Goal: Task Accomplishment & Management: Use online tool/utility

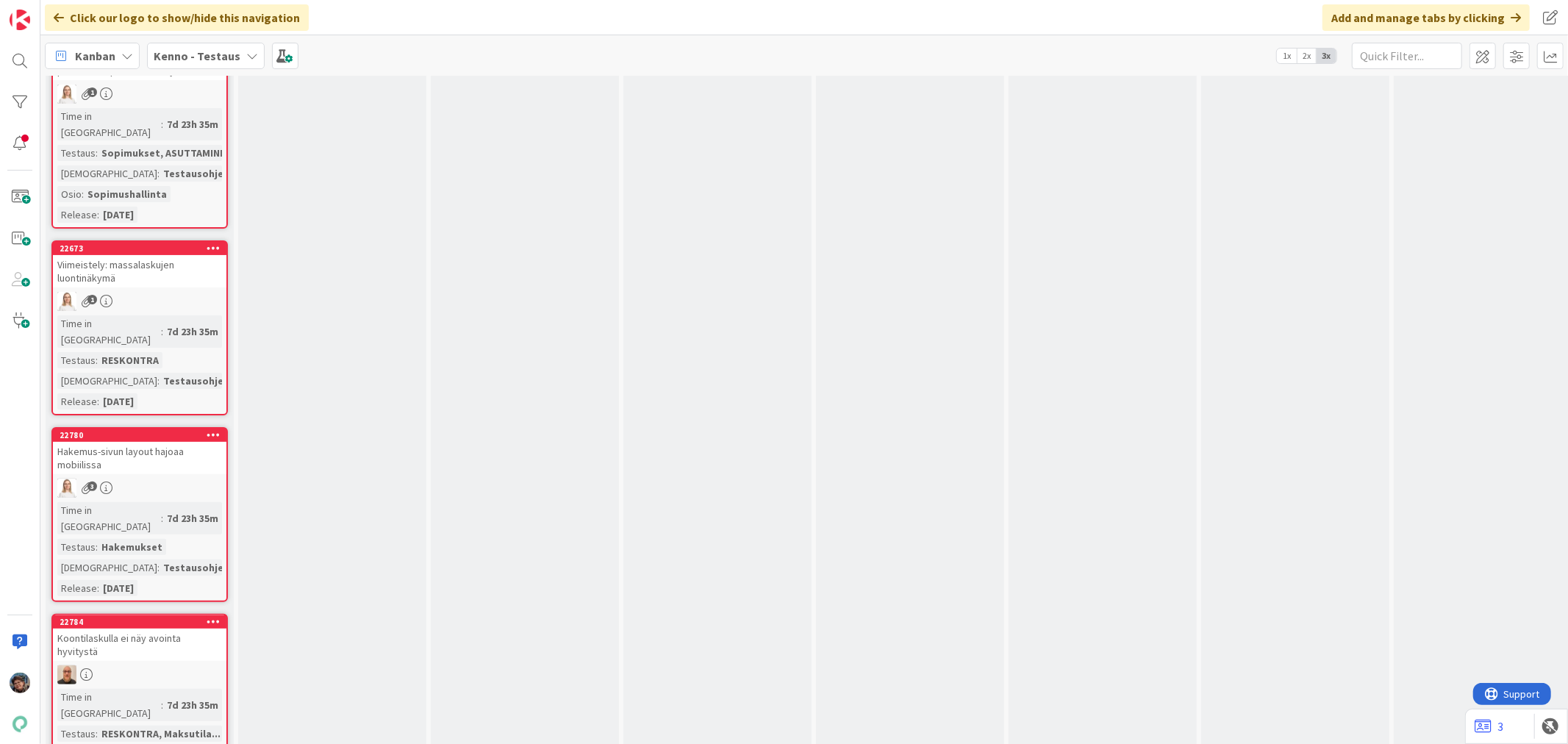
scroll to position [4898, 0]
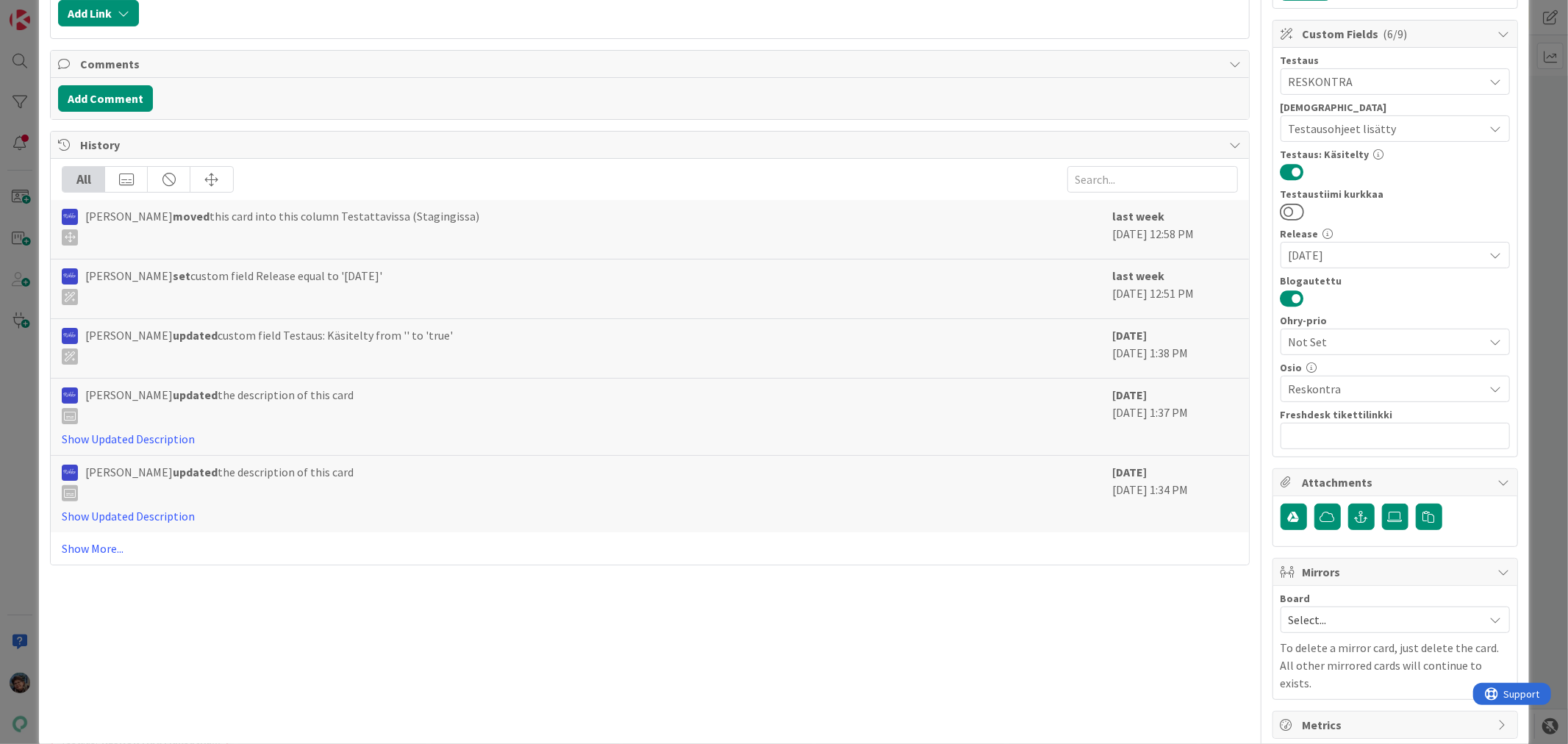
scroll to position [302, 0]
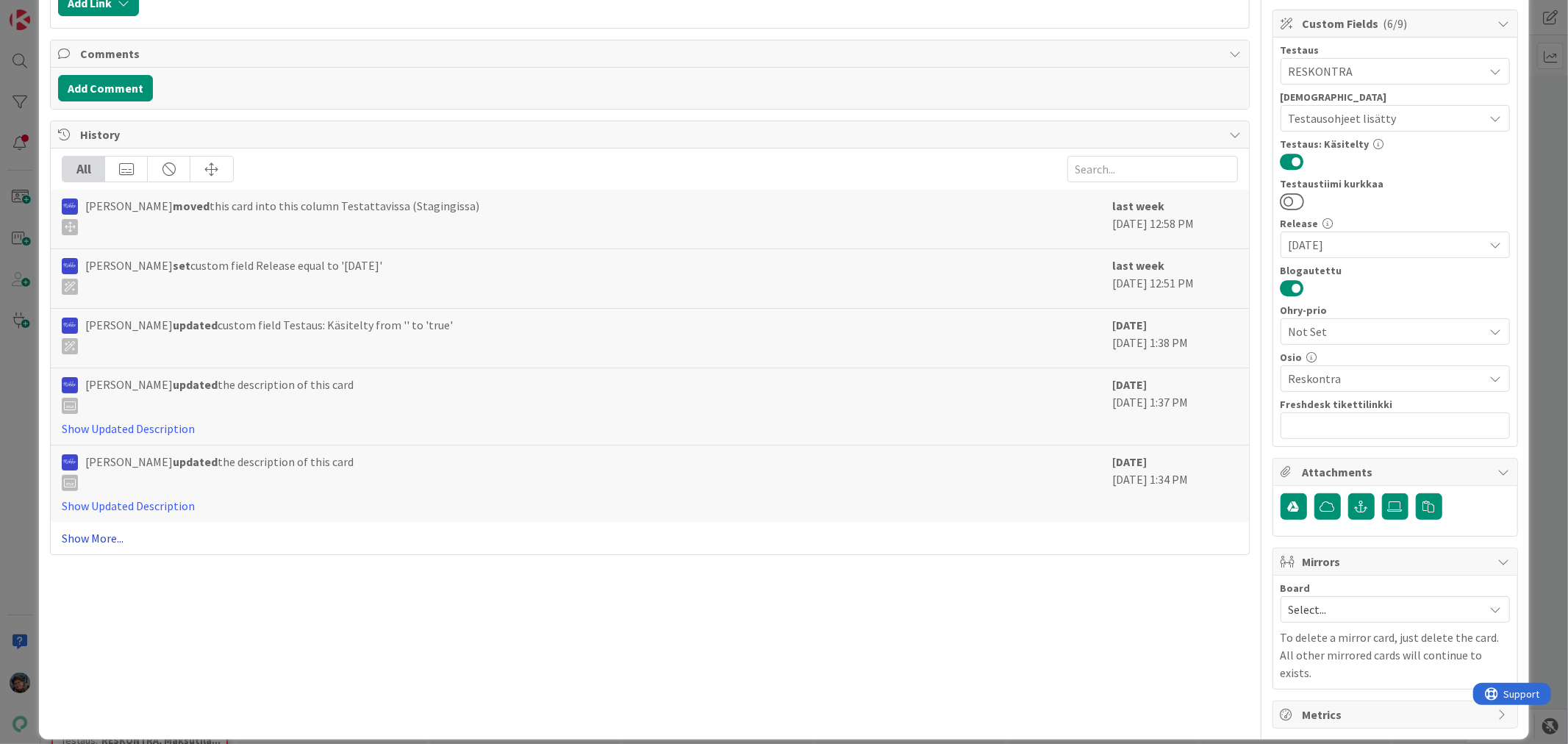
click at [83, 538] on link "Show More..." at bounding box center [649, 538] width 1176 height 17
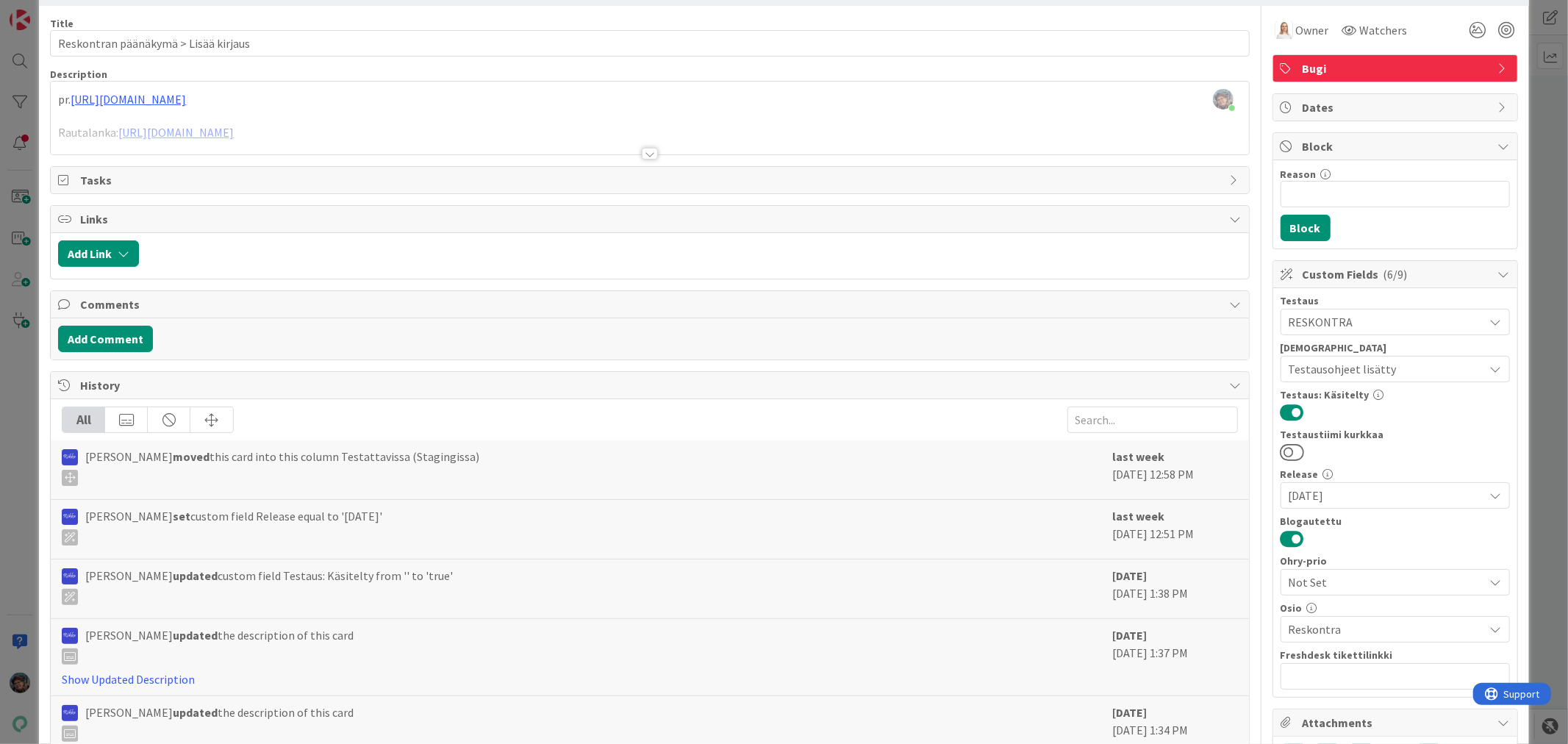
scroll to position [0, 0]
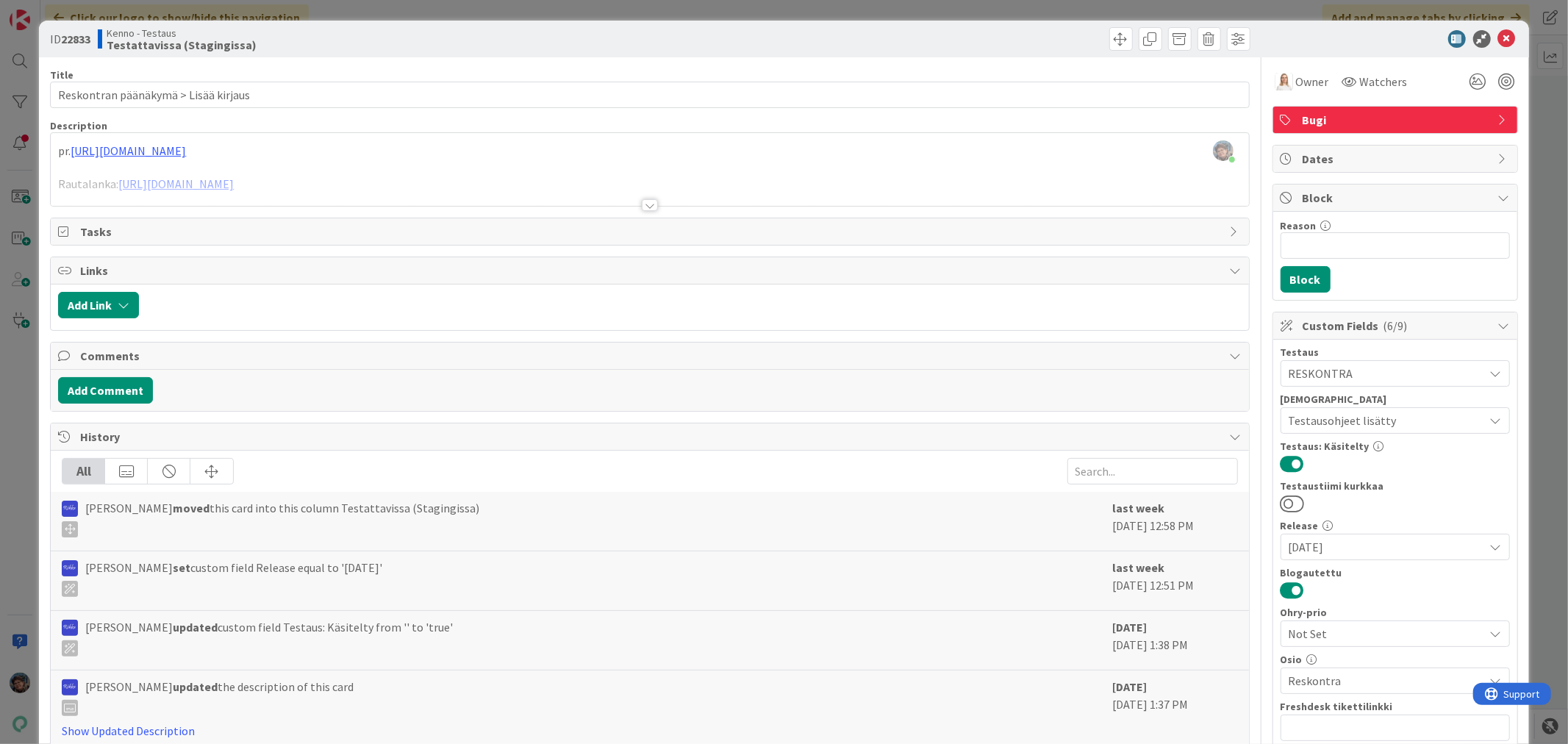
click at [641, 200] on div at bounding box center [649, 205] width 17 height 11
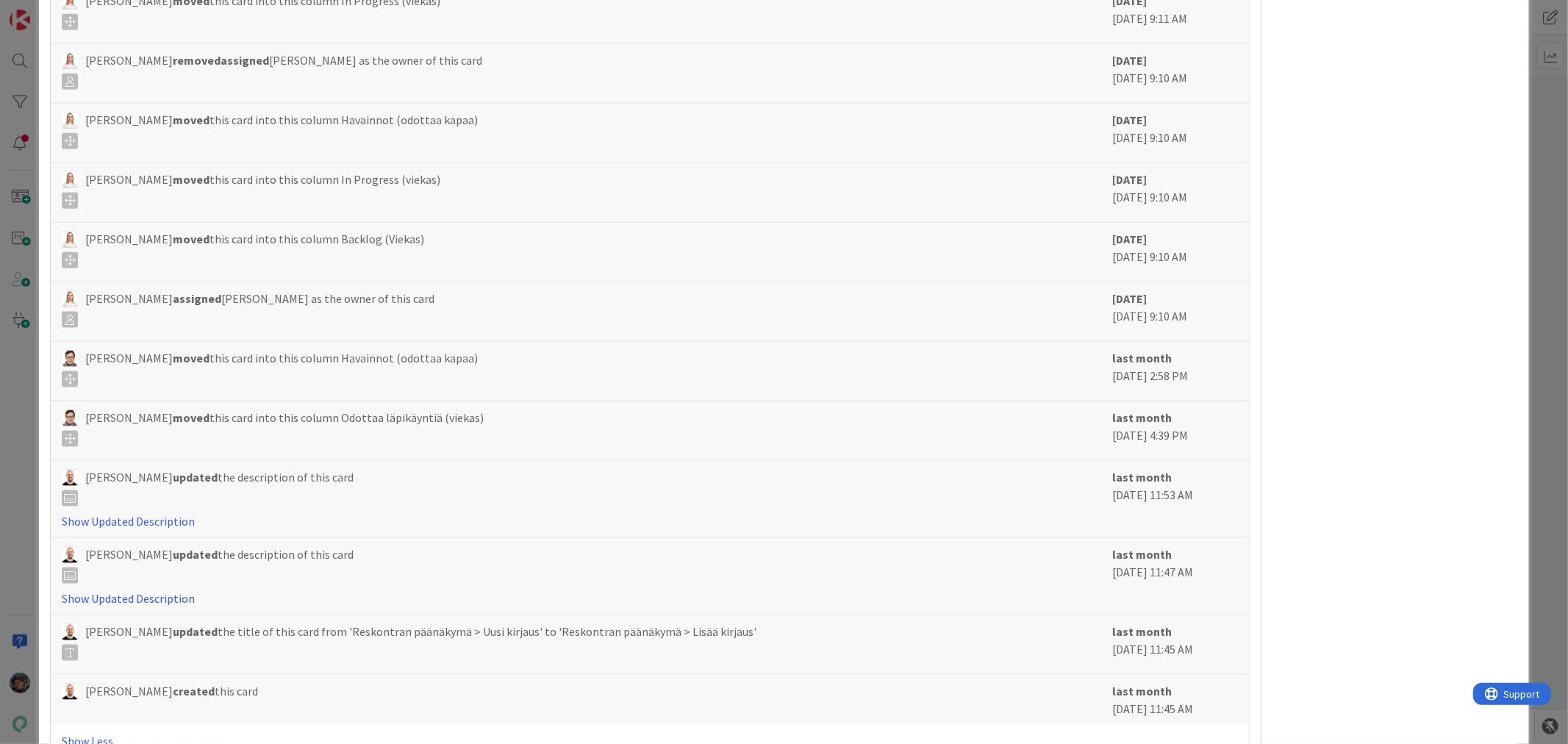
scroll to position [1525, 0]
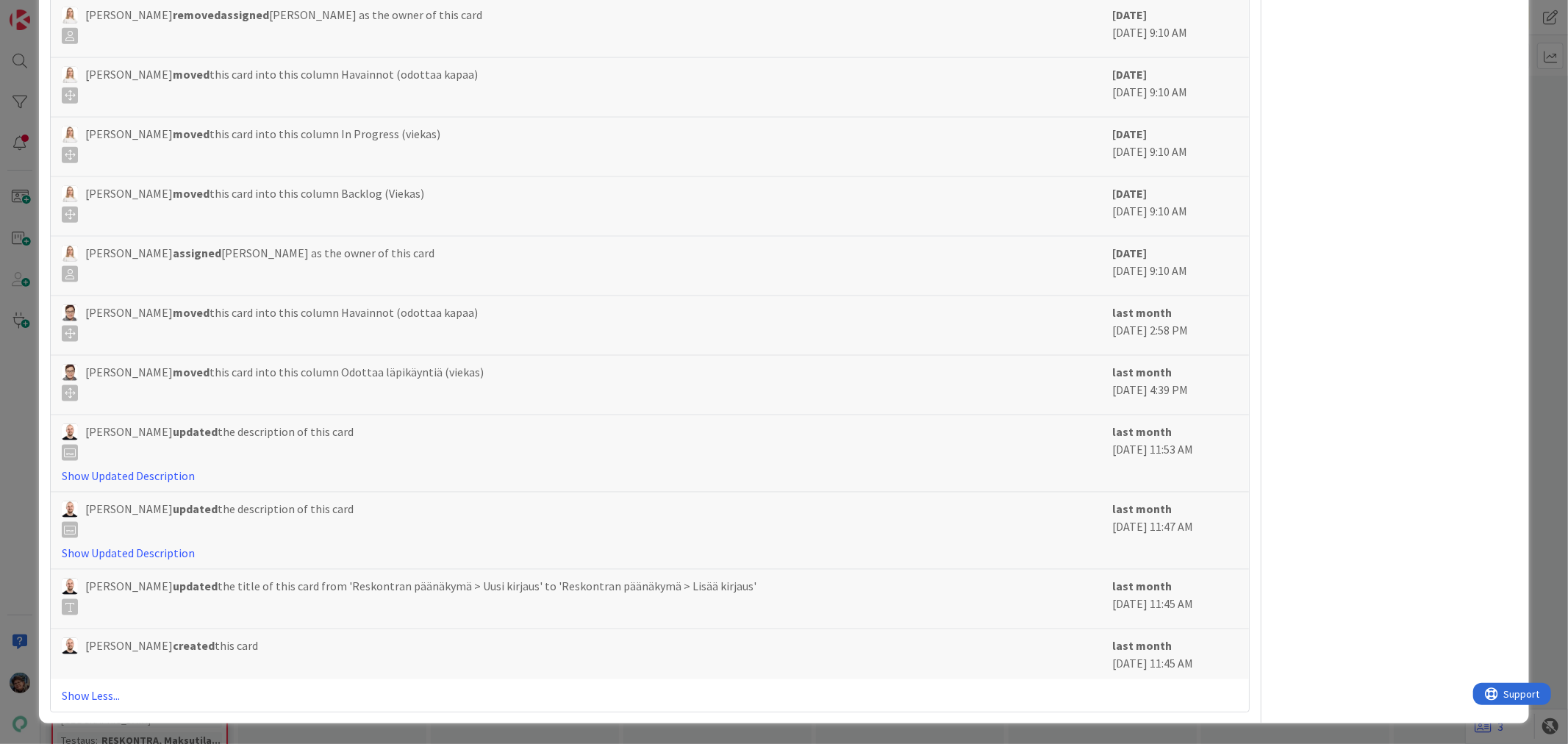
click at [68, 610] on icon at bounding box center [70, 606] width 17 height 17
click at [166, 553] on link "Show Updated Description" at bounding box center [128, 552] width 133 height 15
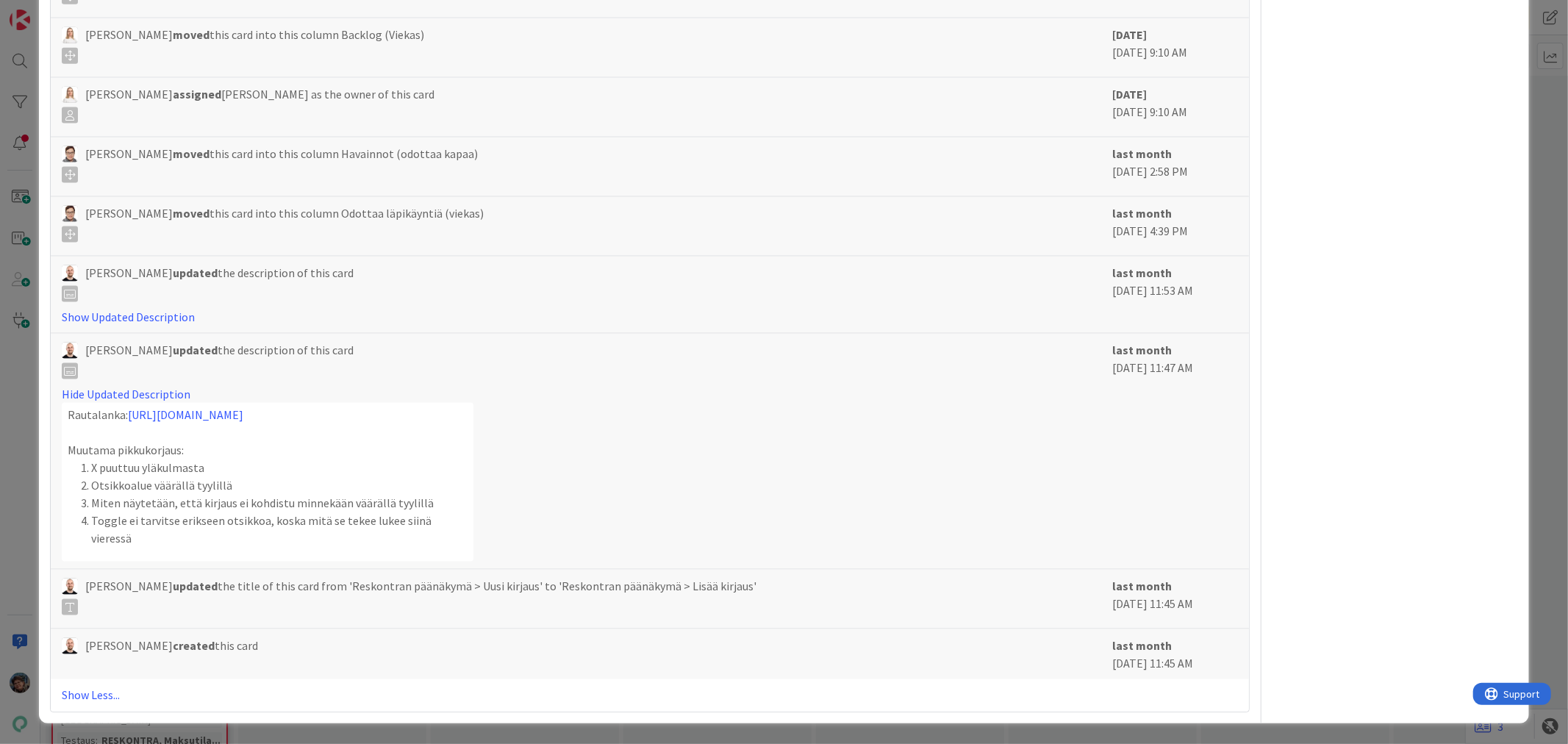
scroll to position [1492, 0]
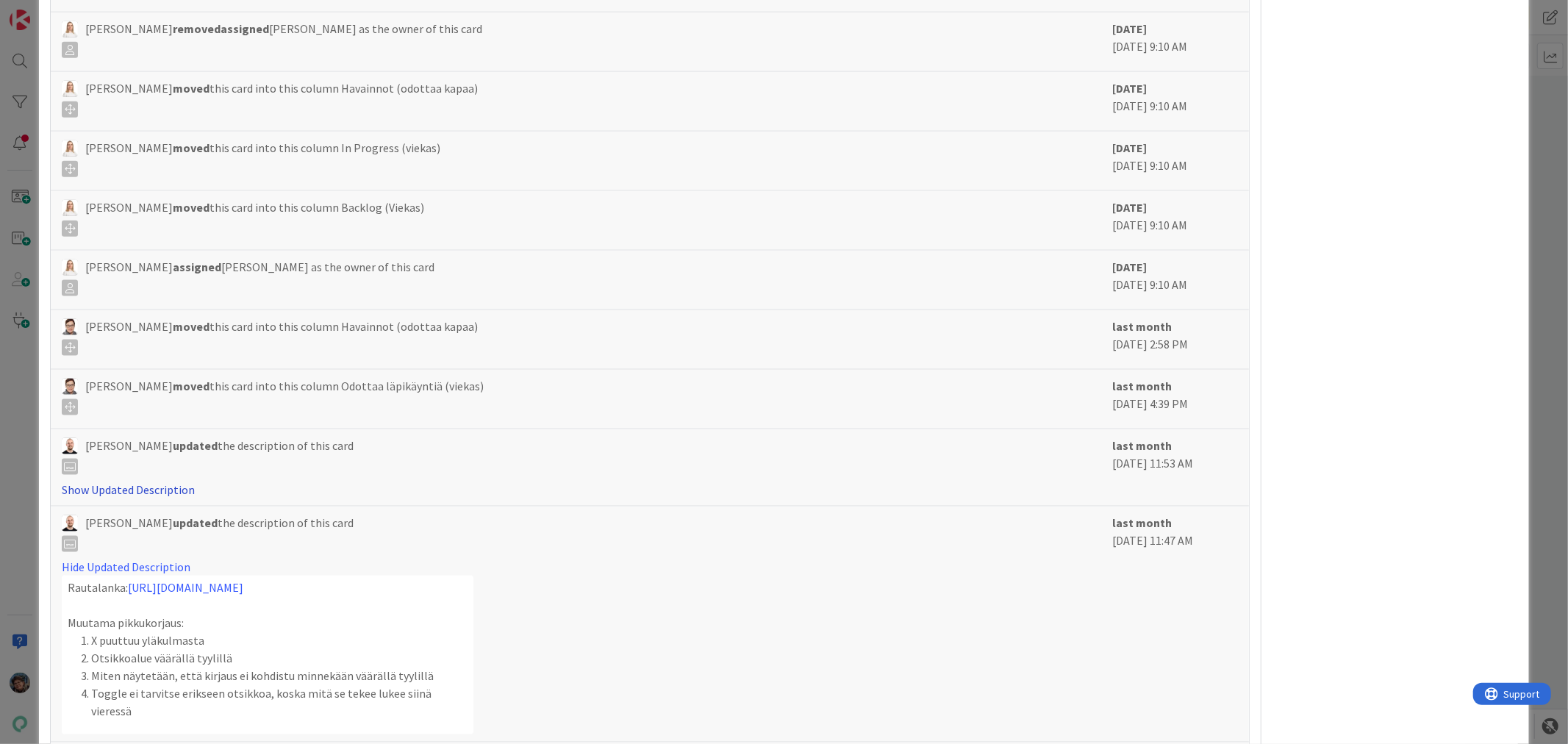
click at [166, 497] on link "Show Updated Description" at bounding box center [128, 489] width 133 height 15
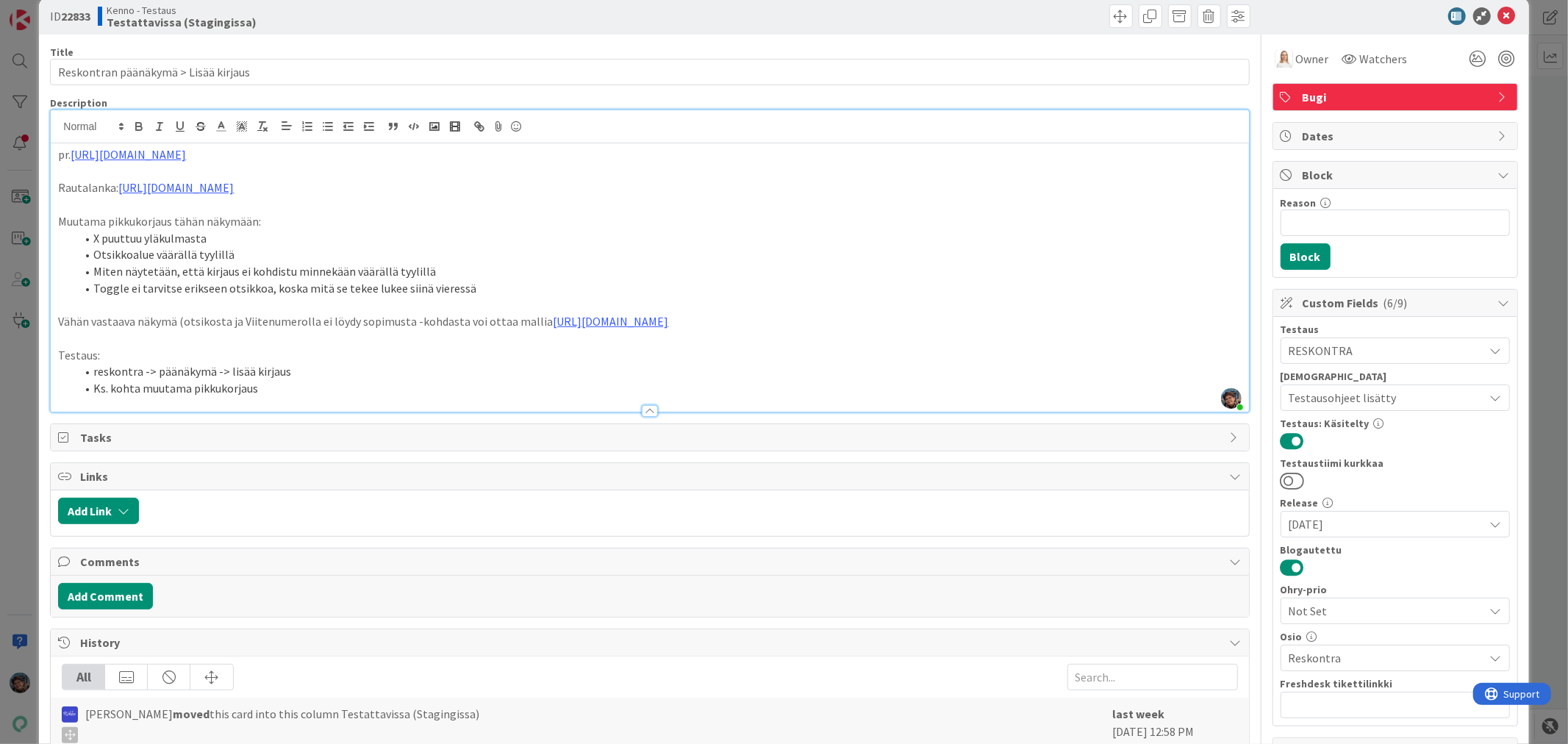
scroll to position [0, 0]
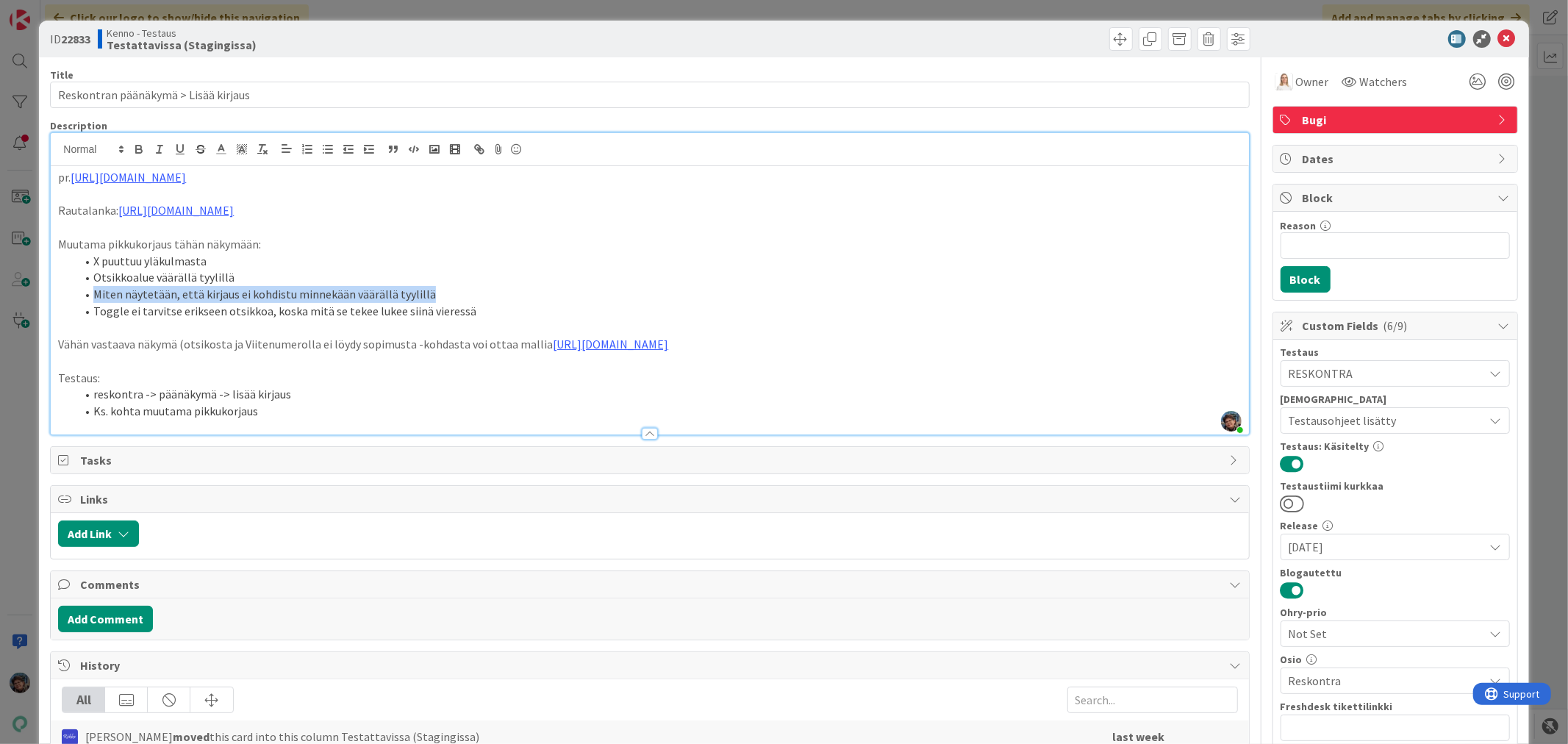
drag, startPoint x: 92, startPoint y: 312, endPoint x: 446, endPoint y: 315, distance: 354.0
click at [446, 302] on li "Miten näytetään, että kirjaus ei kohdistu minnekään väärällä tyylillä" at bounding box center [658, 294] width 1165 height 17
copy li "Miten näytetään, että kirjaus ei kohdistu minnekään väärällä tyylillä"
click at [1296, 76] on span "Owner" at bounding box center [1313, 82] width 33 height 17
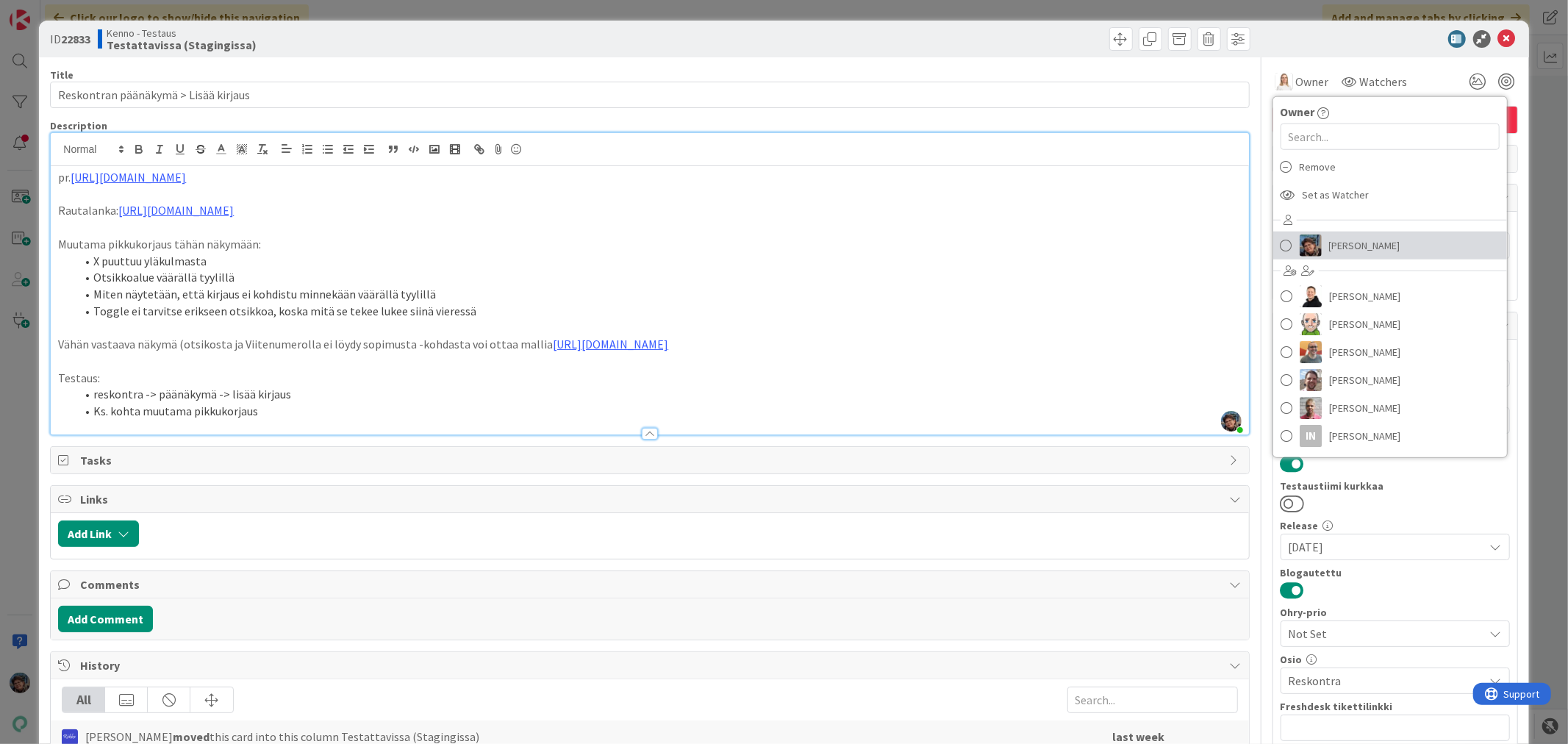
drag, startPoint x: 1307, startPoint y: 242, endPoint x: 1288, endPoint y: 179, distance: 65.8
click at [1307, 241] on img at bounding box center [1310, 245] width 22 height 22
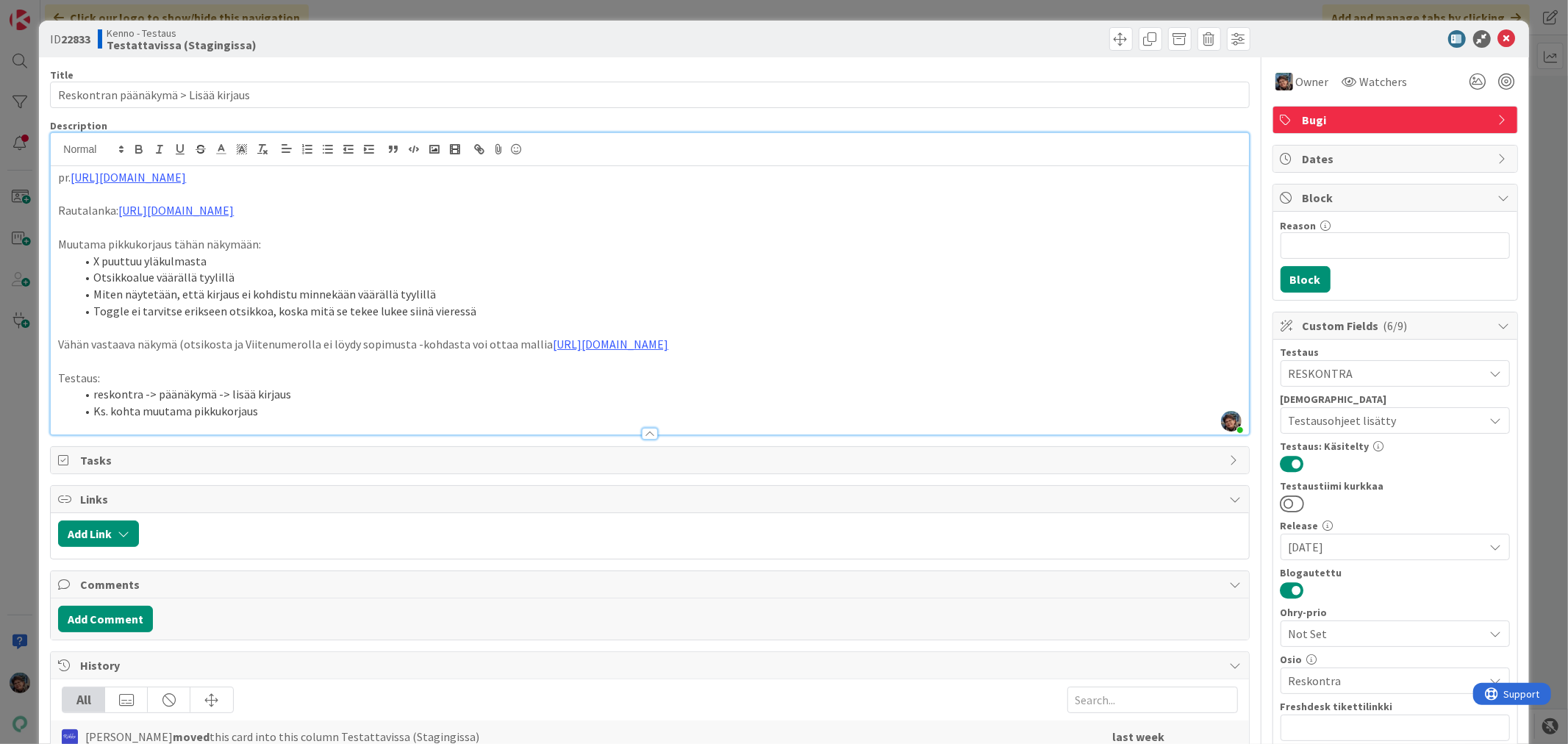
click at [288, 420] on li "Ks. kohta muutama pikkukorjaus" at bounding box center [658, 410] width 1165 height 17
click at [312, 420] on li "Ks. kohta muutama pikkukorjaus" at bounding box center [658, 410] width 1165 height 17
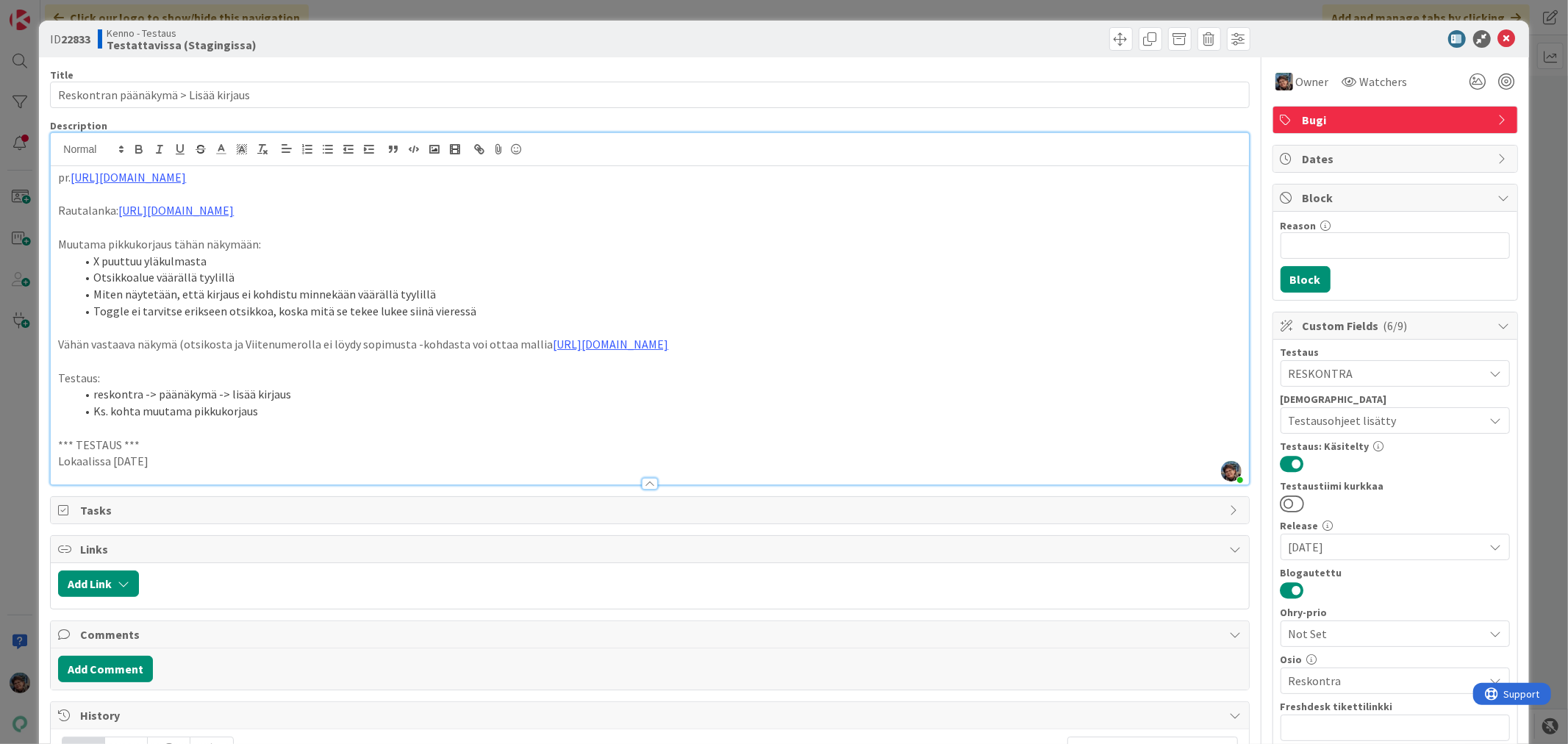
drag, startPoint x: 173, startPoint y: 472, endPoint x: 37, endPoint y: 453, distance: 137.3
click at [37, 453] on div "ID 22833 Kenno - Testaus Testattavissa (Stagingissa) Title 36 / 128 Reskontran …" at bounding box center [784, 372] width 1568 height 744
click at [186, 470] on p "Lokaalissa 2025-09-30" at bounding box center [649, 461] width 1183 height 17
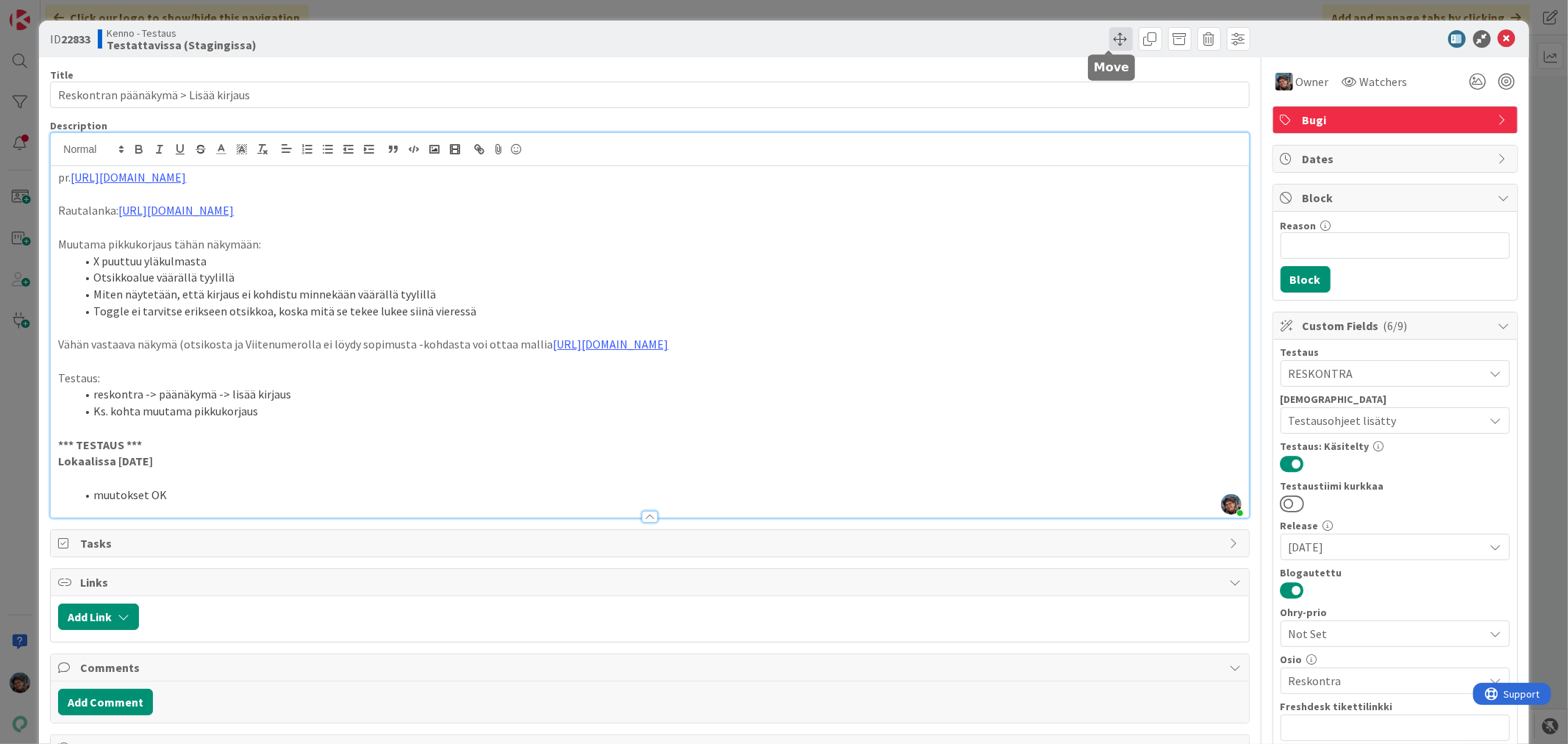
click at [1111, 31] on span at bounding box center [1121, 38] width 24 height 24
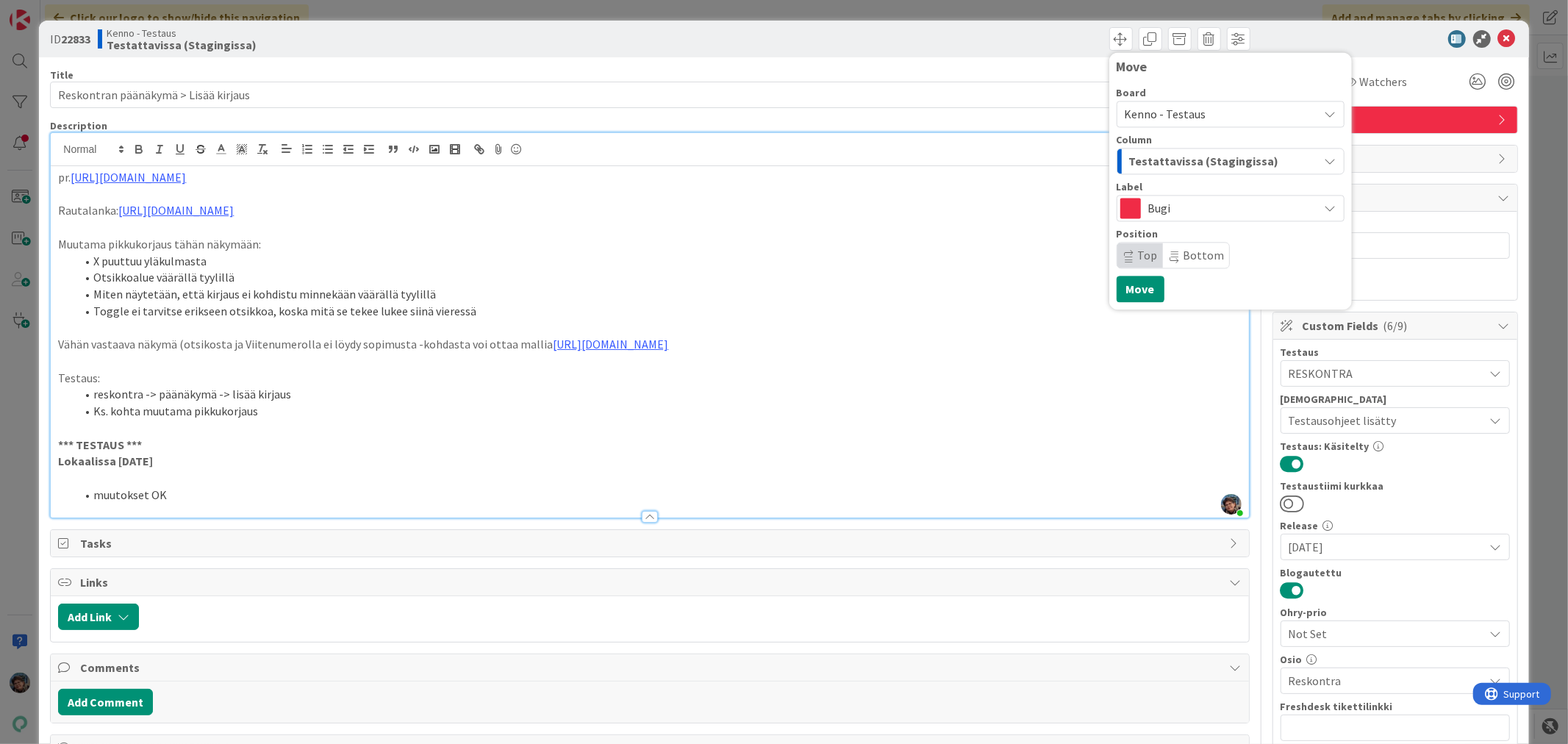
click at [1174, 165] on span "Testattavissa (Stagingissa)" at bounding box center [1205, 161] width 150 height 19
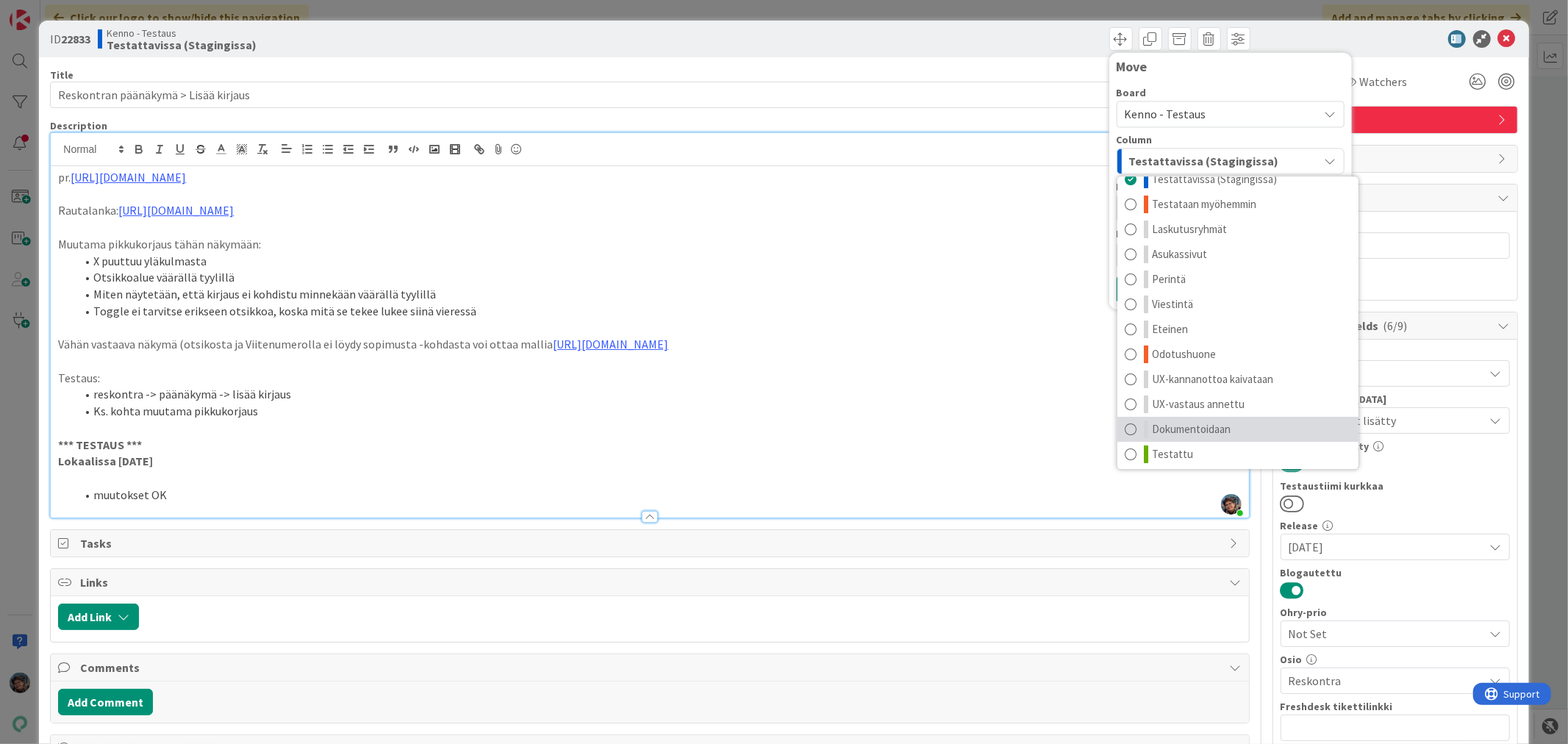
scroll to position [19, 0]
click at [1162, 442] on span "Testattu" at bounding box center [1172, 450] width 41 height 17
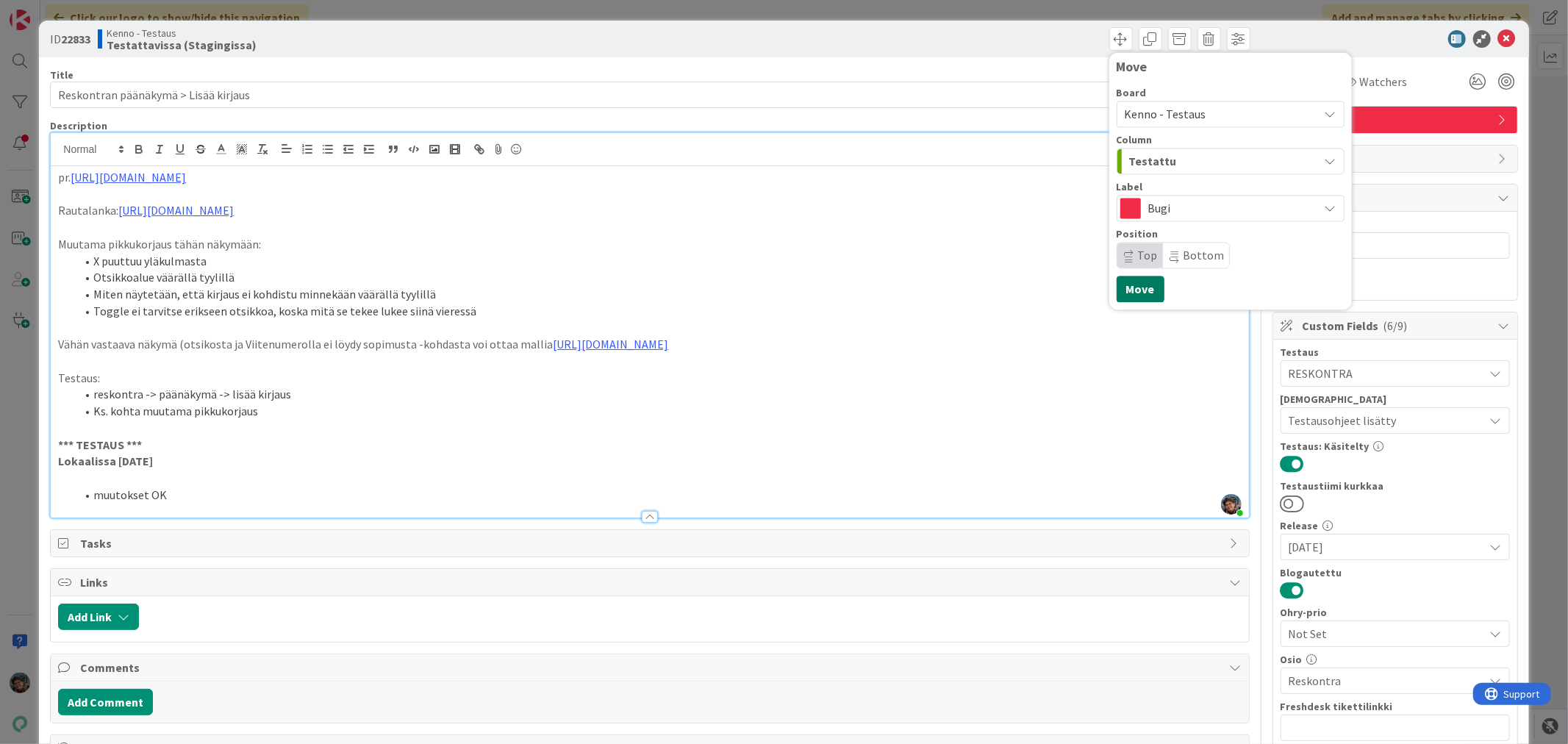
click at [1130, 281] on button "Move" at bounding box center [1140, 288] width 48 height 26
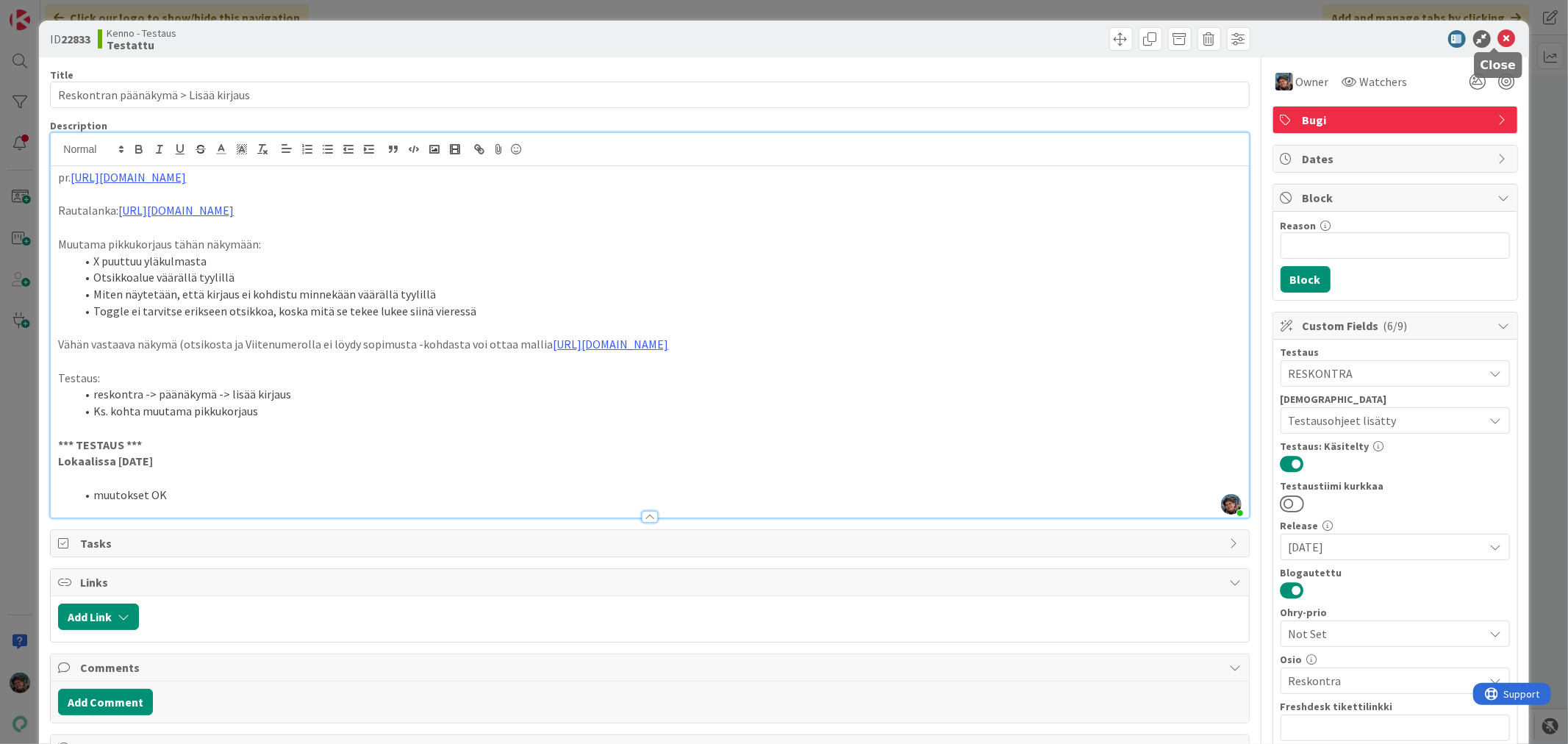
click at [1498, 35] on icon at bounding box center [1507, 39] width 17 height 17
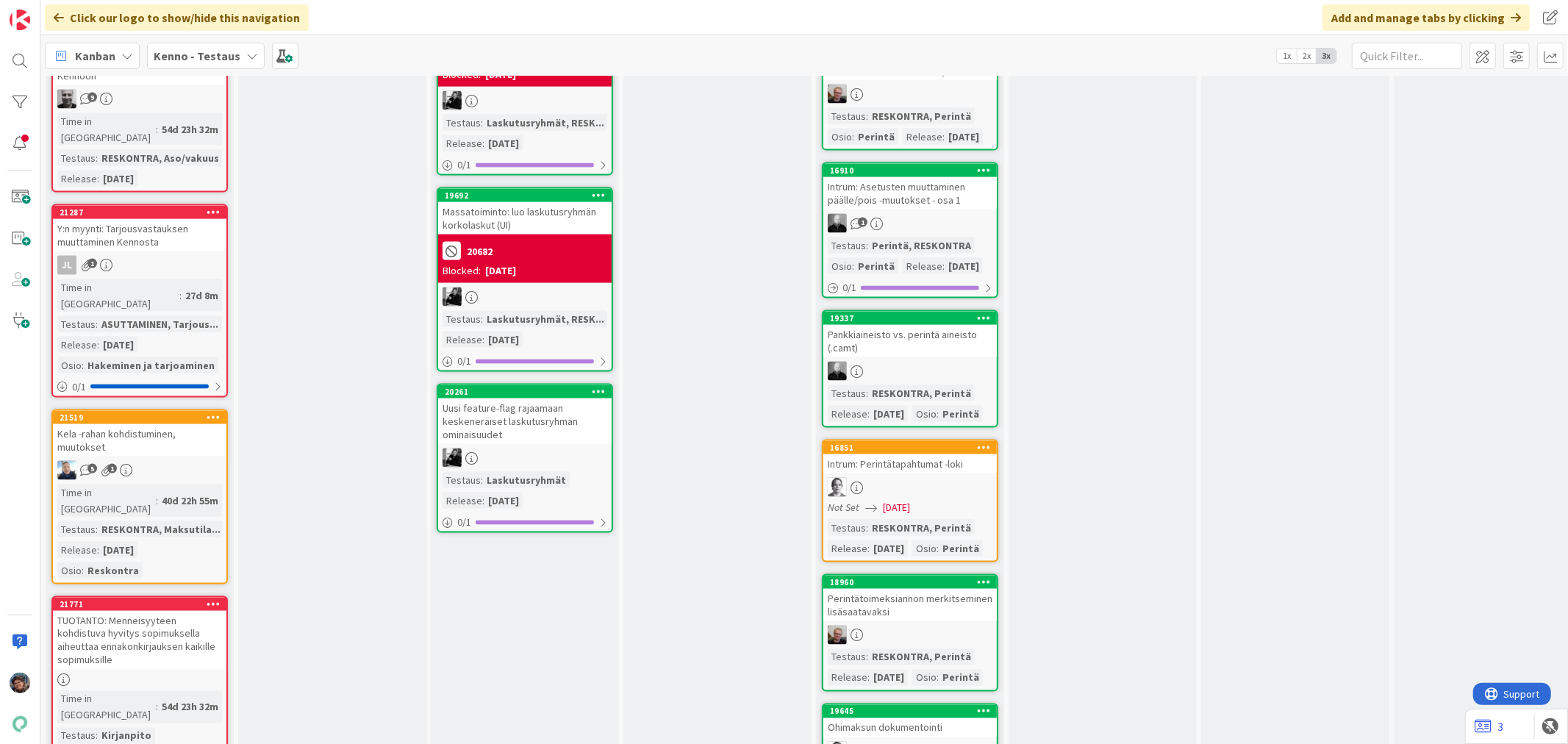
scroll to position [2040, 0]
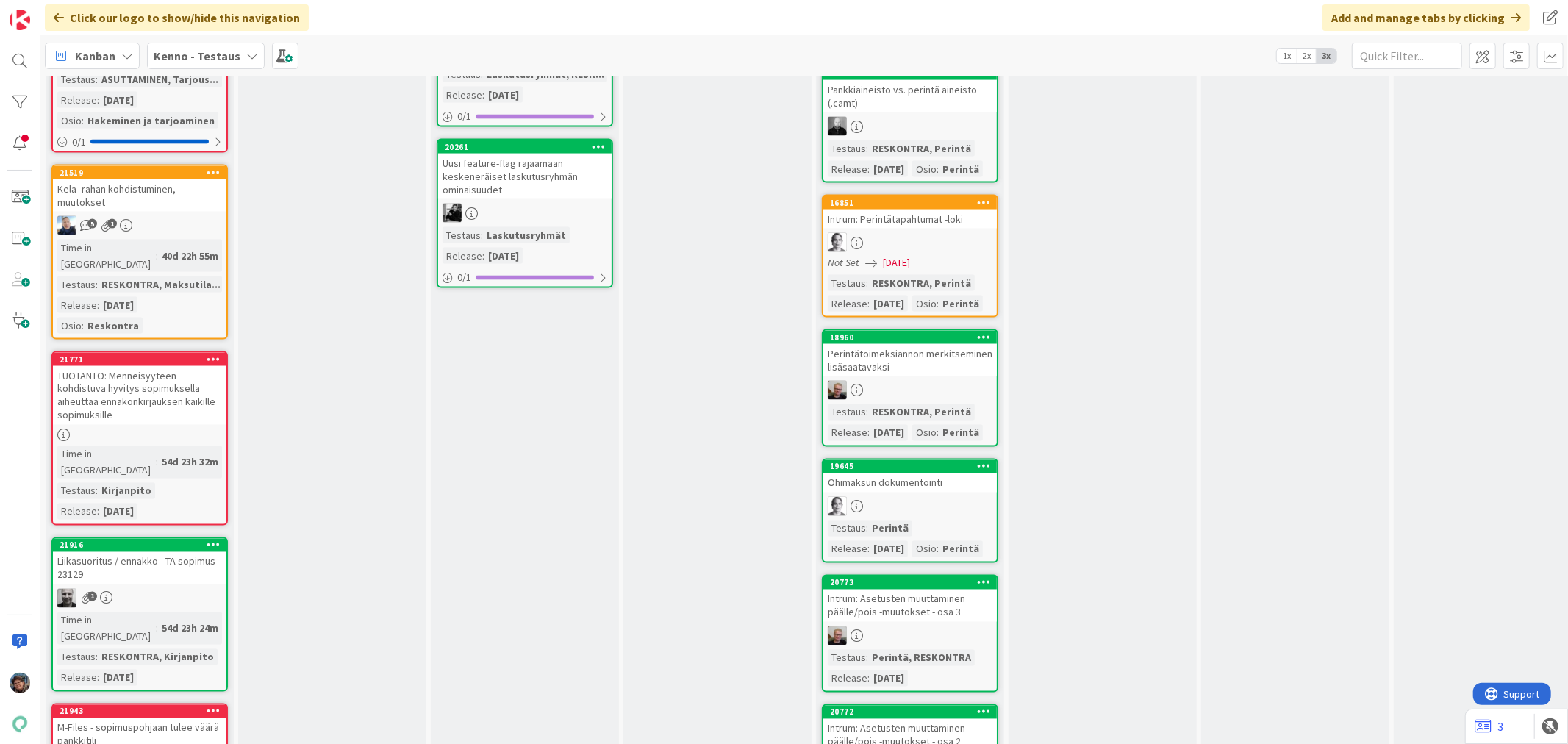
click at [135, 366] on div "TUOTANTO: Menneisyyteen kohdistuva hyvitys sopimuksella aiheuttaa ennakonkirjau…" at bounding box center [139, 395] width 173 height 58
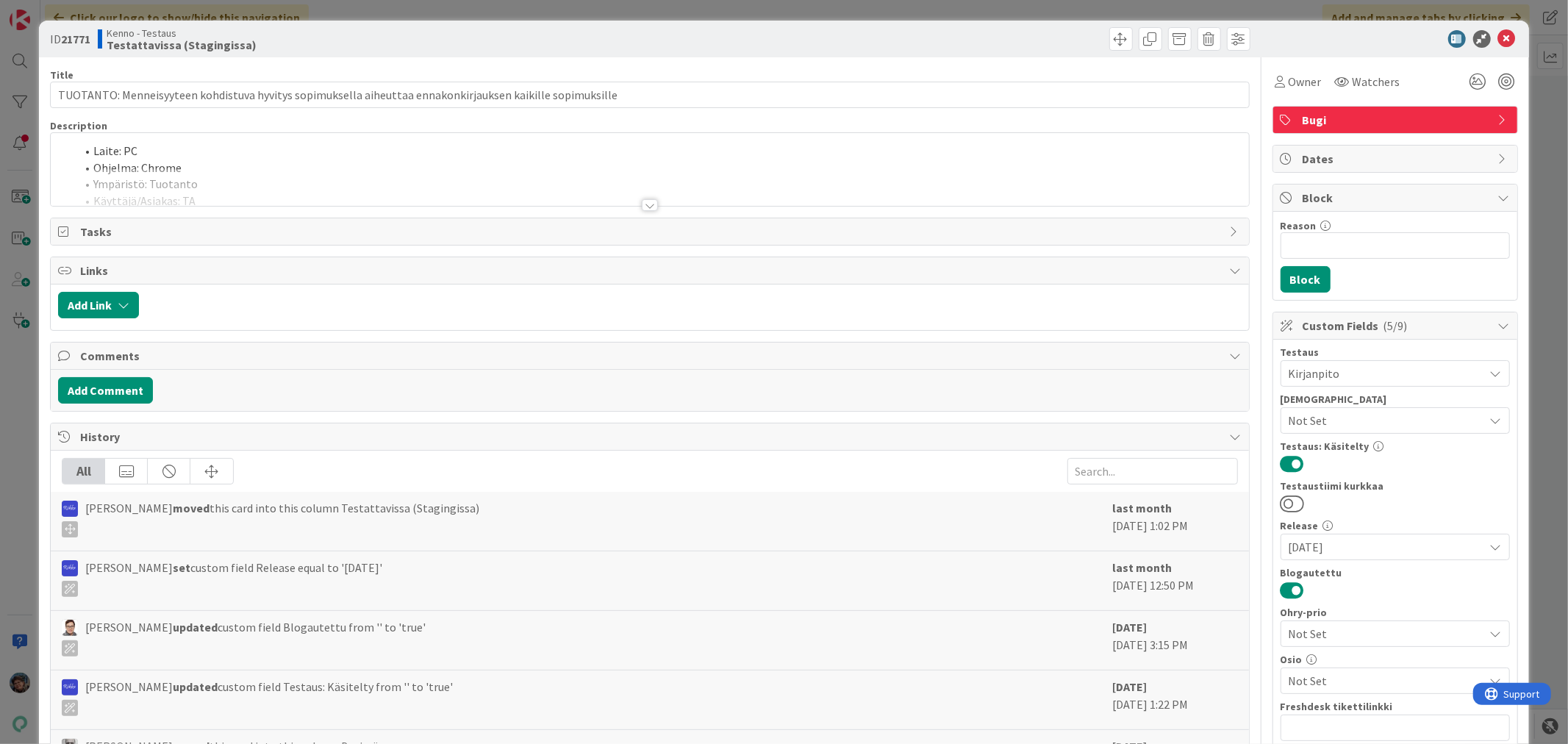
click at [642, 204] on div at bounding box center [649, 205] width 17 height 11
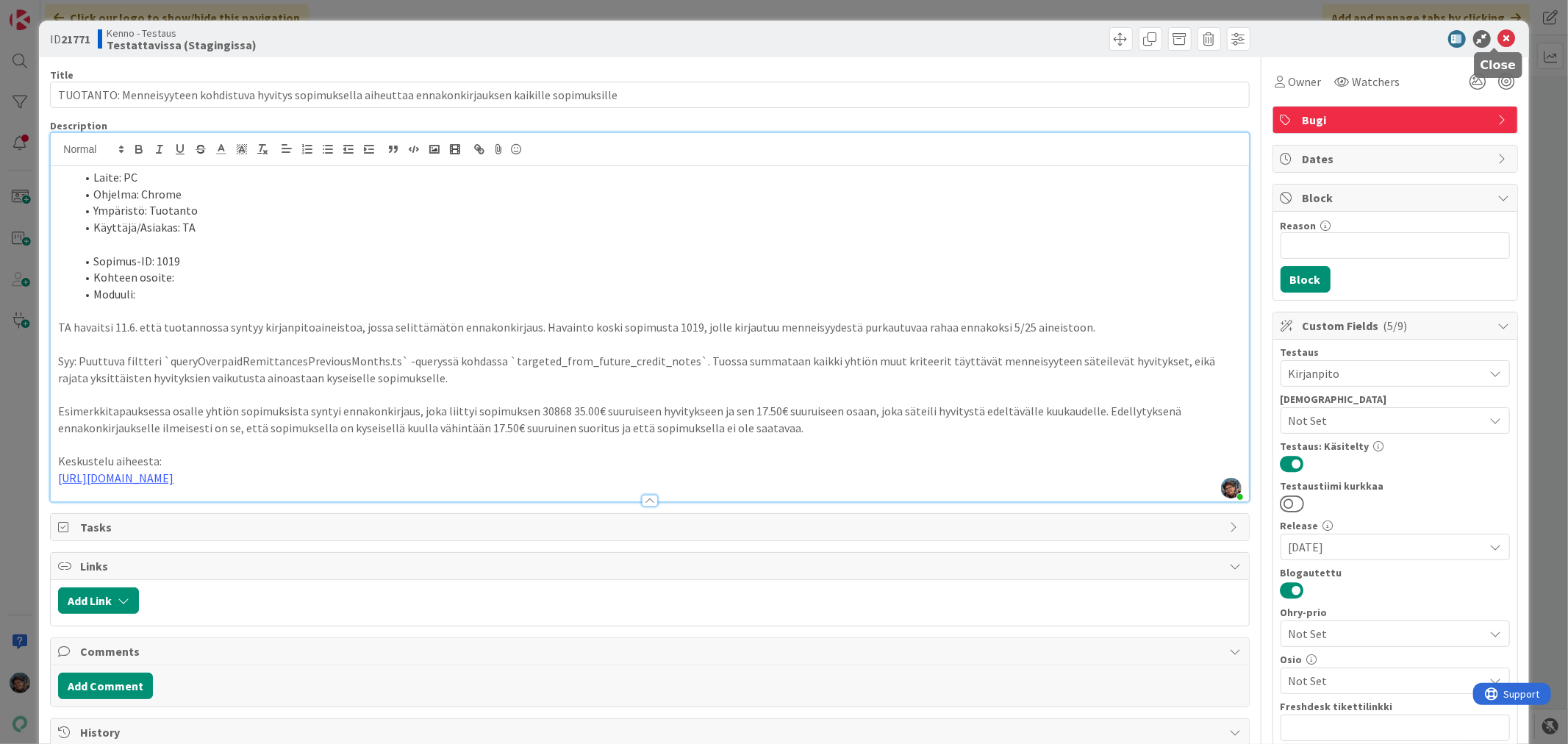
click at [1500, 37] on icon at bounding box center [1507, 39] width 17 height 17
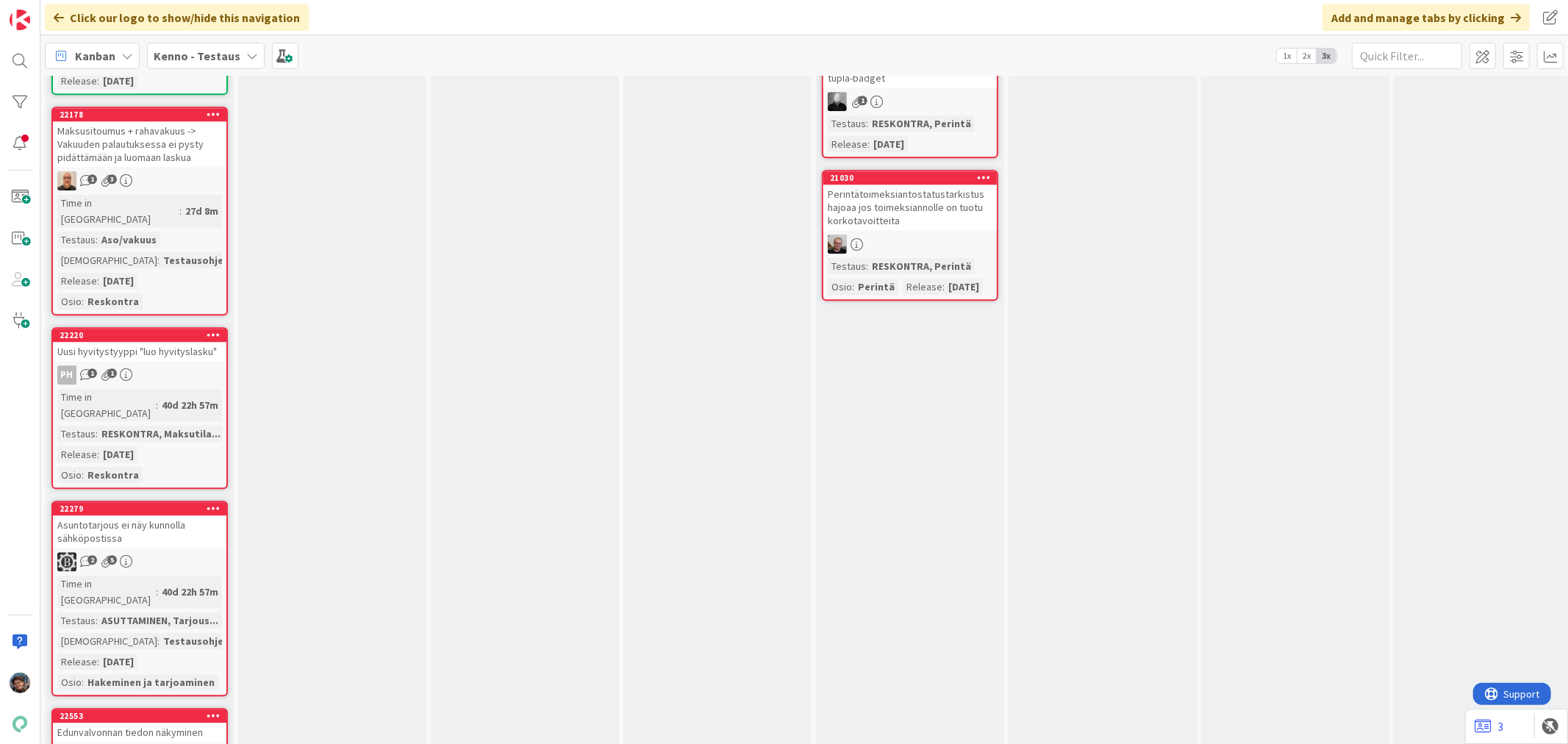
scroll to position [3265, 0]
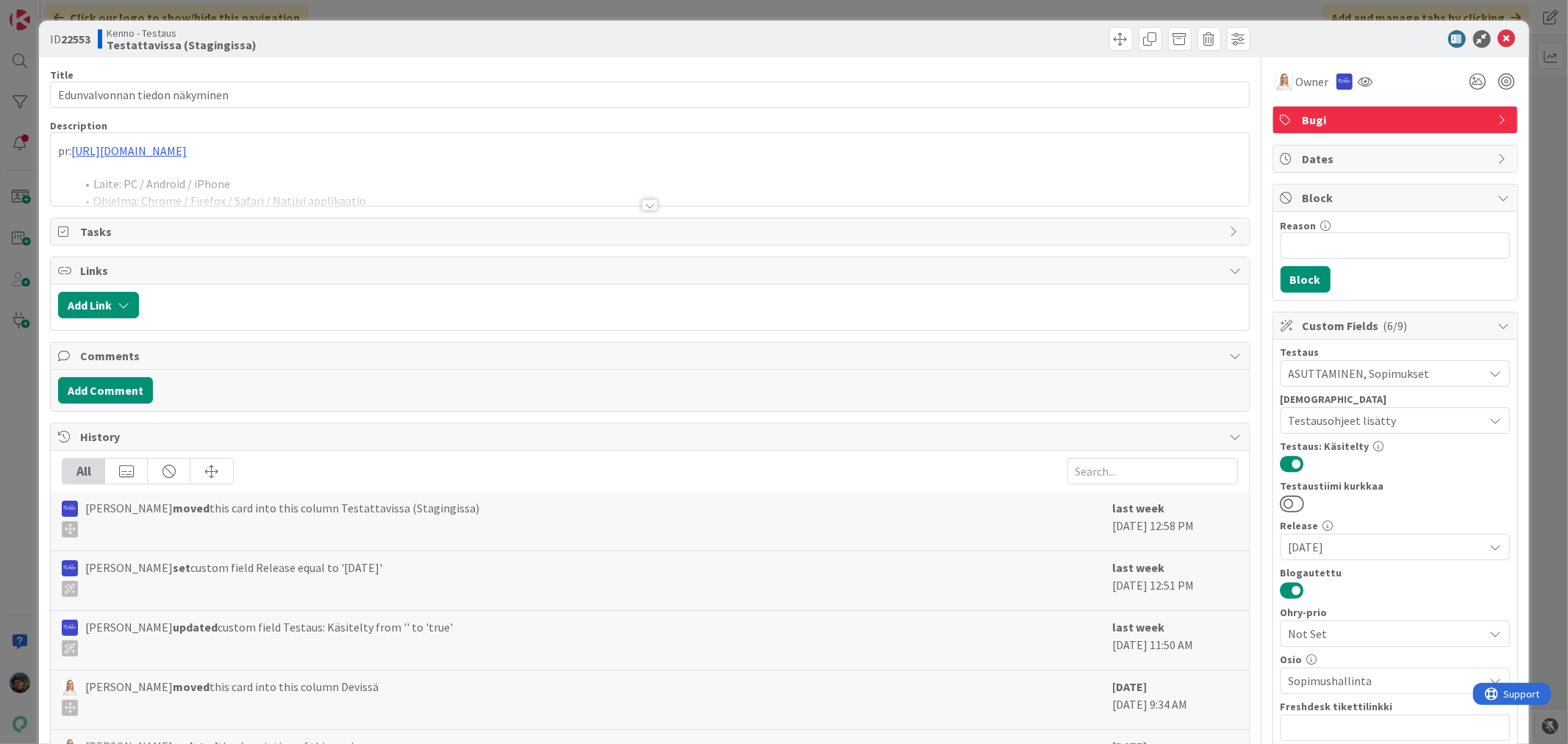
click at [645, 208] on div at bounding box center [649, 205] width 17 height 11
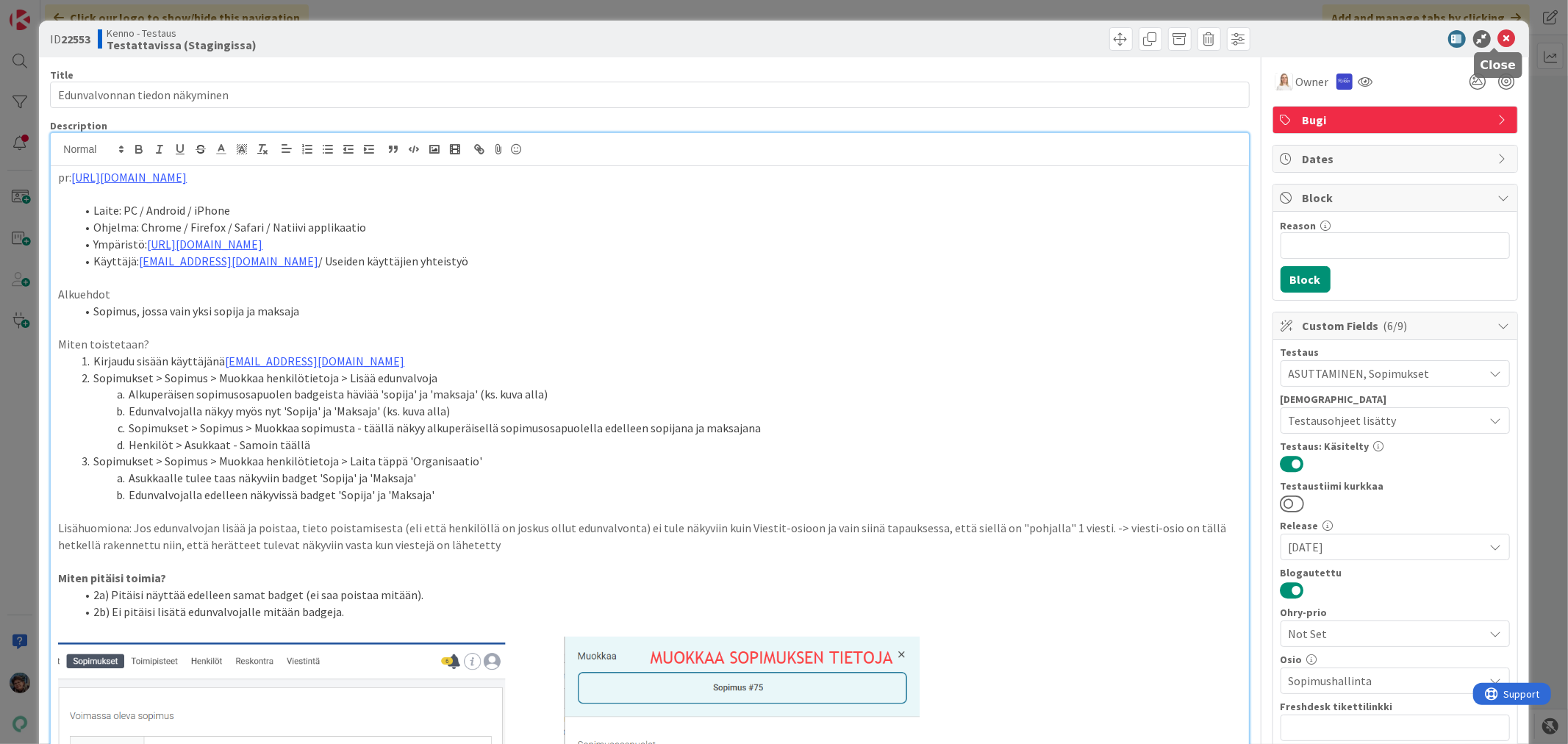
click at [1498, 37] on icon at bounding box center [1507, 39] width 17 height 17
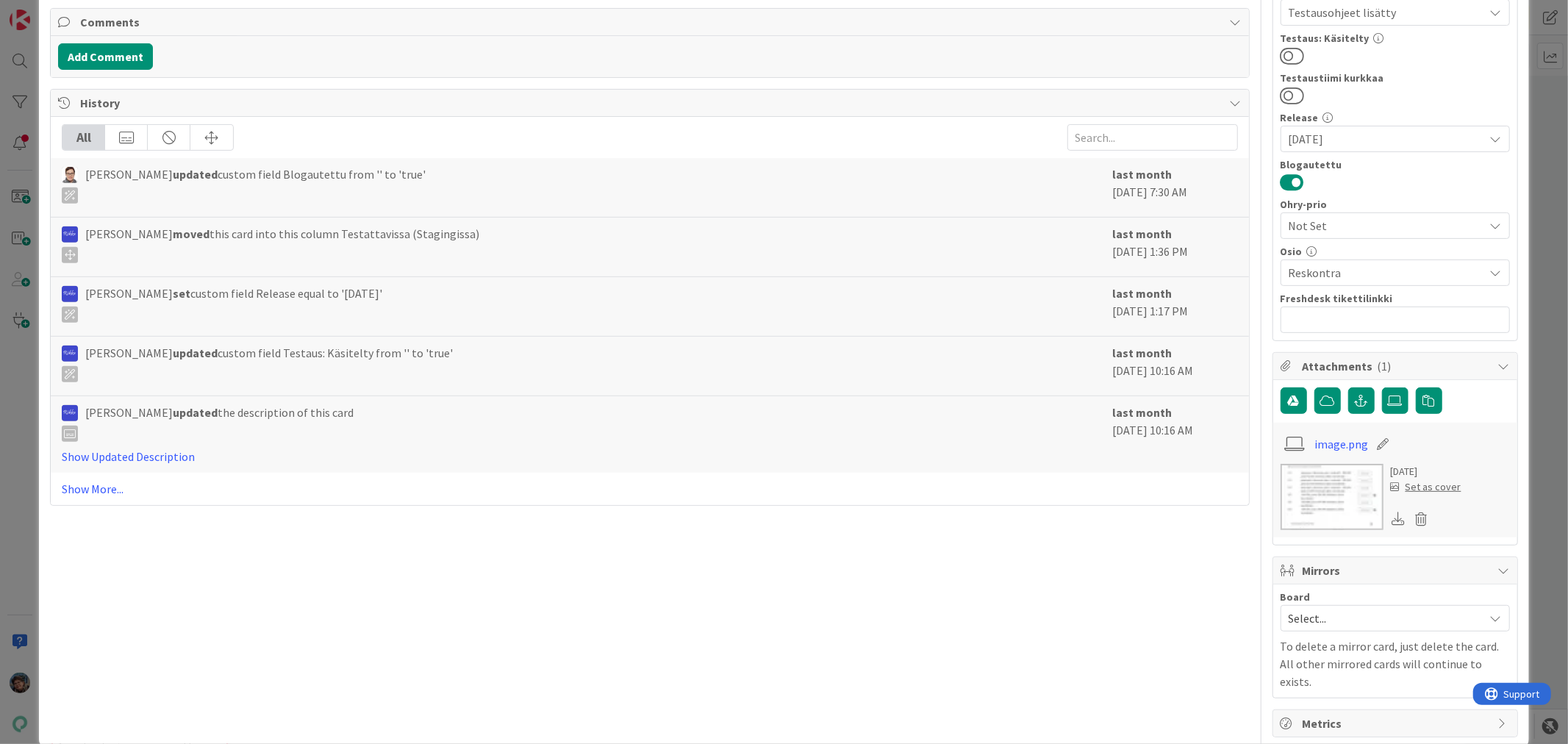
scroll to position [416, 0]
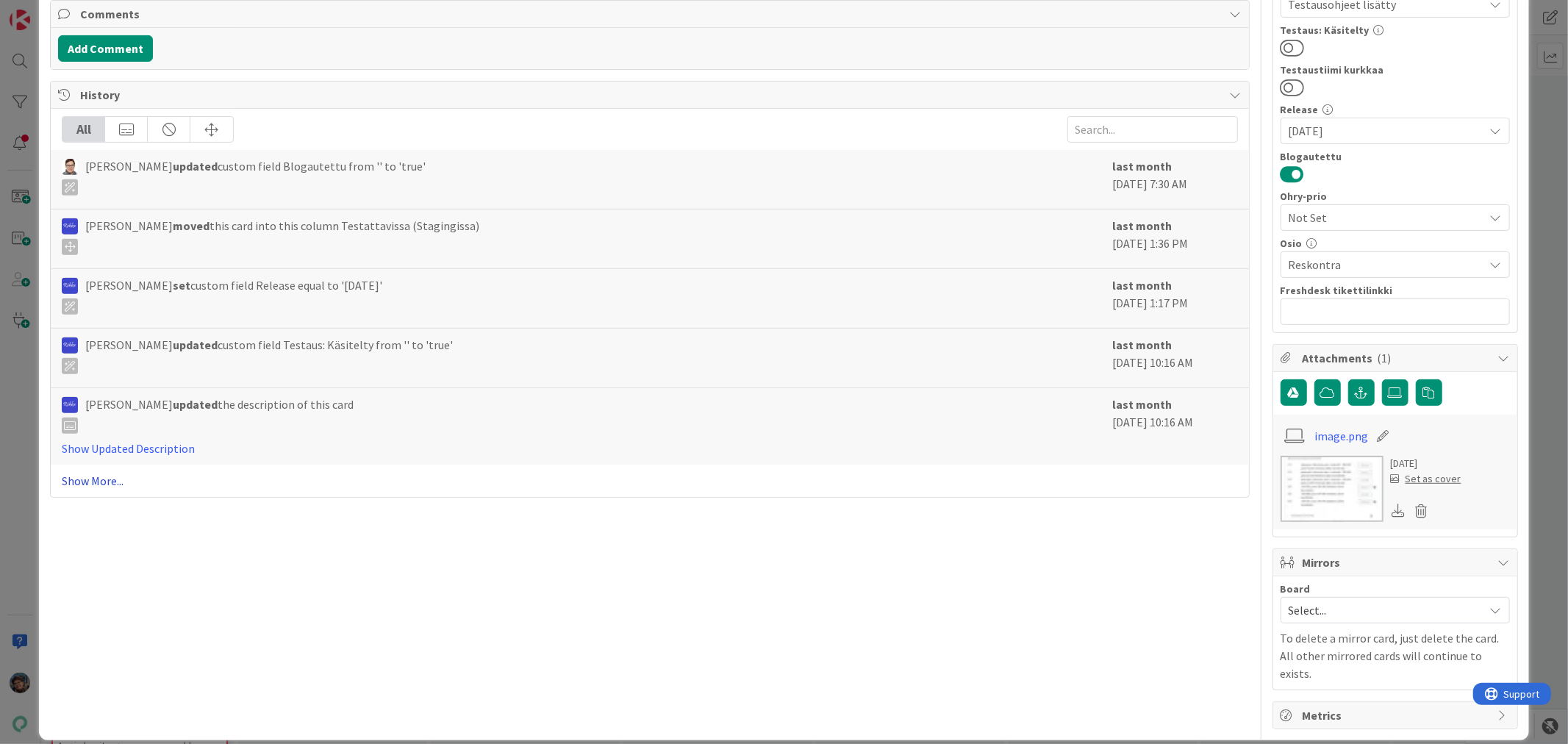
click at [105, 479] on link "Show More..." at bounding box center [649, 480] width 1176 height 17
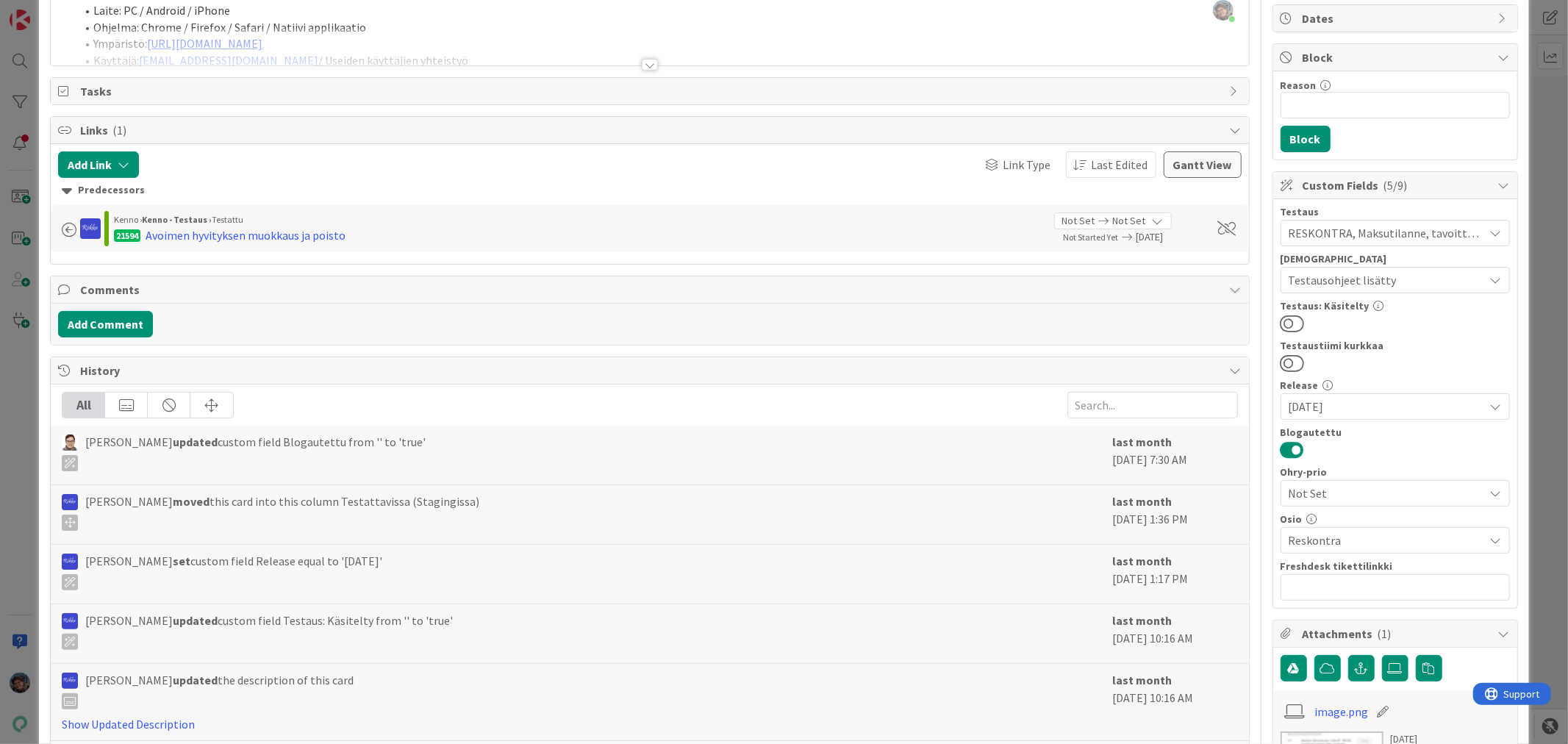
scroll to position [0, 0]
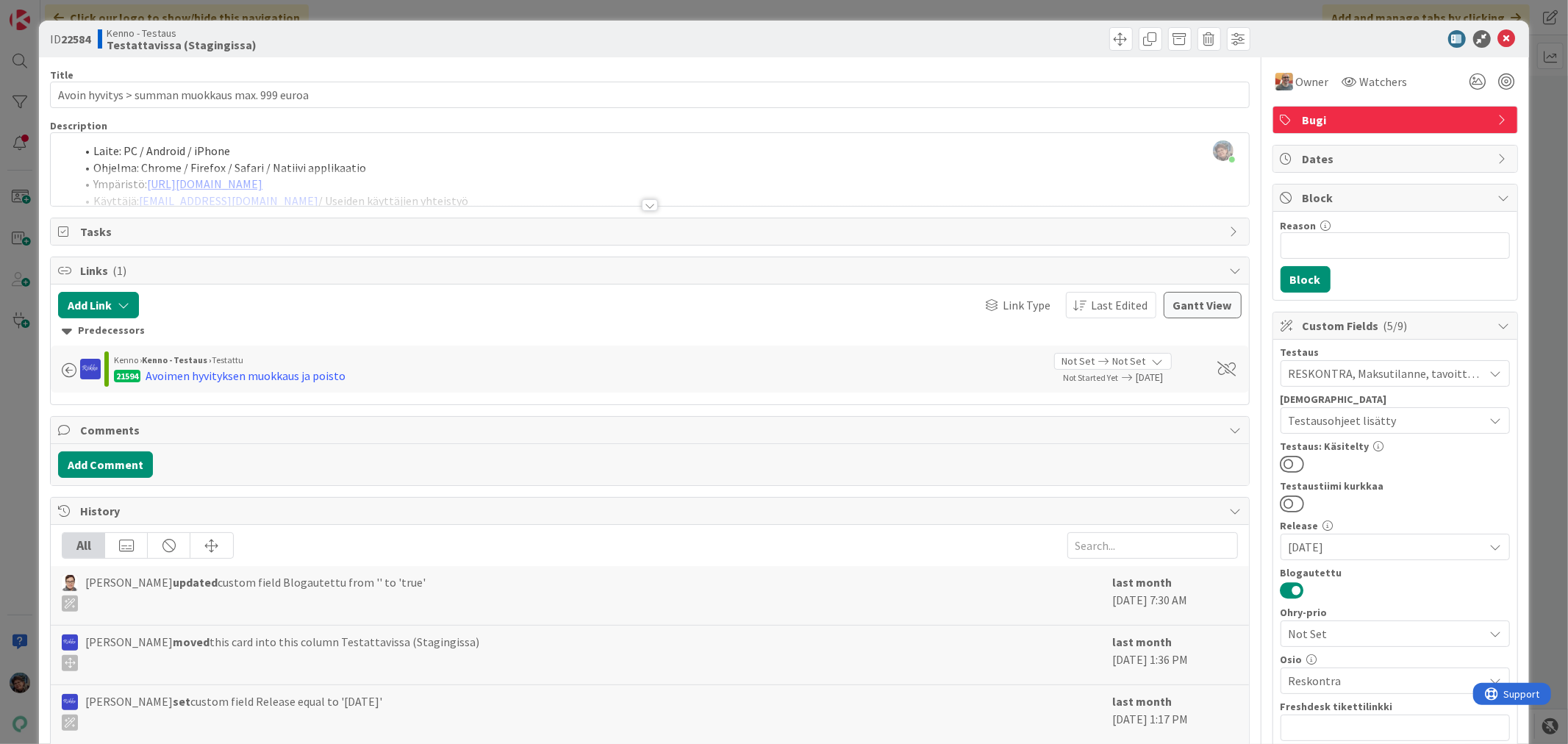
click at [645, 206] on div at bounding box center [649, 205] width 17 height 11
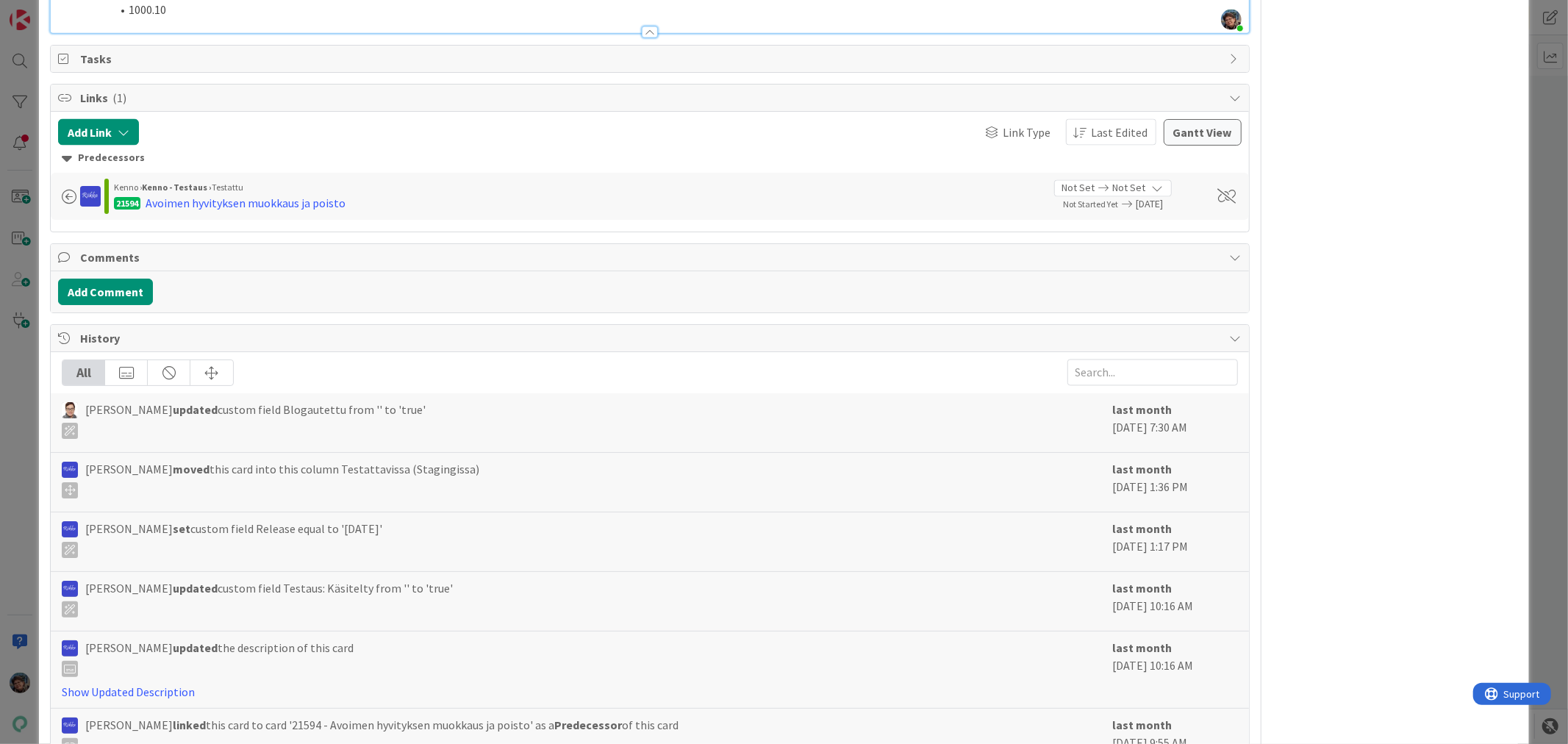
scroll to position [2204, 0]
click at [251, 202] on div "Avoimen hyvityksen muokkaus ja poisto" at bounding box center [245, 205] width 200 height 17
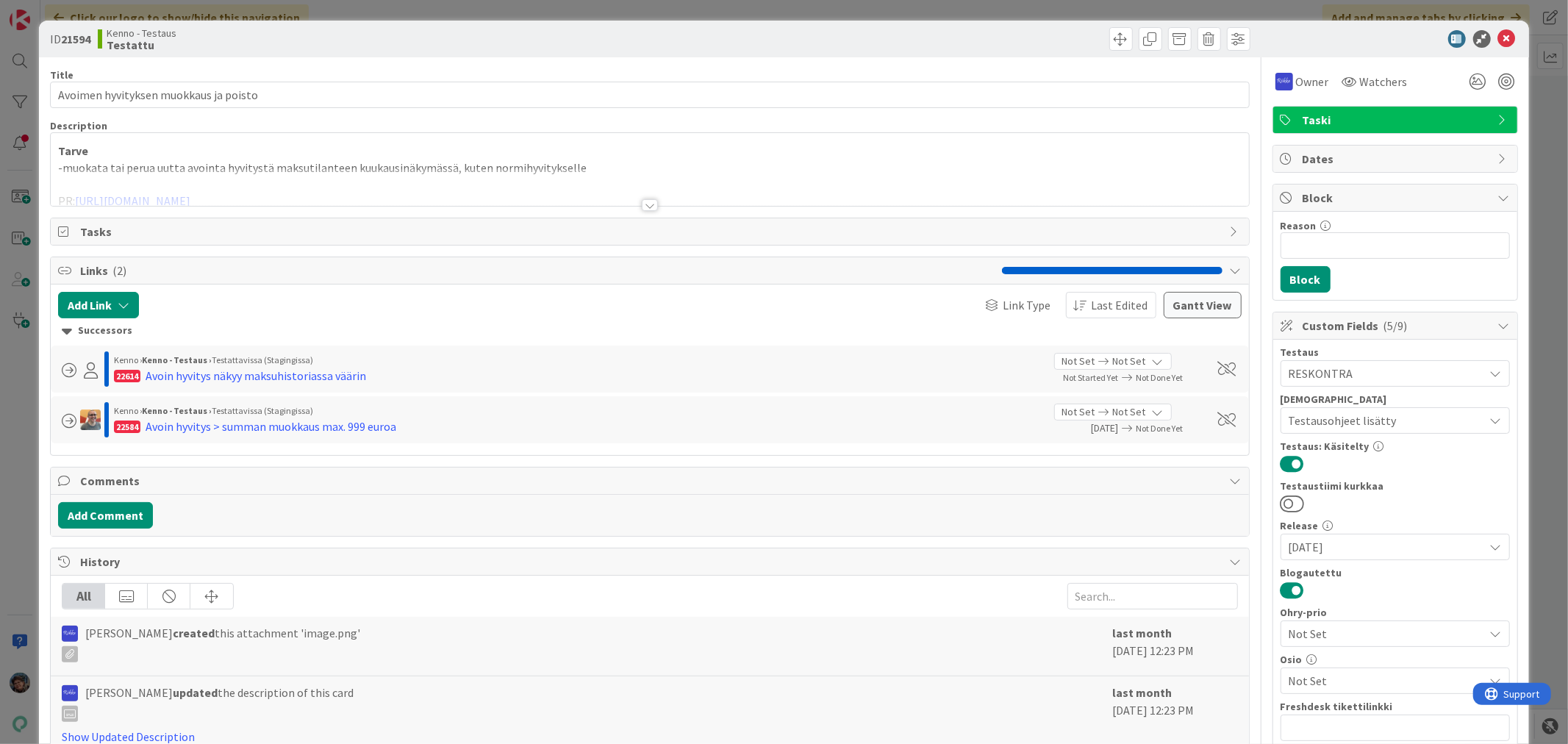
click at [648, 203] on div at bounding box center [649, 205] width 17 height 11
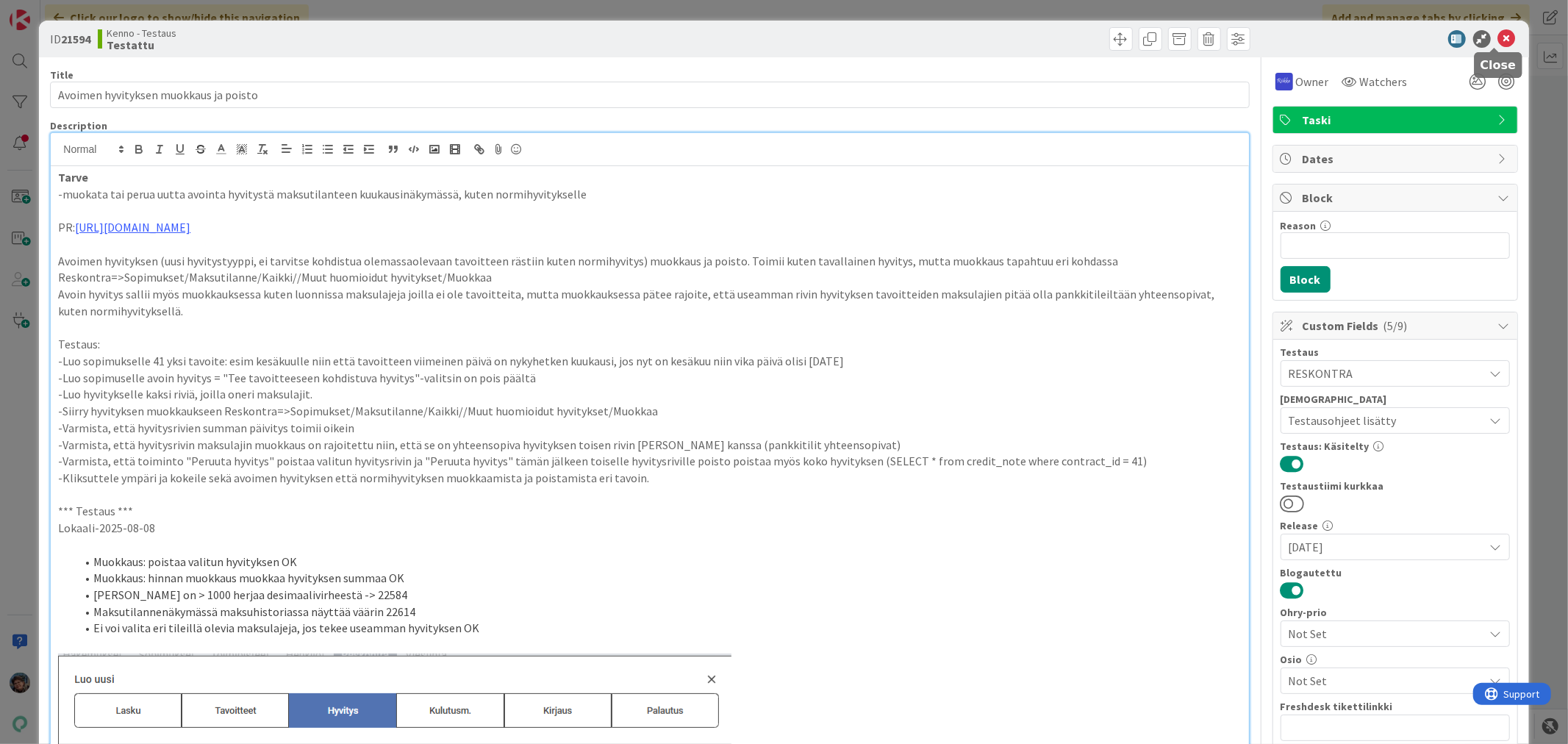
drag, startPoint x: 1497, startPoint y: 35, endPoint x: 1173, endPoint y: 1, distance: 325.8
click at [1498, 35] on icon at bounding box center [1507, 39] width 17 height 17
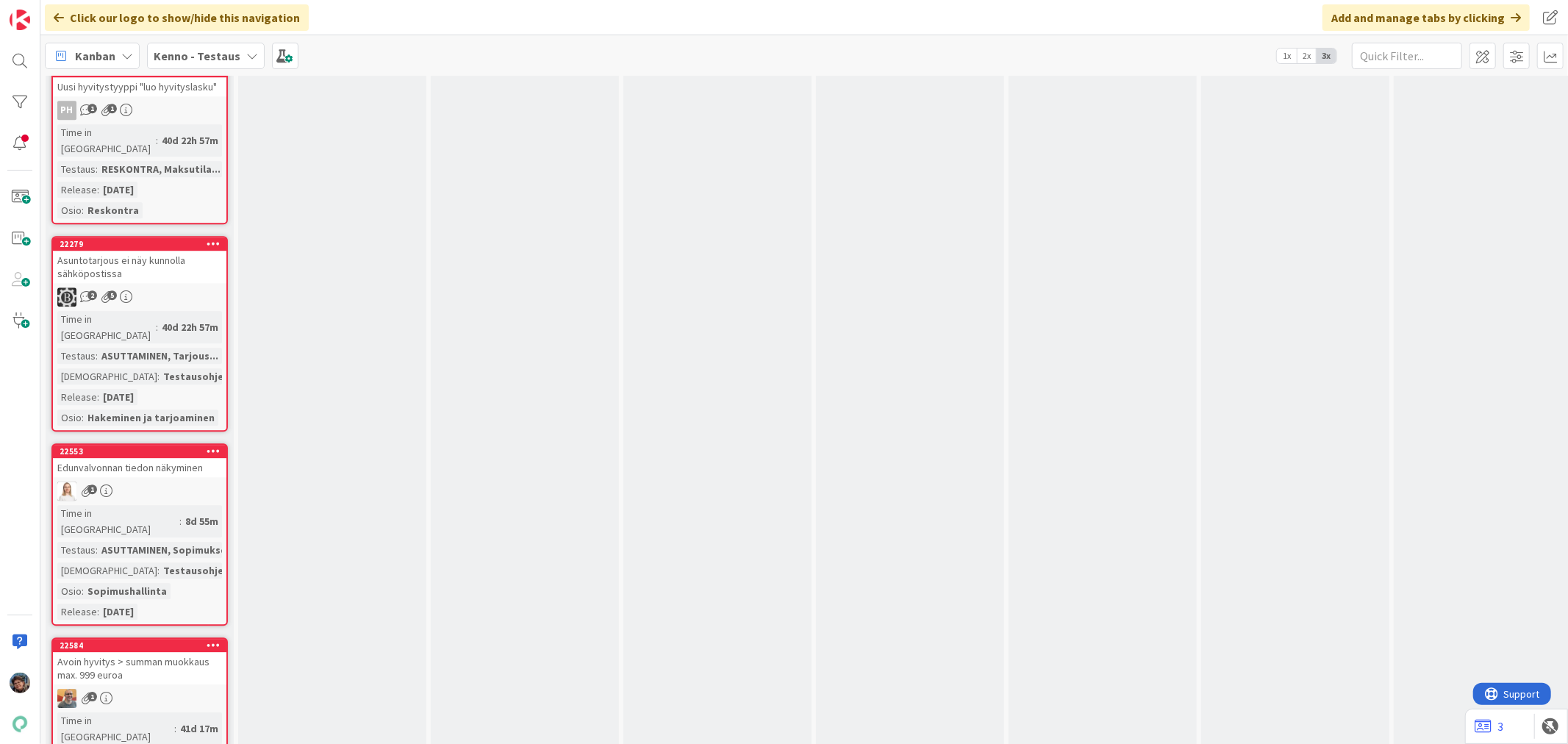
scroll to position [3837, 0]
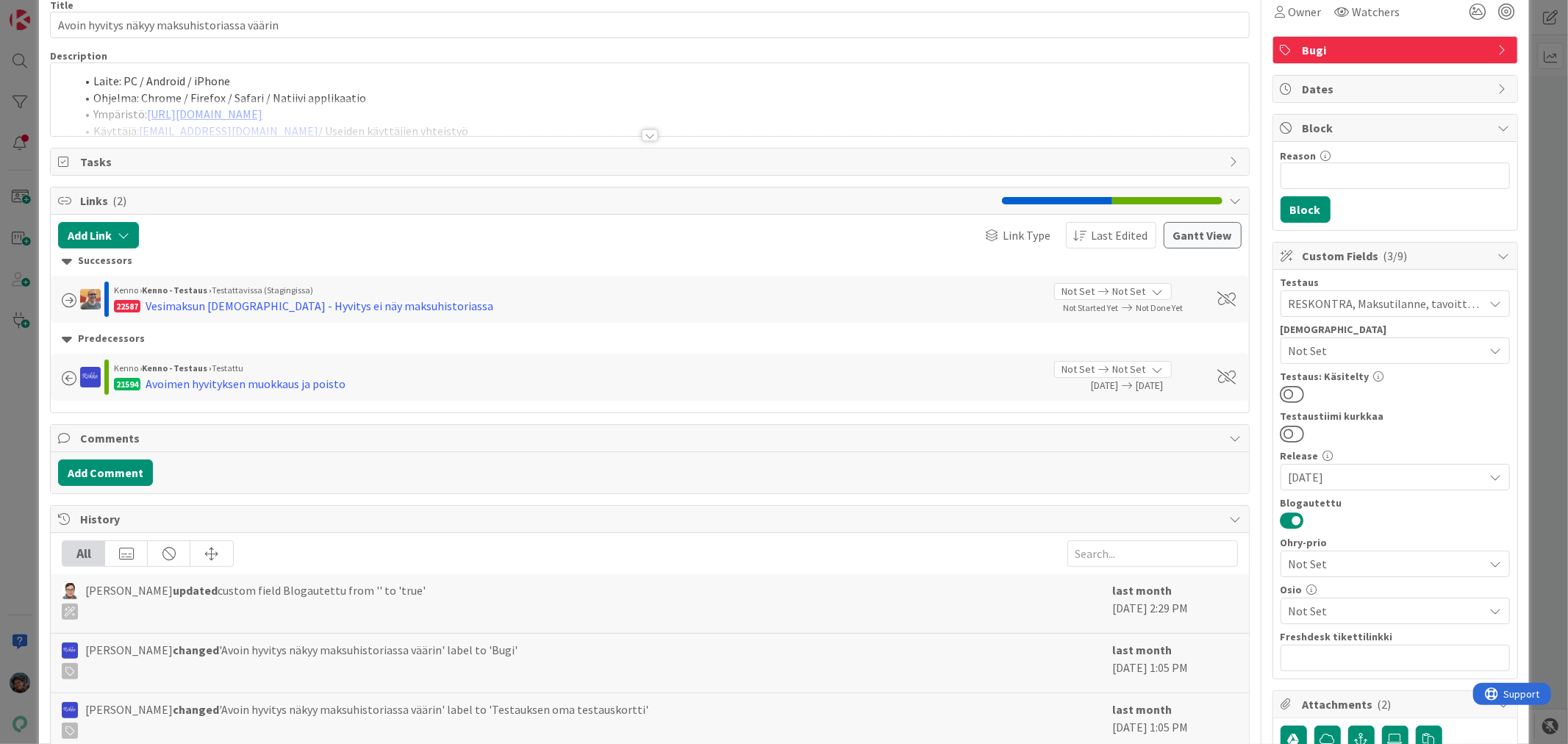
scroll to position [326, 0]
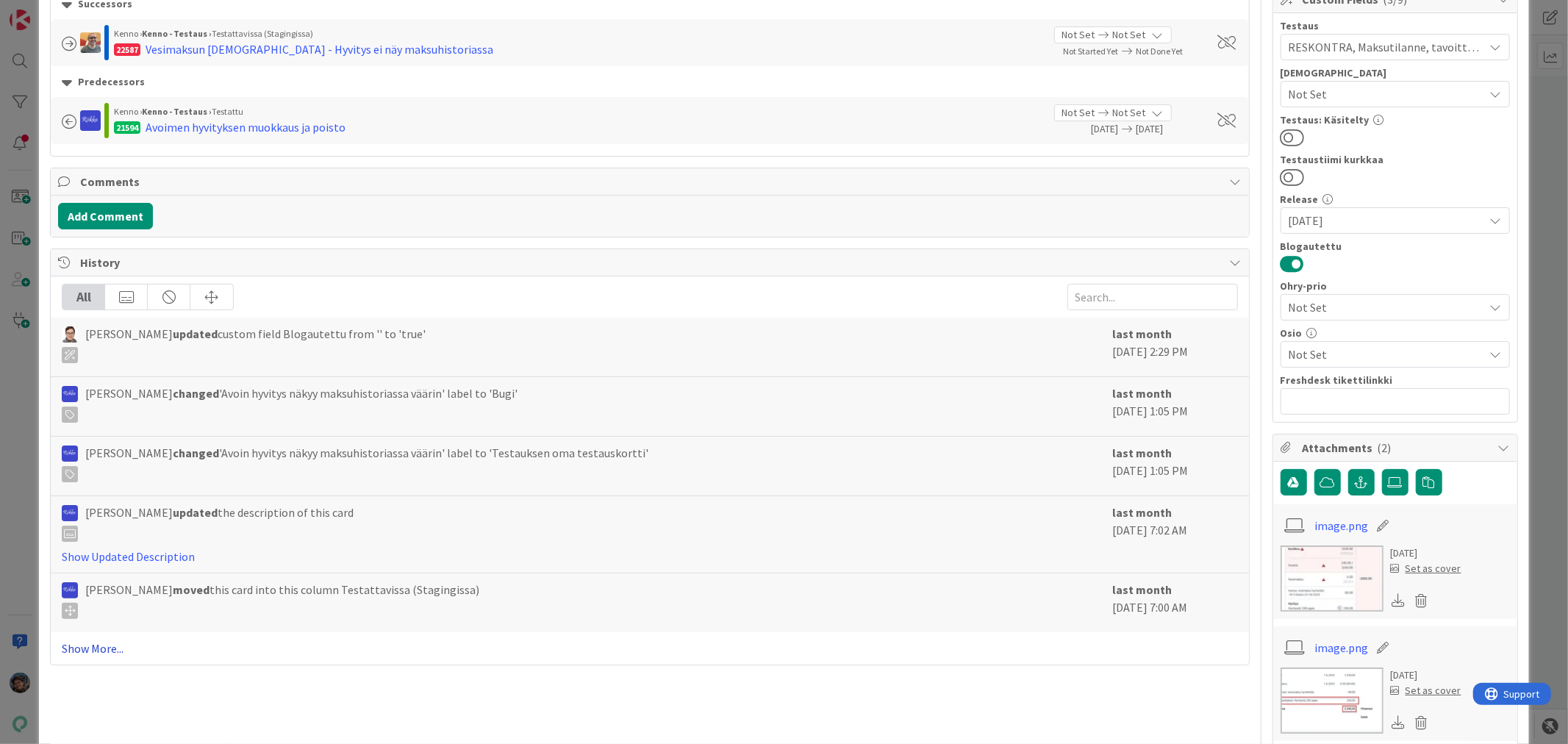
click at [92, 647] on link "Show More..." at bounding box center [649, 648] width 1176 height 17
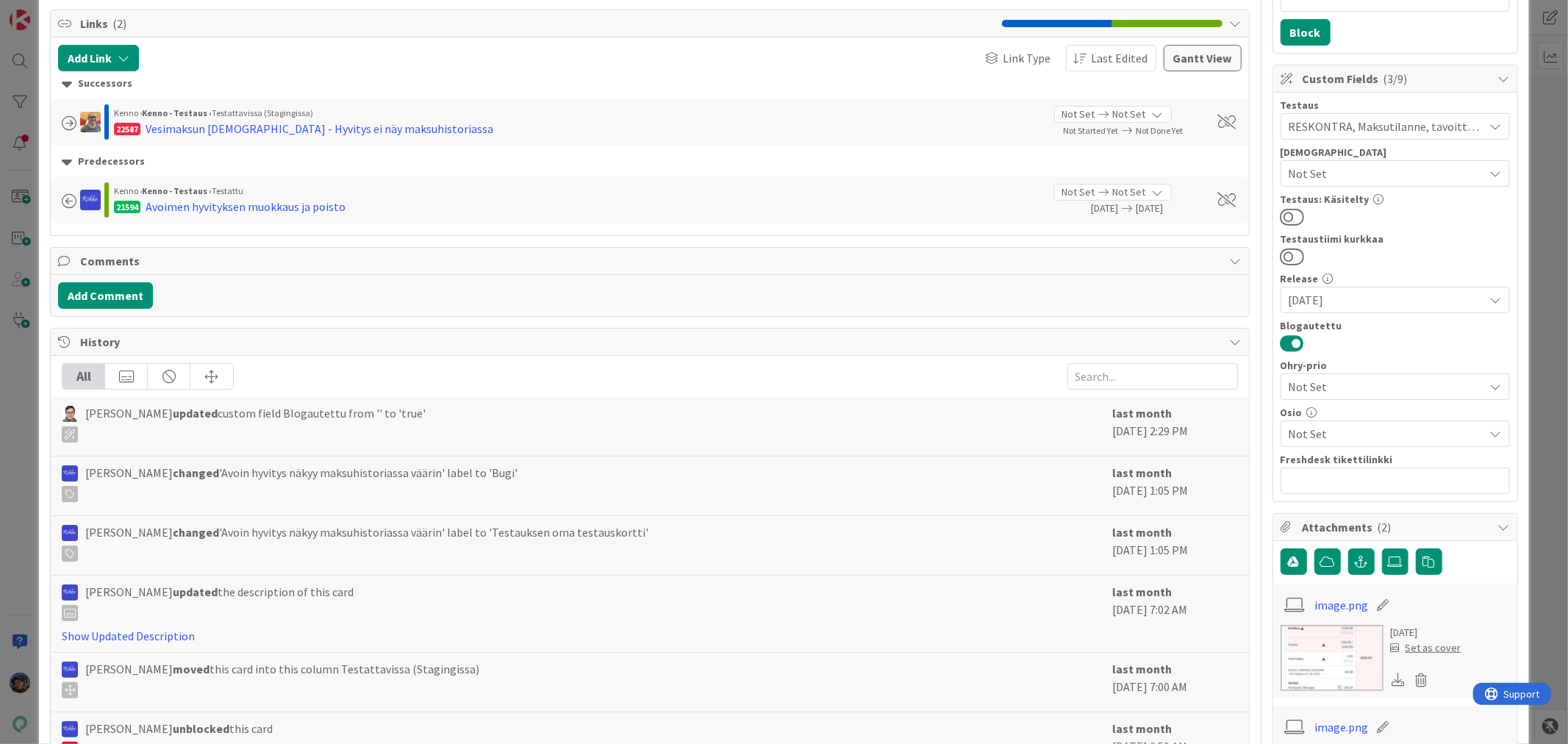
scroll to position [0, 0]
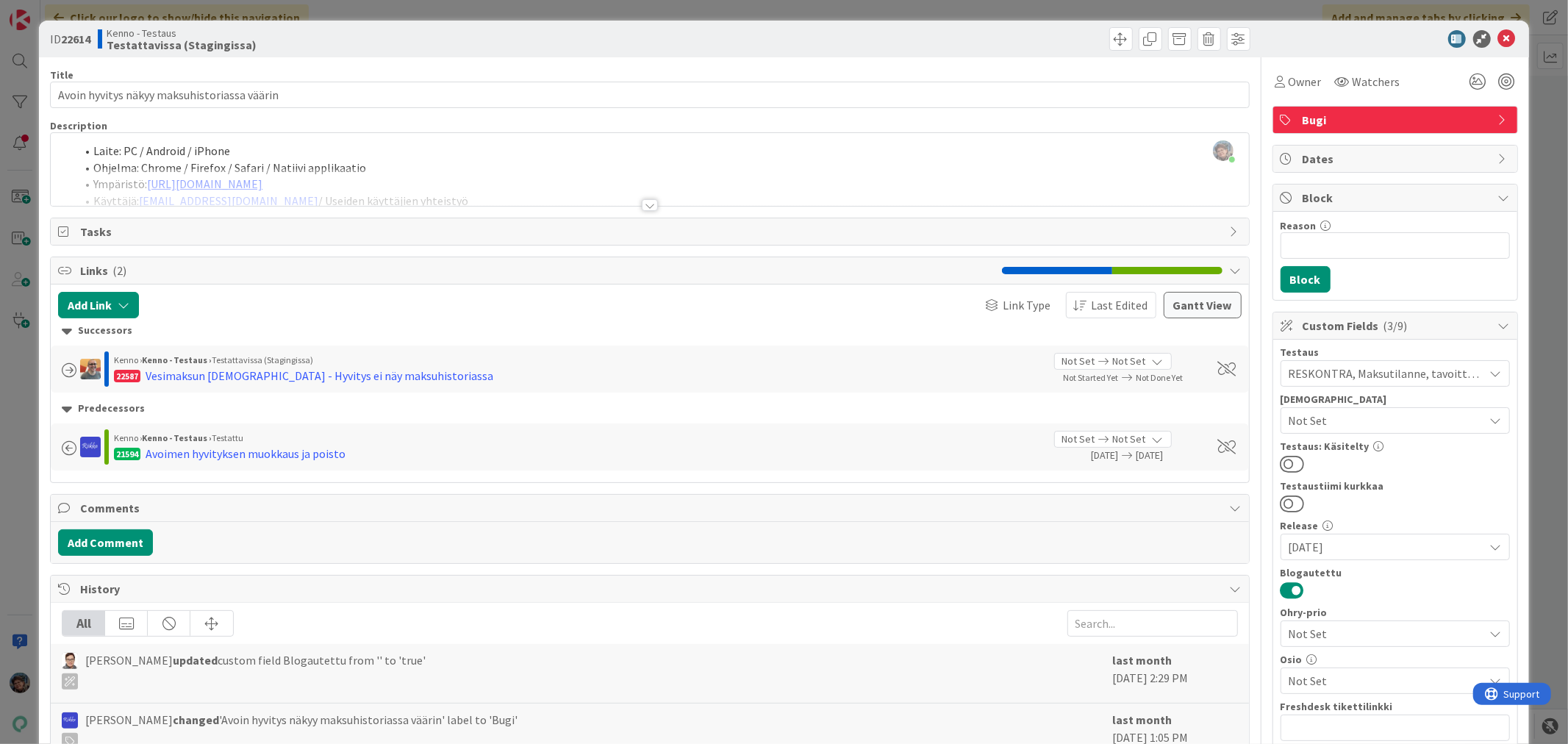
click at [644, 204] on div at bounding box center [649, 205] width 17 height 11
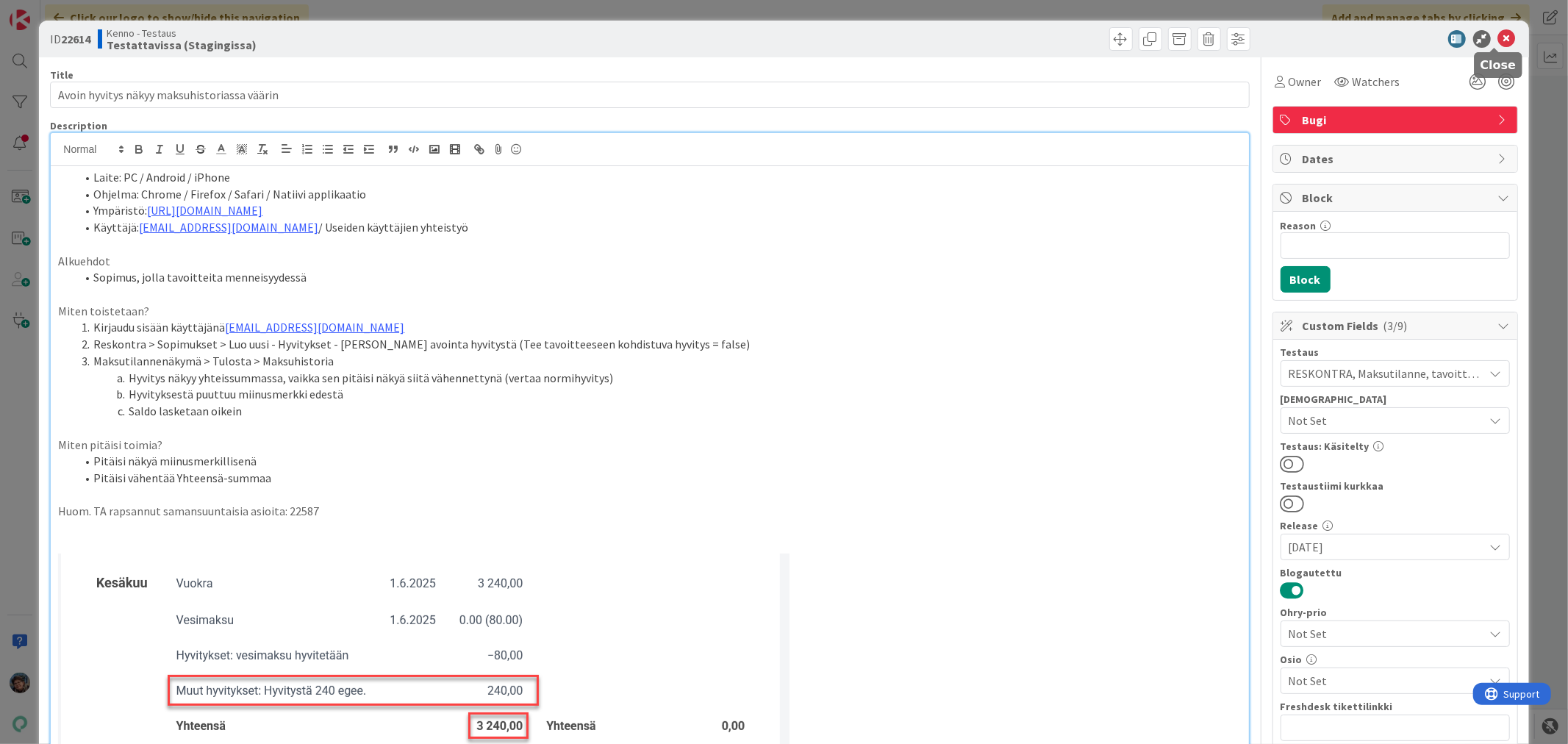
click at [1498, 37] on icon at bounding box center [1507, 39] width 17 height 17
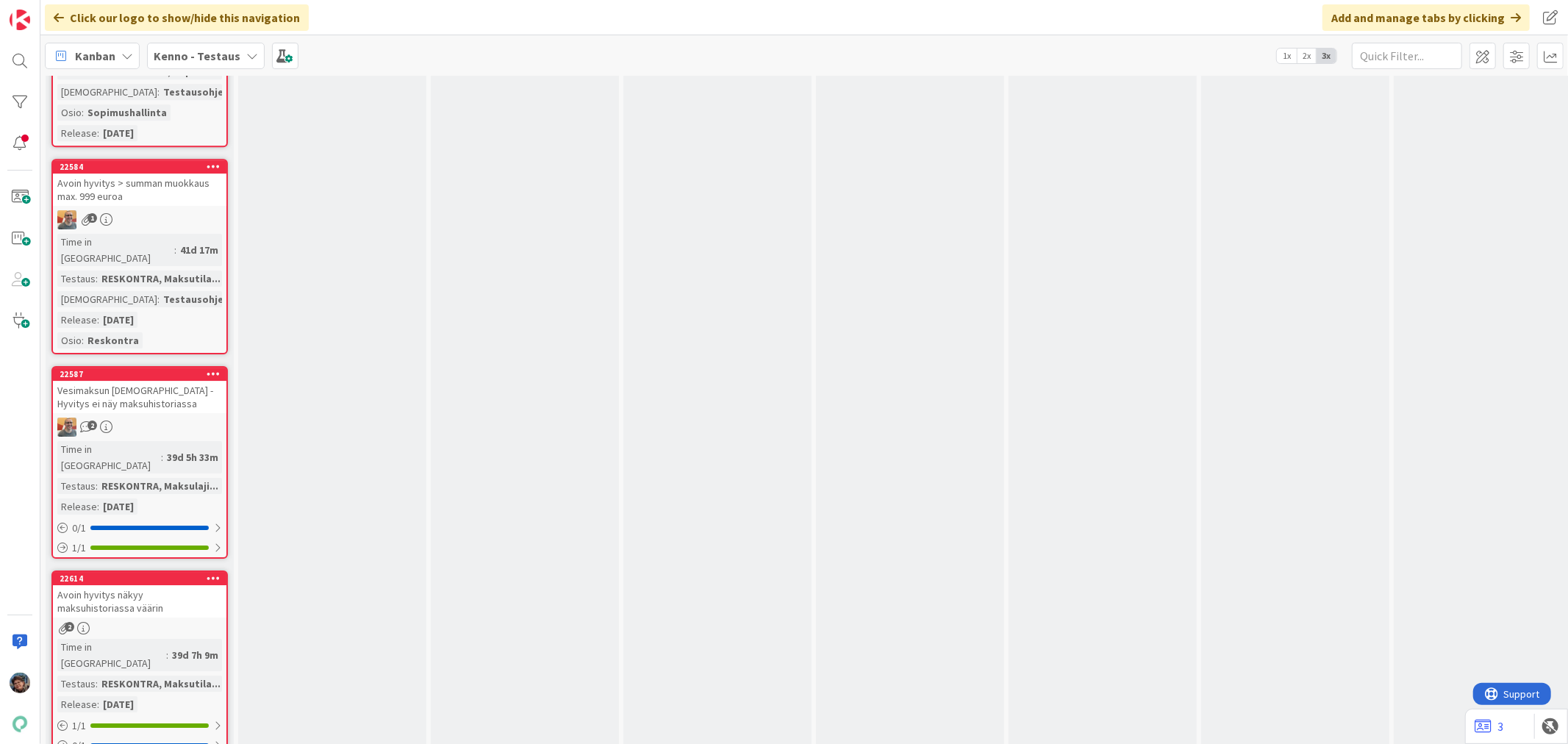
scroll to position [4082, 0]
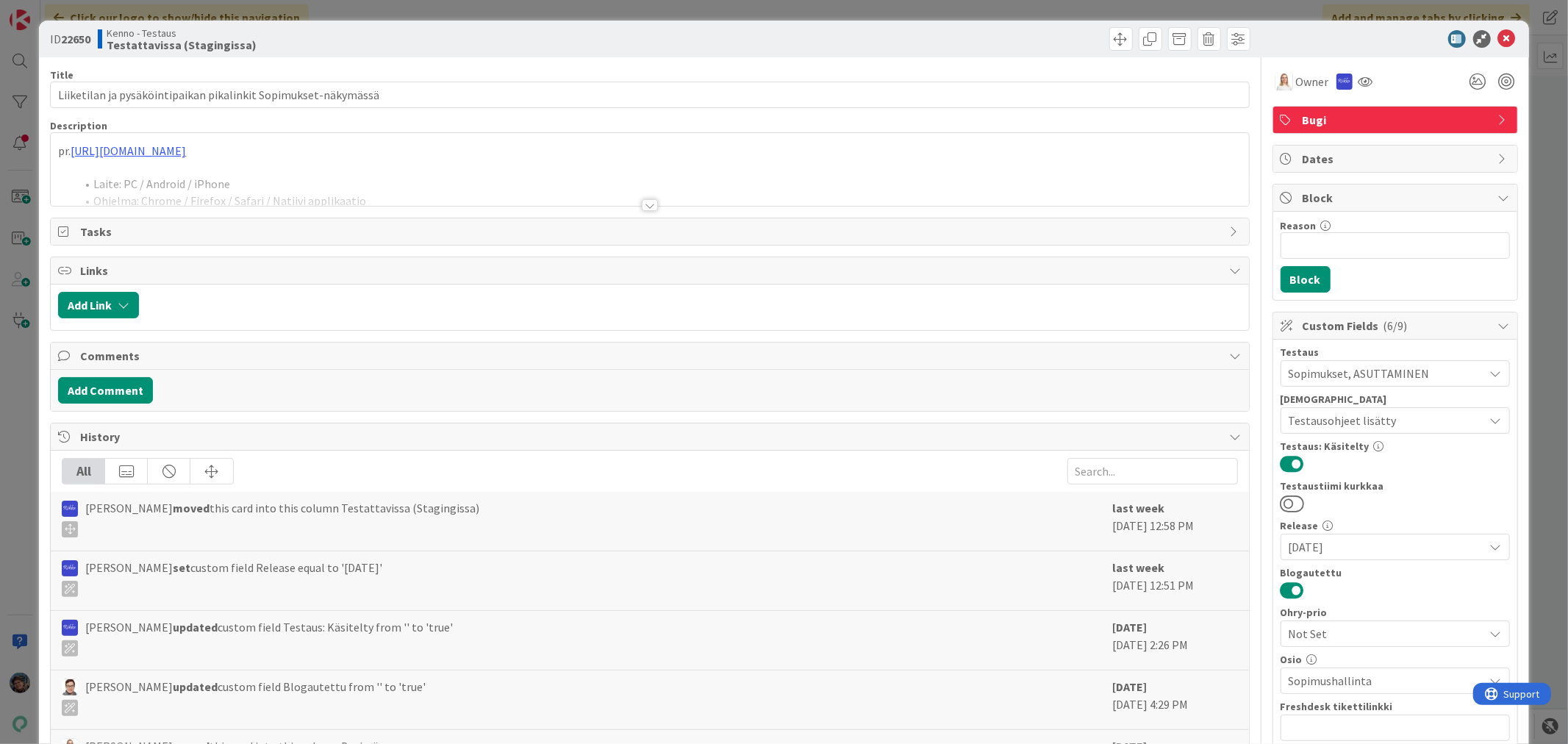
click at [643, 204] on div at bounding box center [649, 205] width 17 height 11
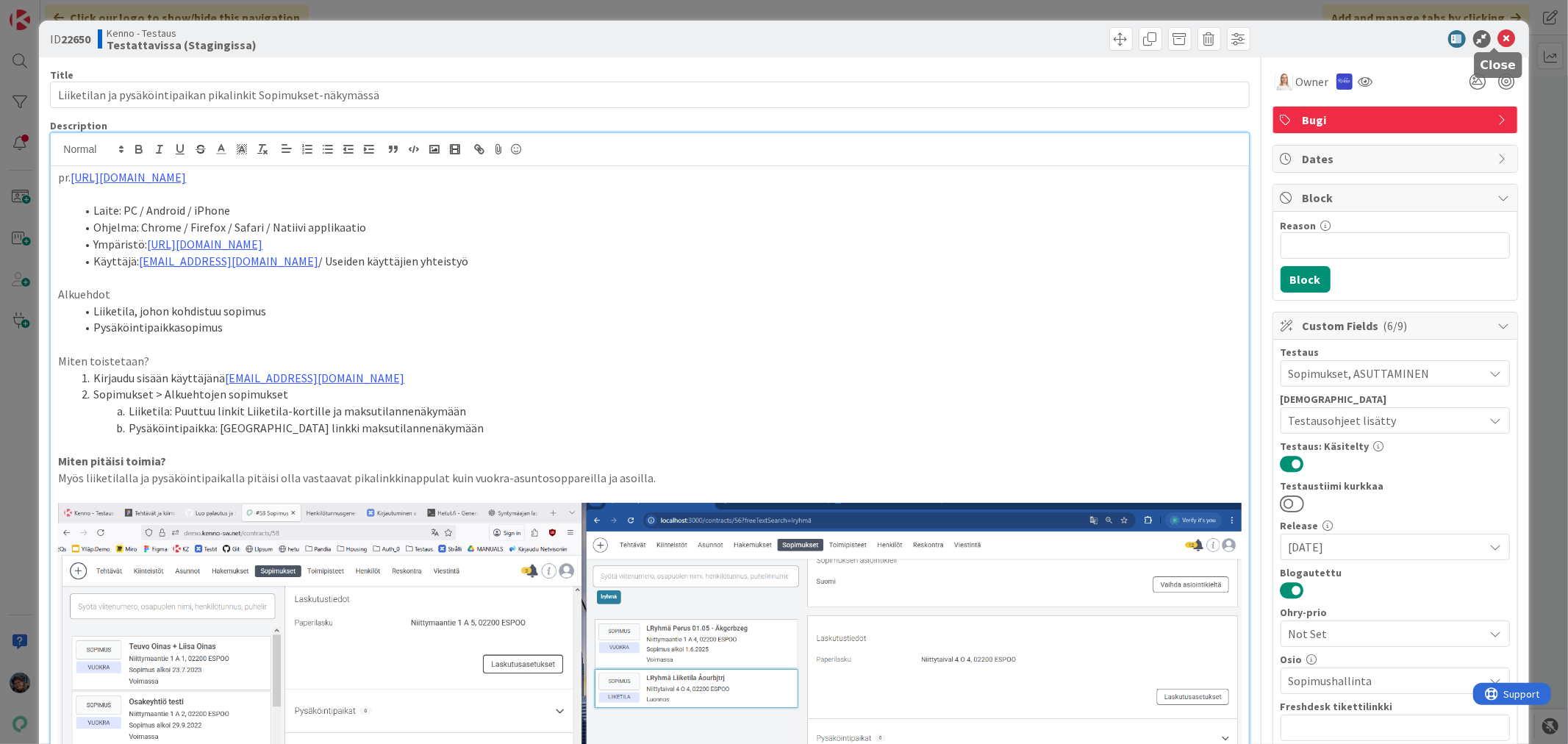
click at [1498, 34] on icon at bounding box center [1507, 39] width 17 height 17
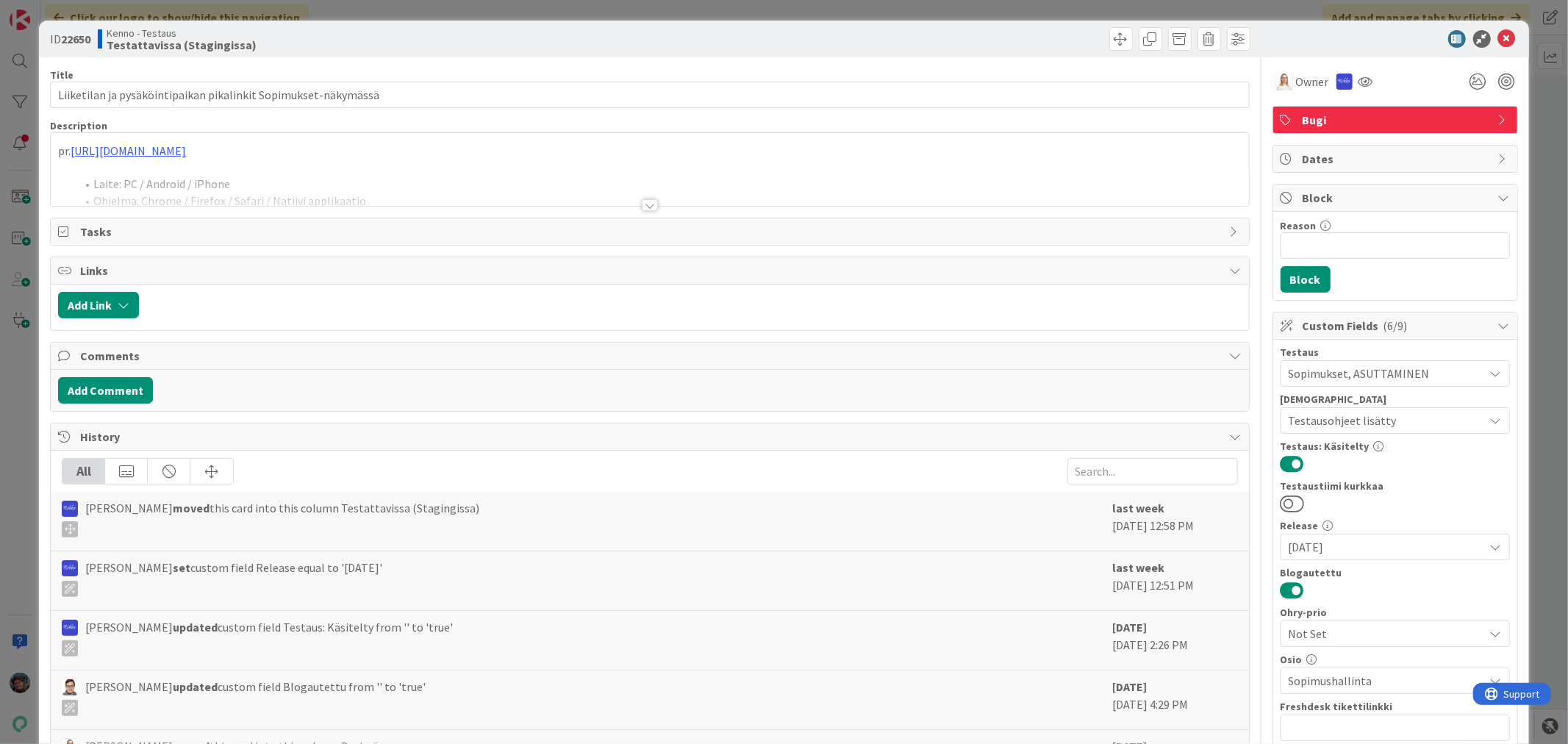
click at [641, 207] on div at bounding box center [649, 205] width 17 height 11
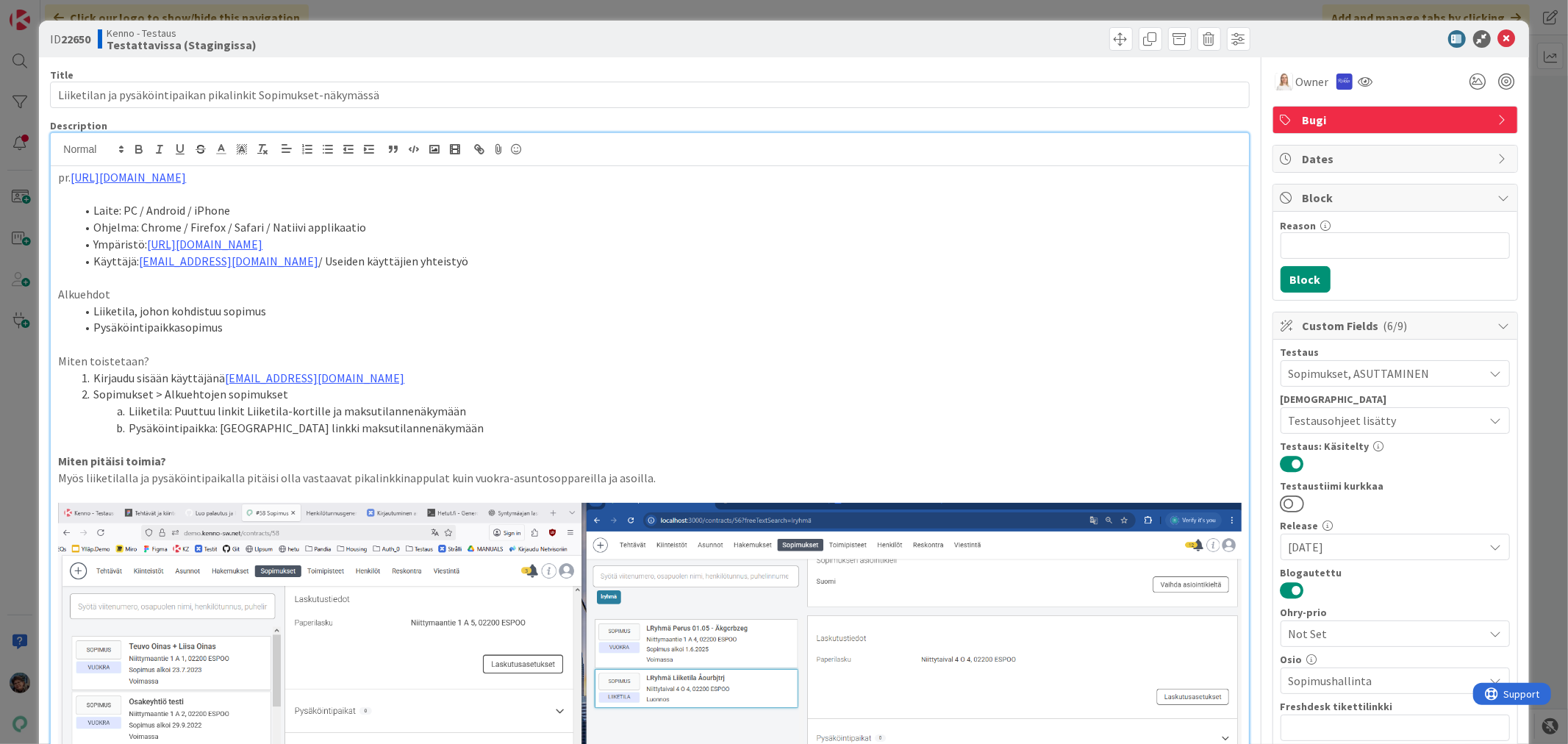
scroll to position [3832, 0]
click at [1275, 85] on img at bounding box center [1284, 82] width 17 height 17
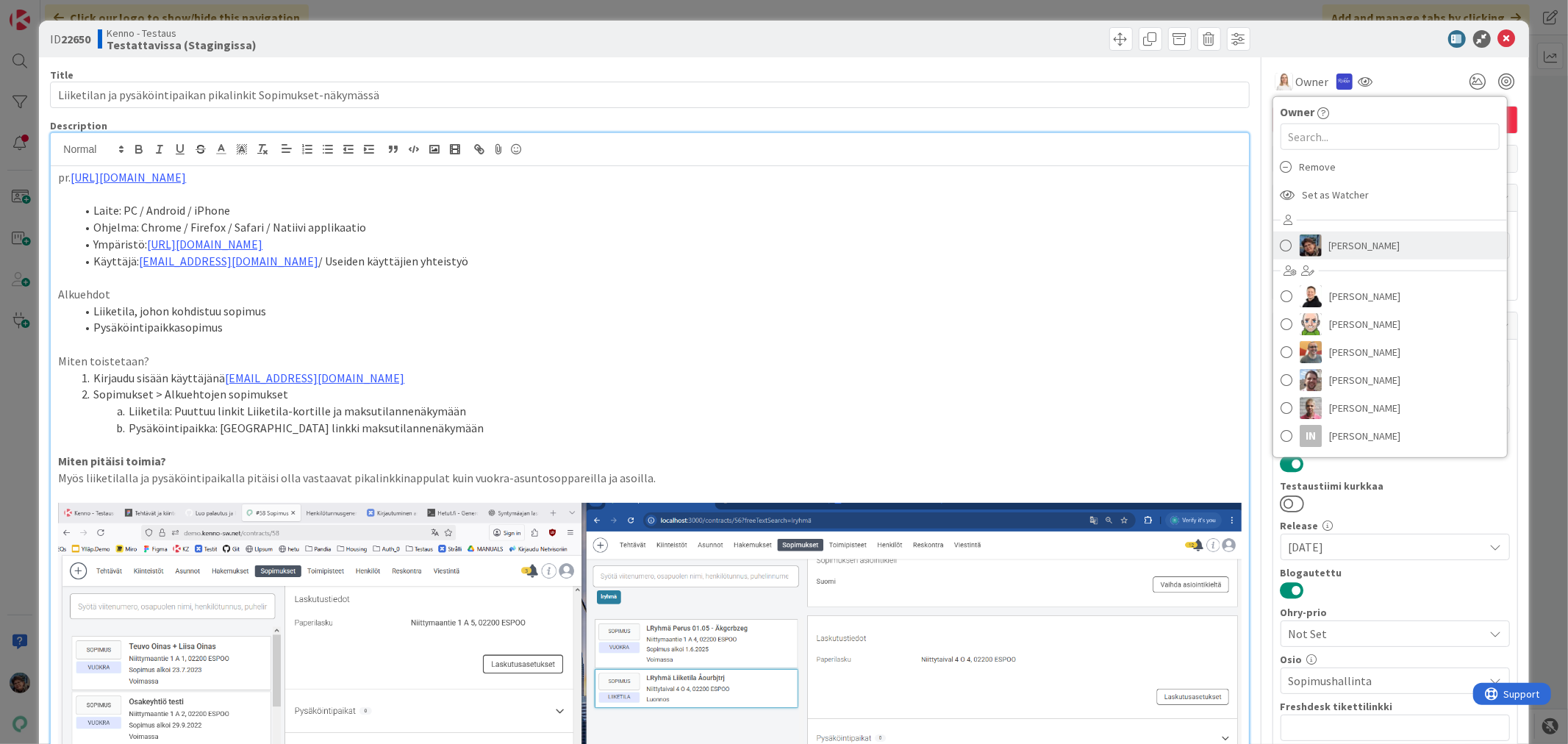
click at [1312, 240] on link "Pirjo Peltonen" at bounding box center [1390, 246] width 234 height 28
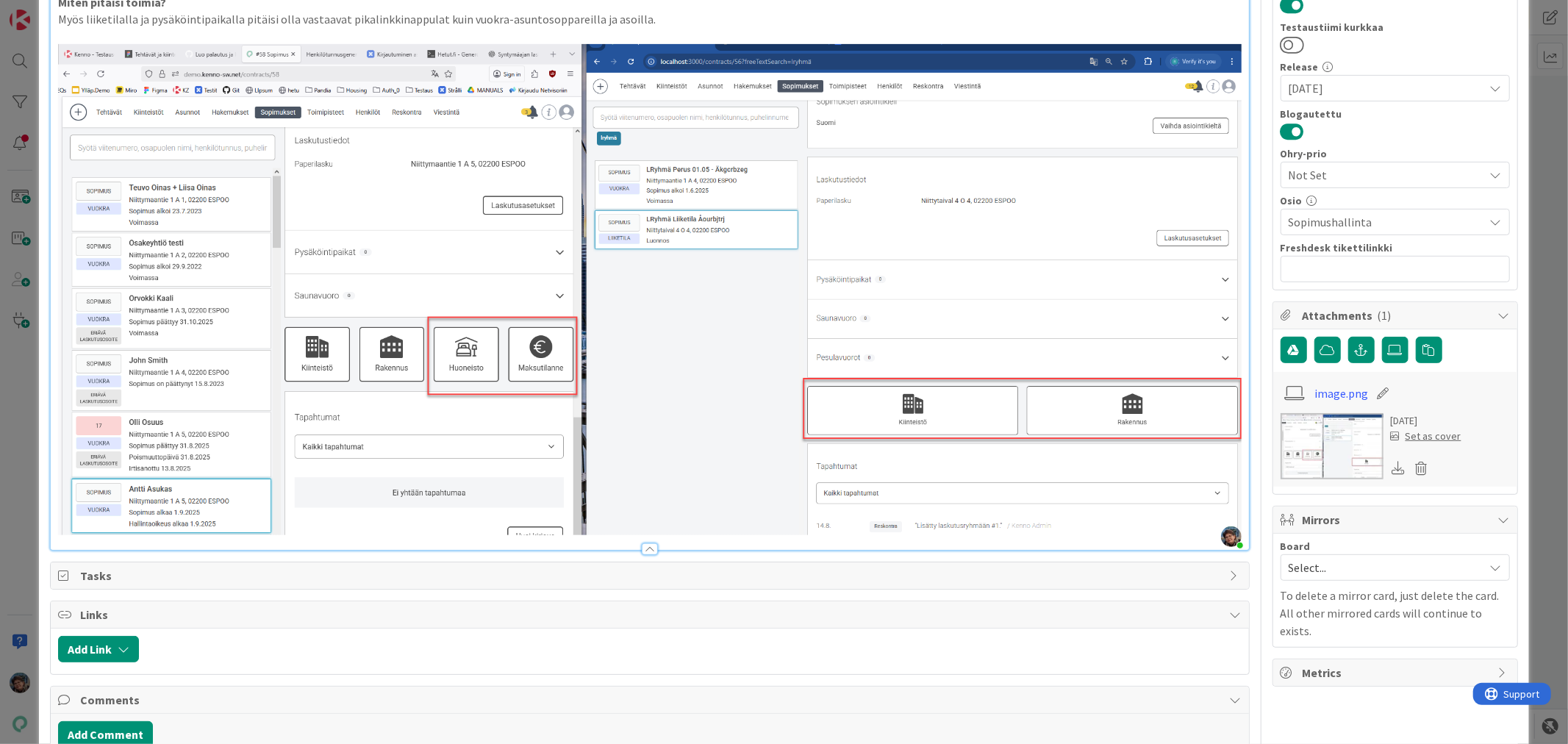
scroll to position [490, 0]
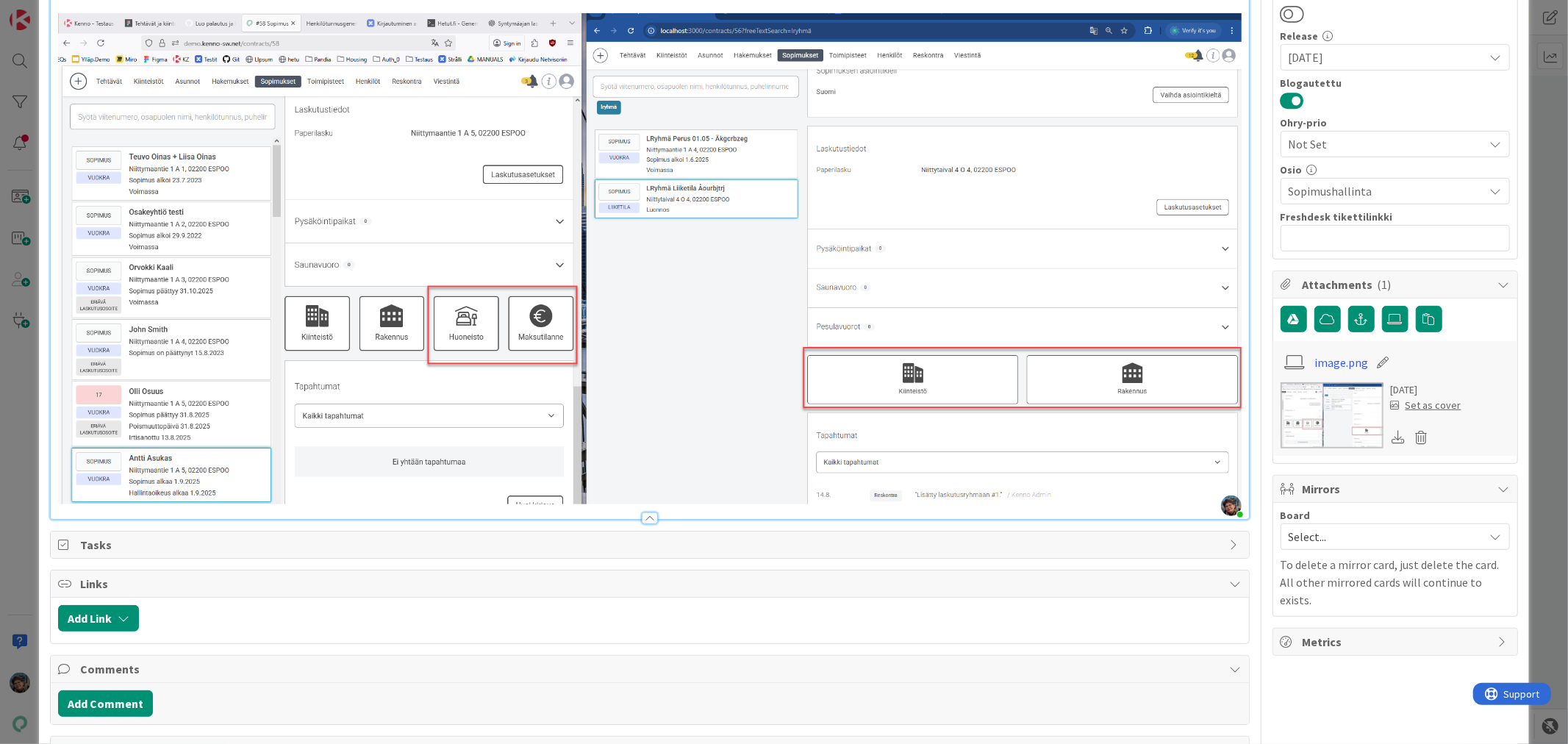
click at [1223, 478] on img at bounding box center [649, 258] width 1183 height 490
click at [1230, 477] on div "pr. https://github.com/pandiafi/kenno/pull/8424 Laite: PC / Android / iPhone Oh…" at bounding box center [649, 98] width 1198 height 842
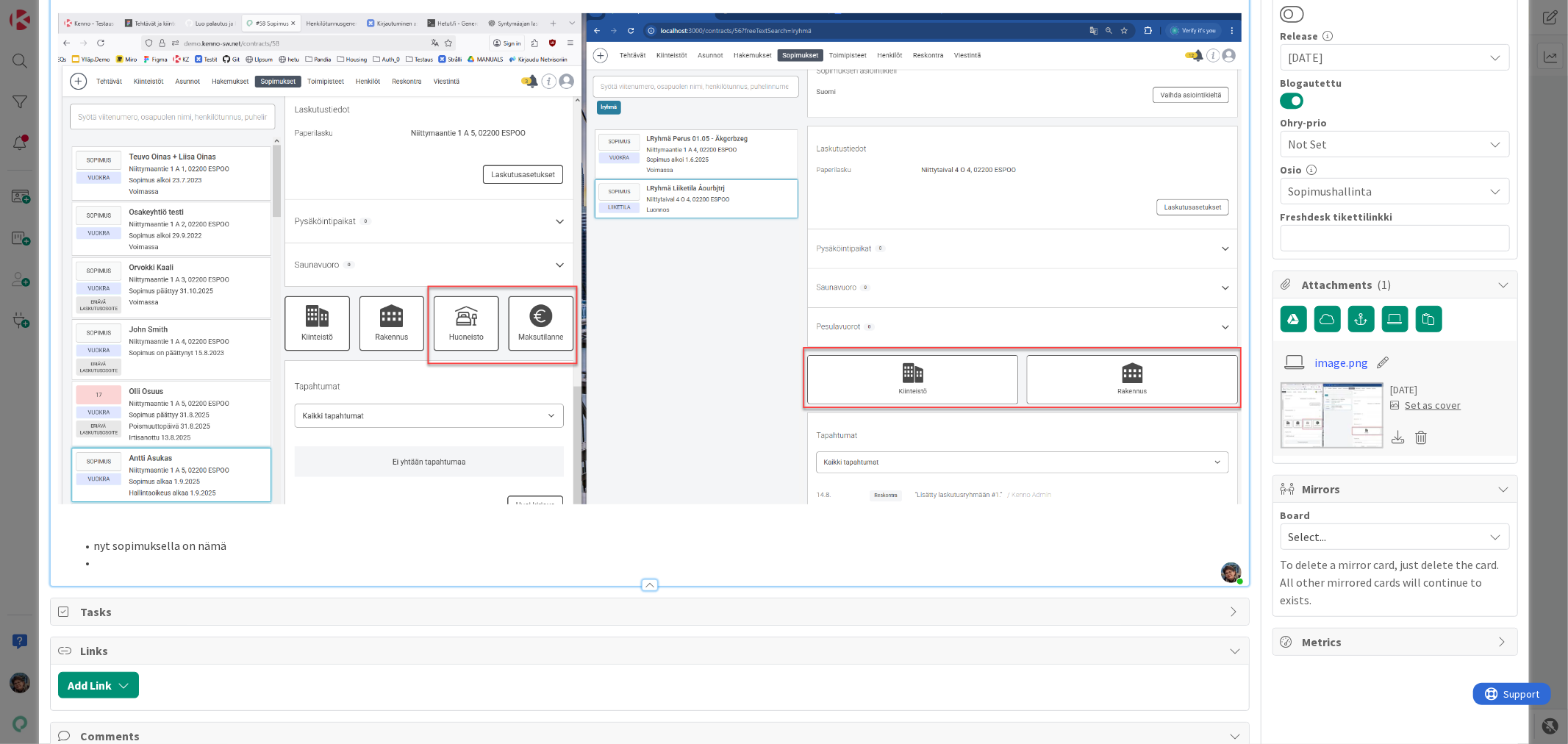
click at [119, 554] on li at bounding box center [658, 562] width 1165 height 17
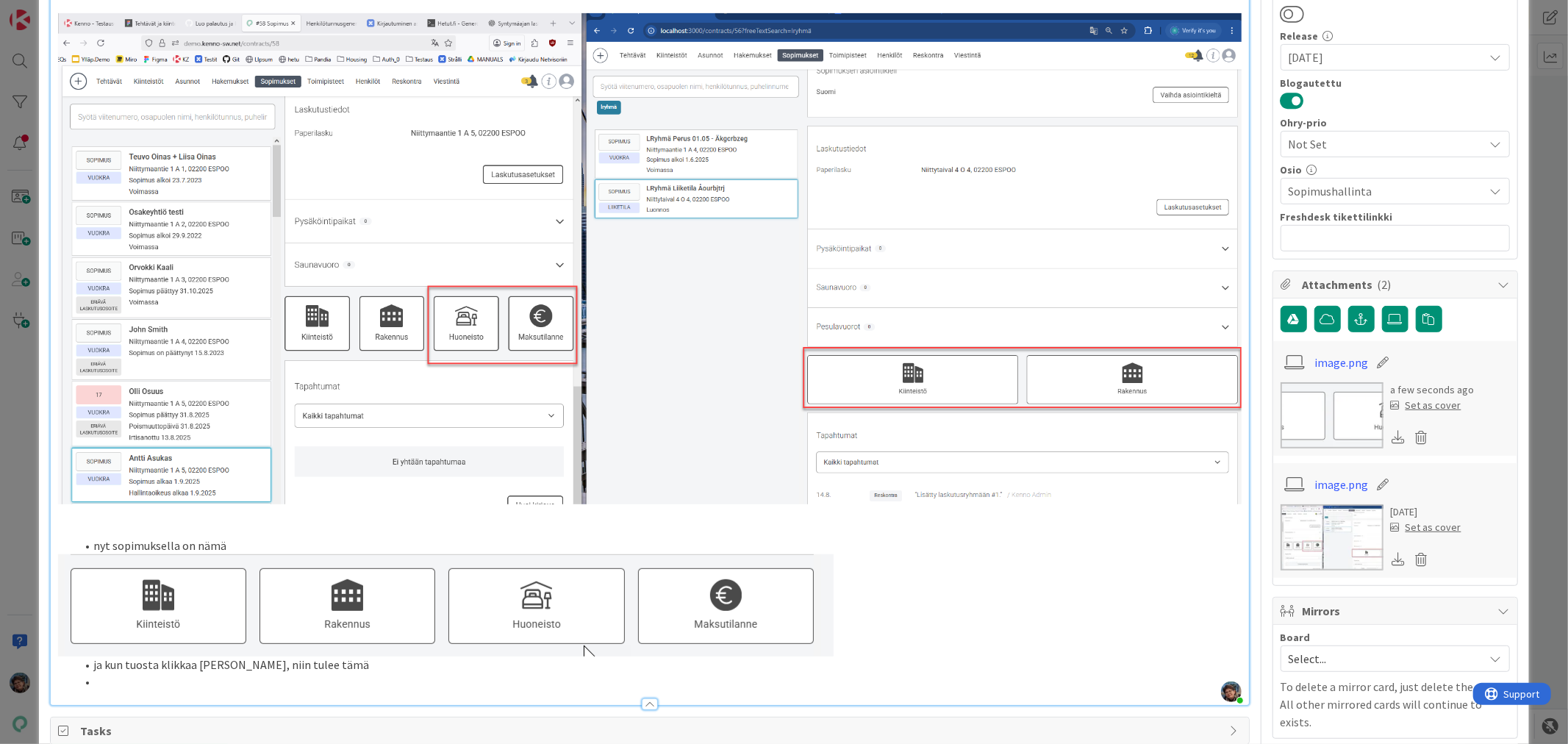
click at [136, 682] on li at bounding box center [658, 681] width 1165 height 17
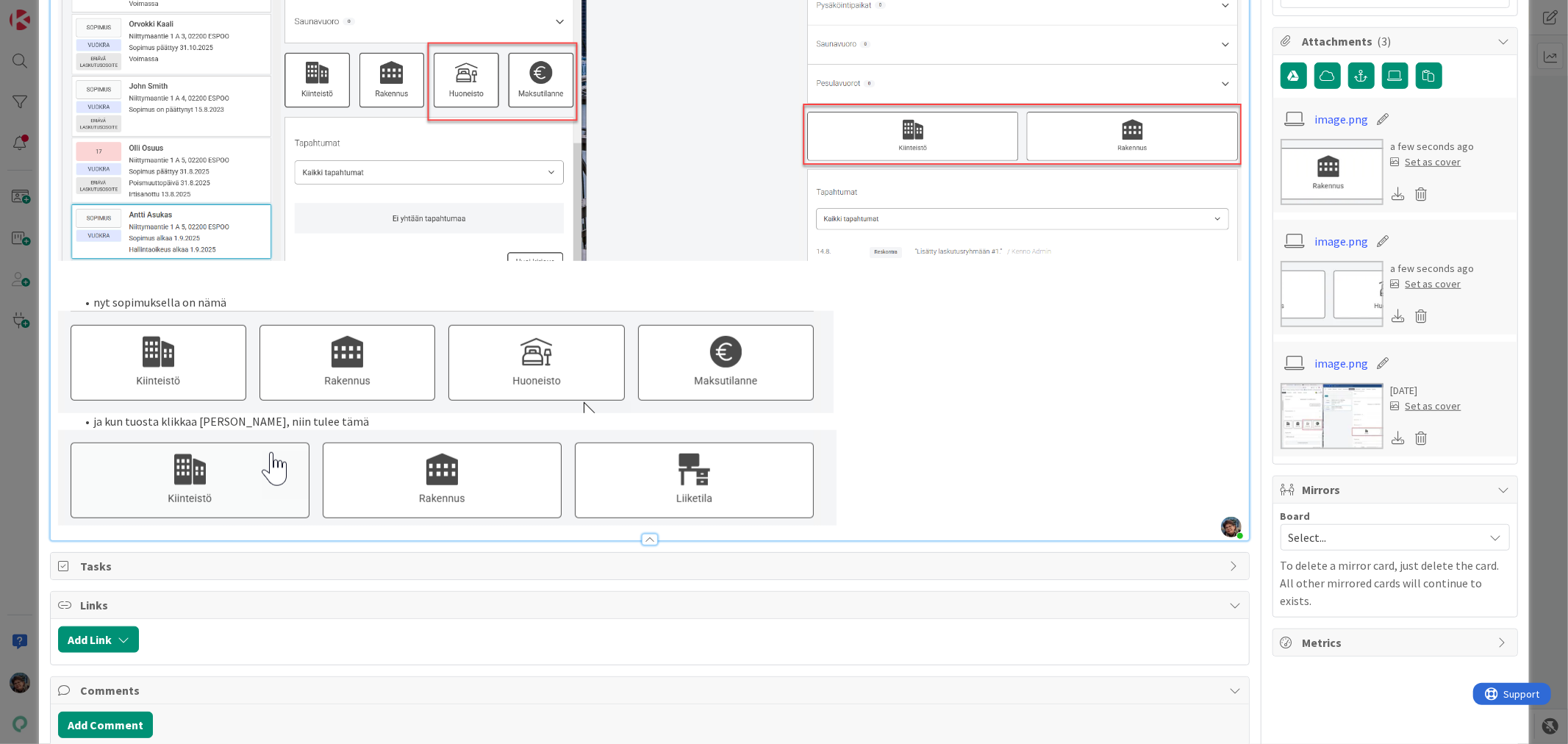
scroll to position [734, 0]
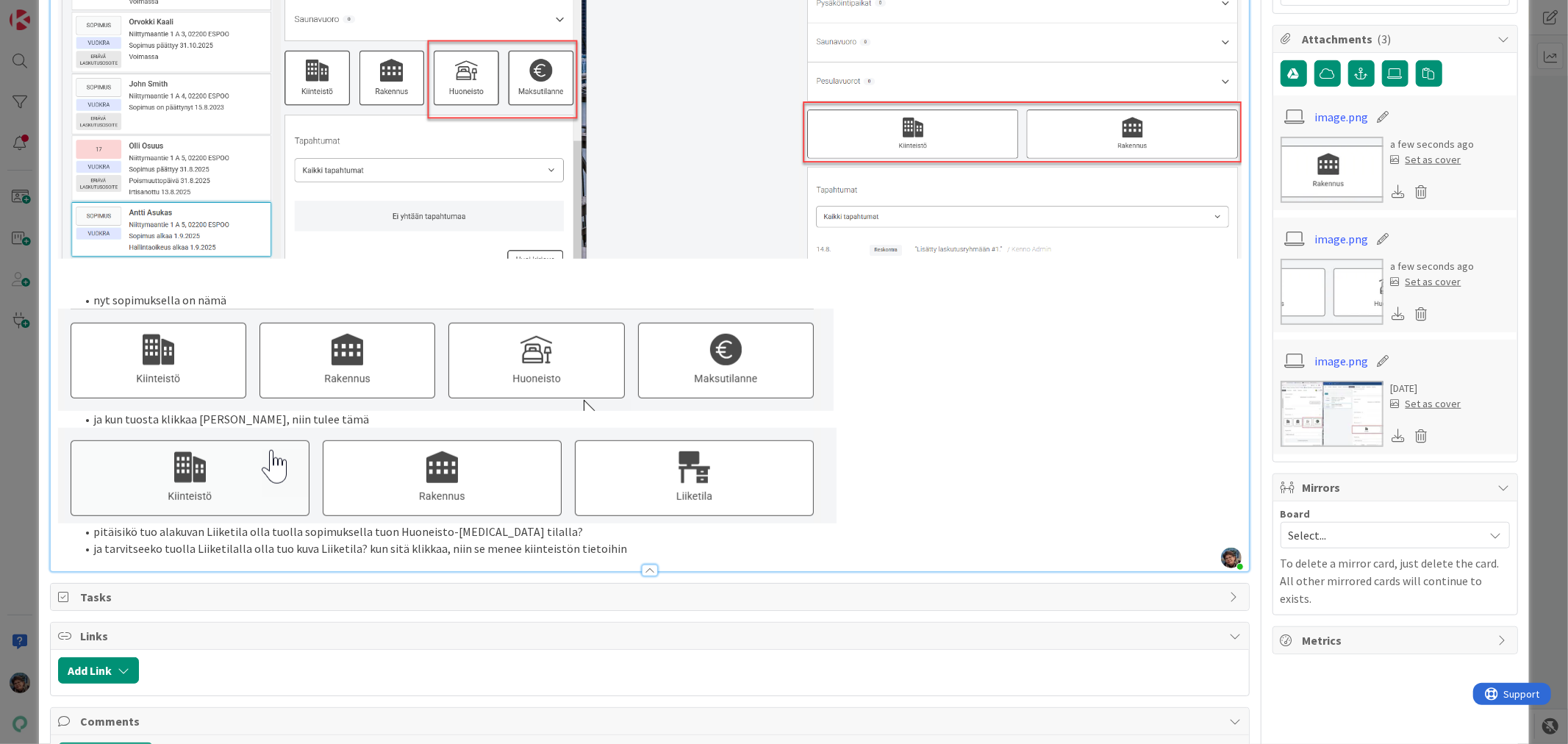
drag, startPoint x: 506, startPoint y: 541, endPoint x: 679, endPoint y: 541, distance: 173.0
click at [664, 547] on li "ja tarvitseeko tuolla Liiketilalla olla tuo kuva Liiketila? kun sitä klikkaa, n…" at bounding box center [658, 548] width 1165 height 17
click at [87, 275] on p at bounding box center [649, 283] width 1183 height 17
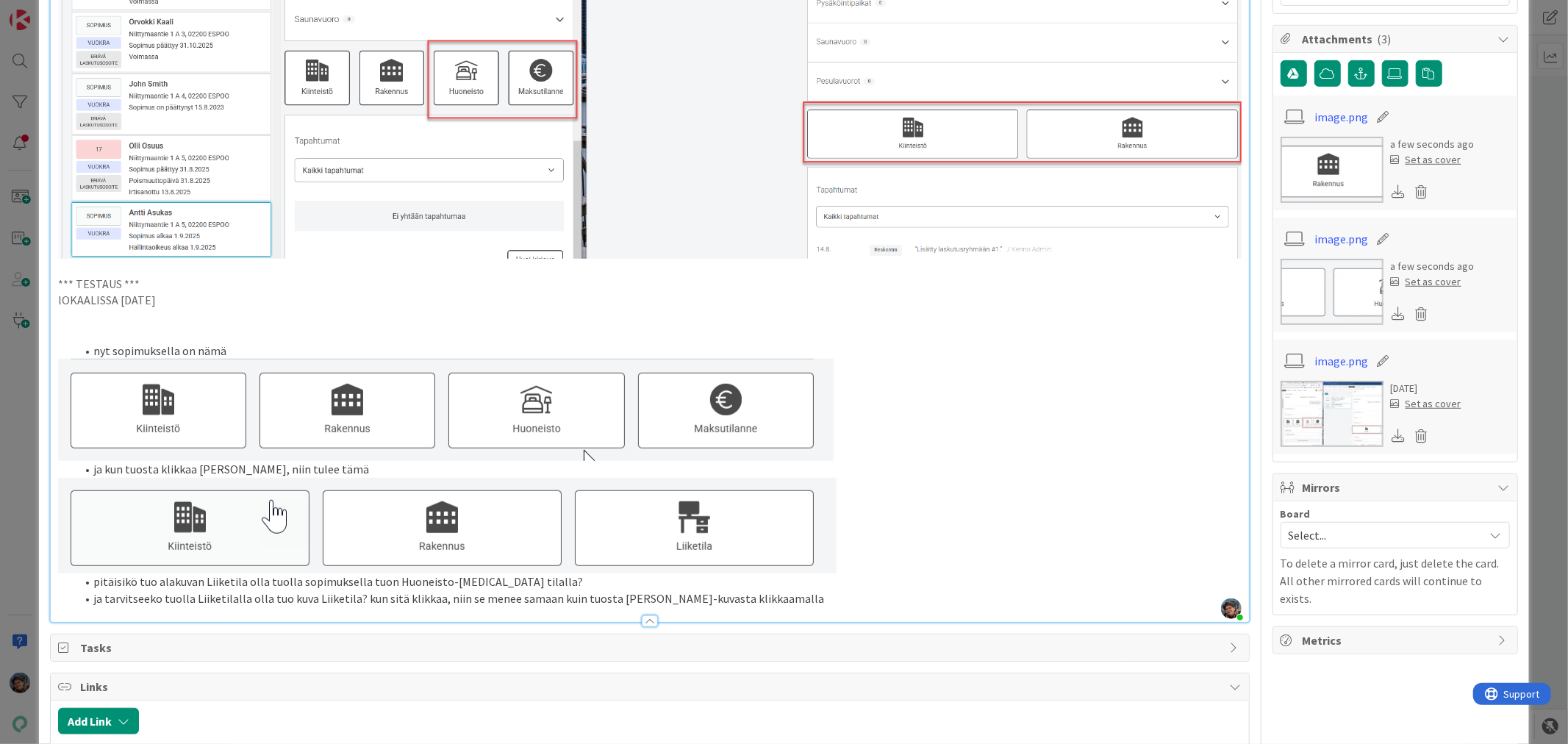
click at [115, 292] on p "lOKAALISSA 2025-09-30" at bounding box center [649, 300] width 1183 height 17
drag, startPoint x: 166, startPoint y: 292, endPoint x: 39, endPoint y: 282, distance: 127.4
click at [39, 282] on div "ID 22650 Kenno - Testaus Testattavissa (Stagingissa) Title 62 / 128 Liiketilan …" at bounding box center [784, 267] width 1490 height 1963
click at [61, 326] on p at bounding box center [649, 334] width 1183 height 17
drag, startPoint x: 58, startPoint y: 328, endPoint x: 113, endPoint y: 327, distance: 55.0
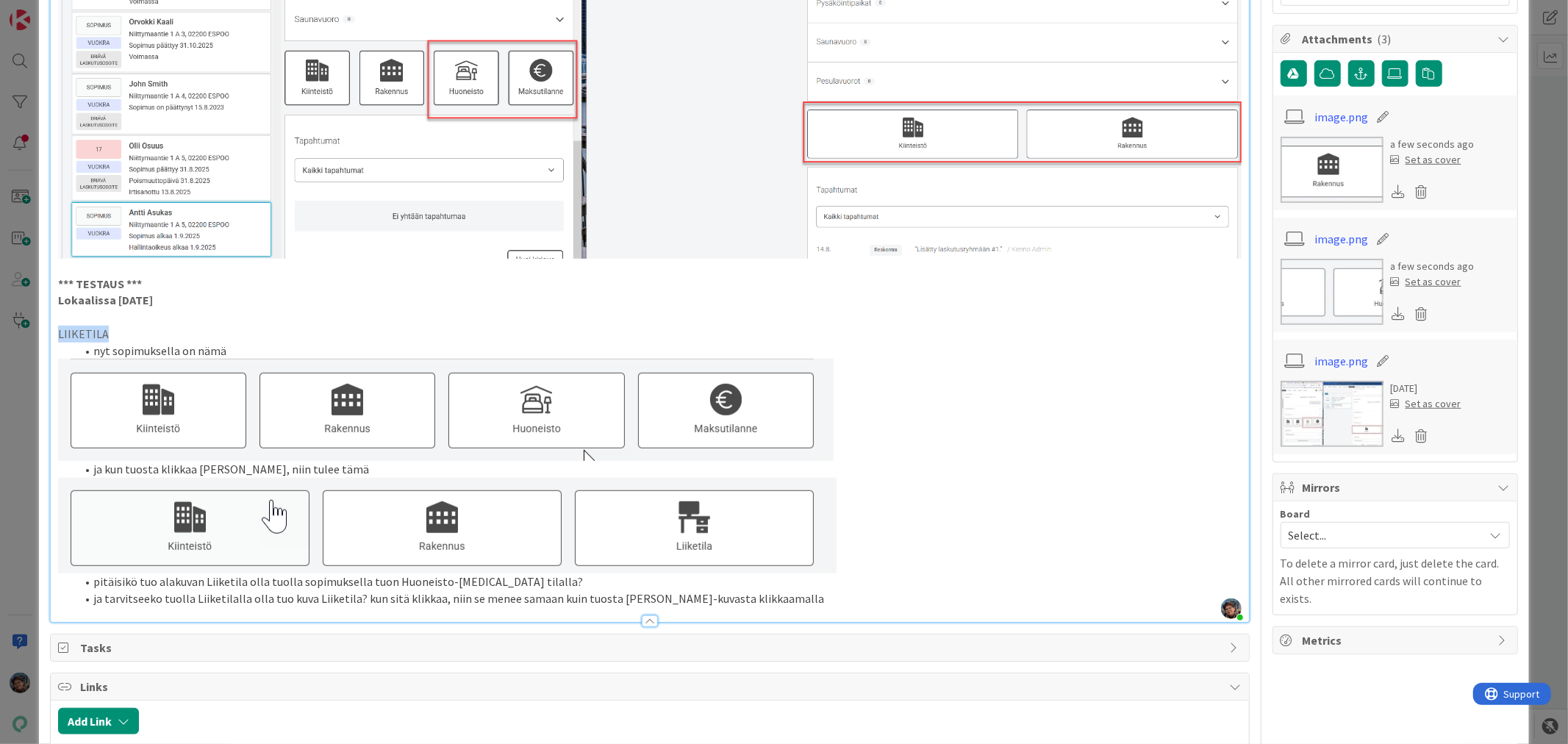
click at [112, 327] on p "LIIKETILA" at bounding box center [649, 334] width 1183 height 17
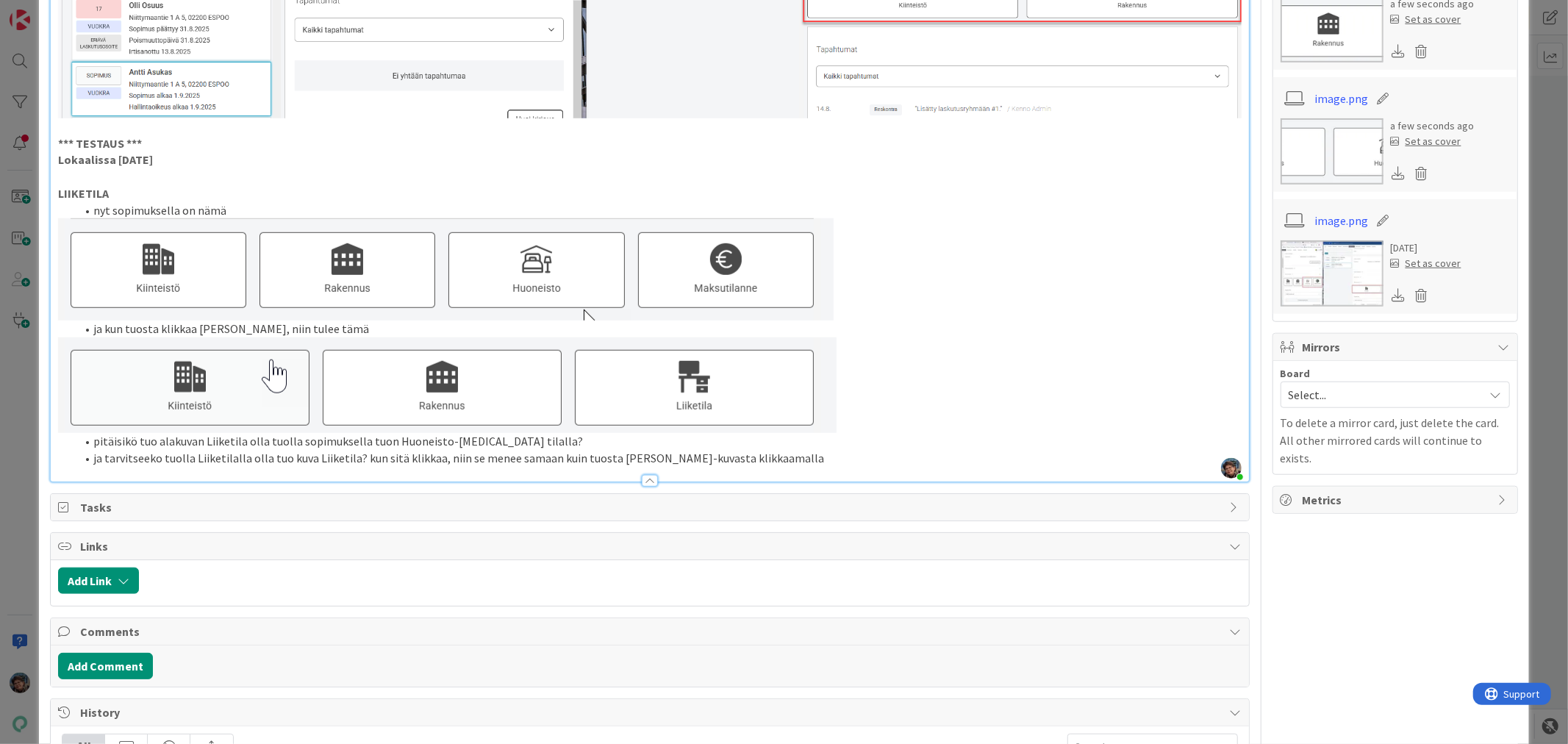
scroll to position [898, 0]
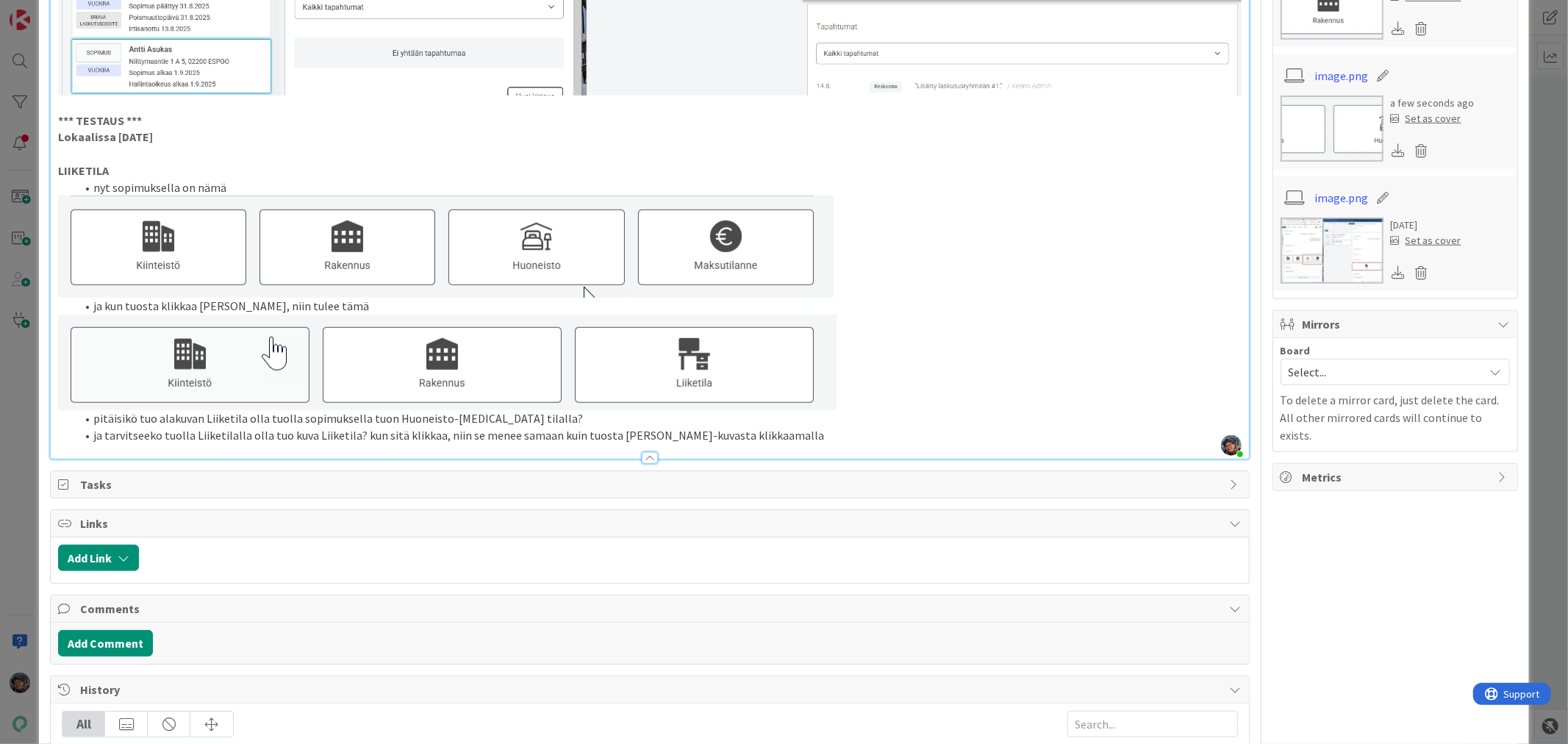
click at [763, 427] on li "ja tarvitseeko tuolla Liiketilalla olla tuo kuva Liiketila? kun sitä klikkaa, n…" at bounding box center [658, 435] width 1165 height 17
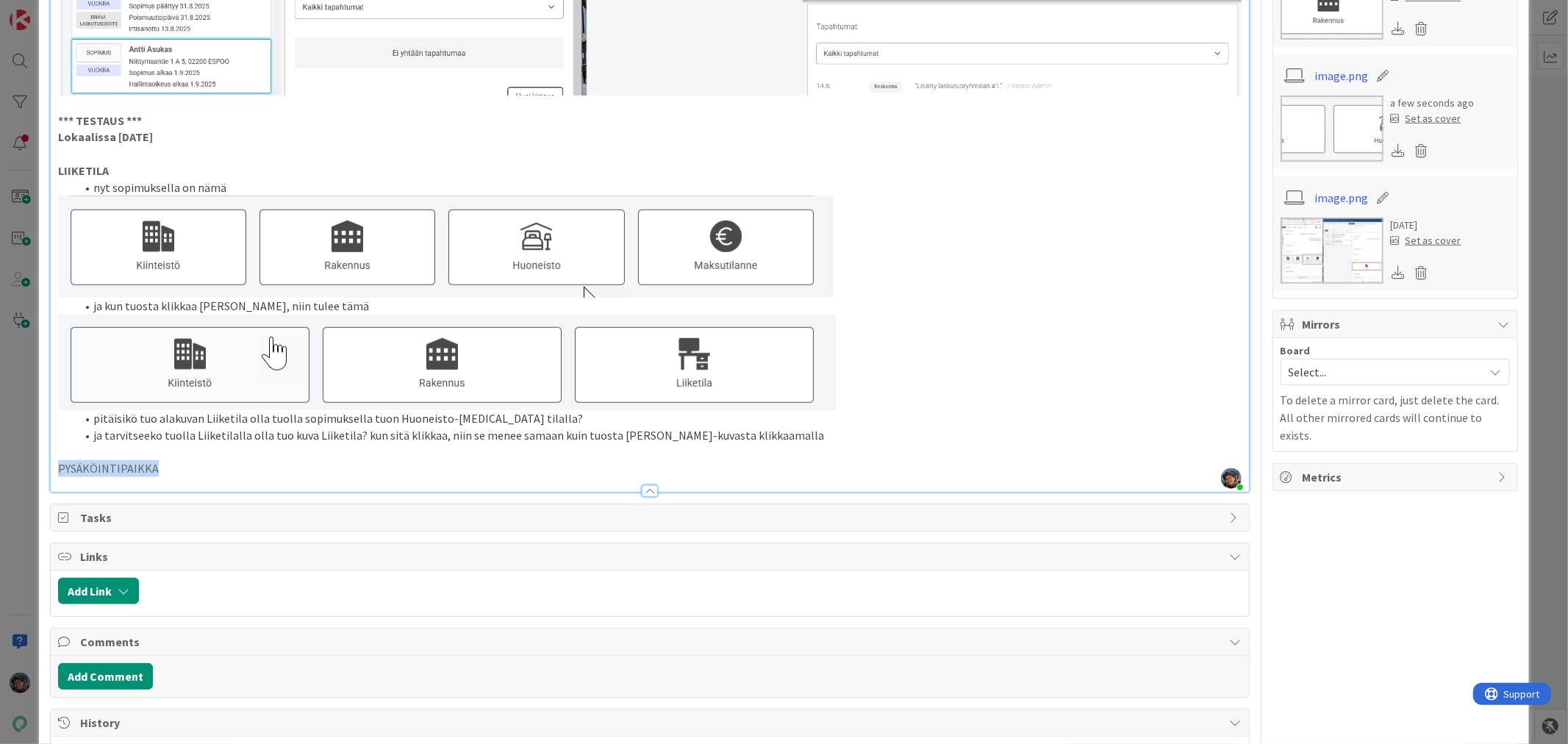
drag, startPoint x: 153, startPoint y: 461, endPoint x: 26, endPoint y: 458, distance: 127.0
click at [26, 458] on div "ID 22650 Kenno - Testaus Testattavissa (Stagingissa) Title 62 / 128 Liiketilan …" at bounding box center [784, 372] width 1568 height 744
click at [191, 450] on p at bounding box center [649, 451] width 1183 height 17
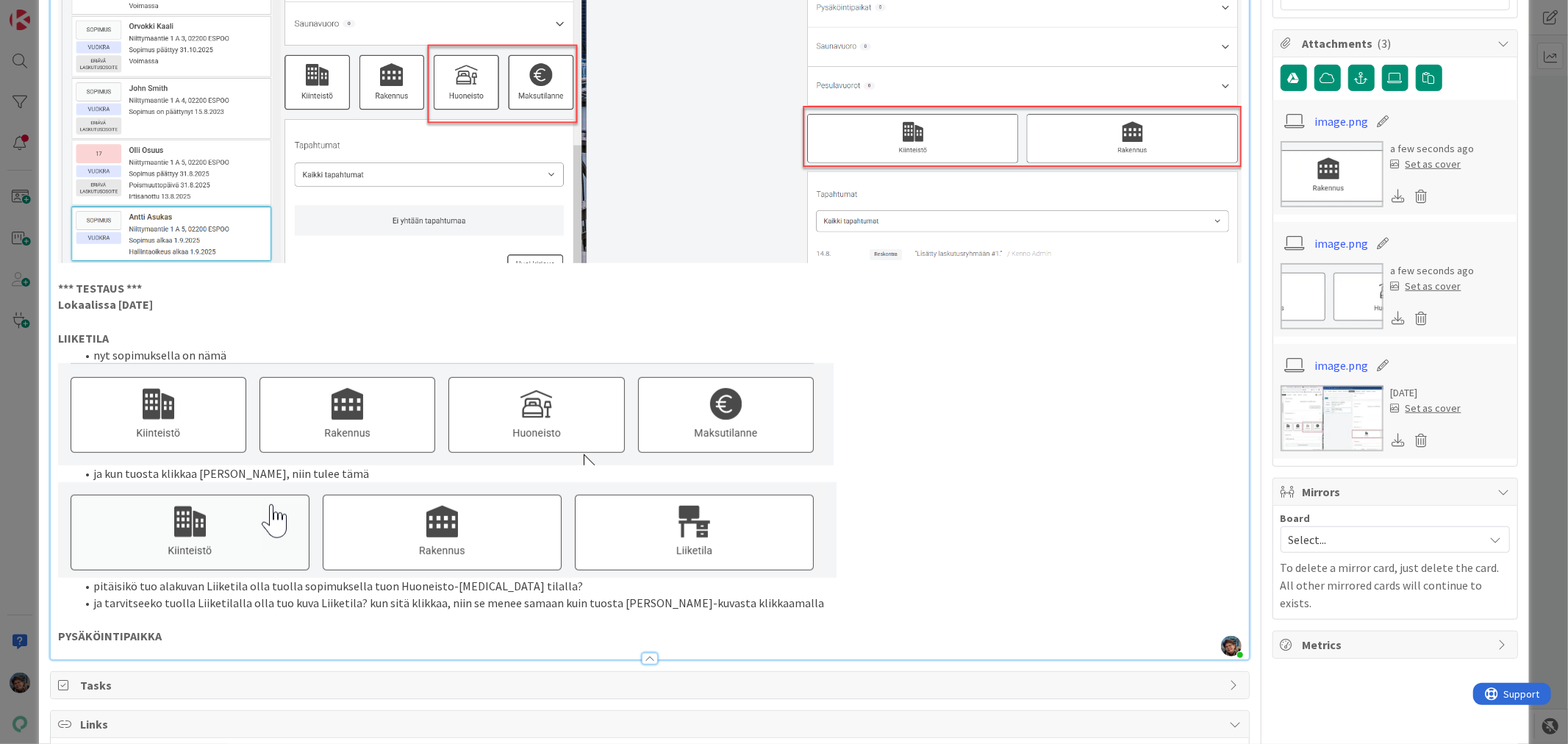
scroll to position [734, 0]
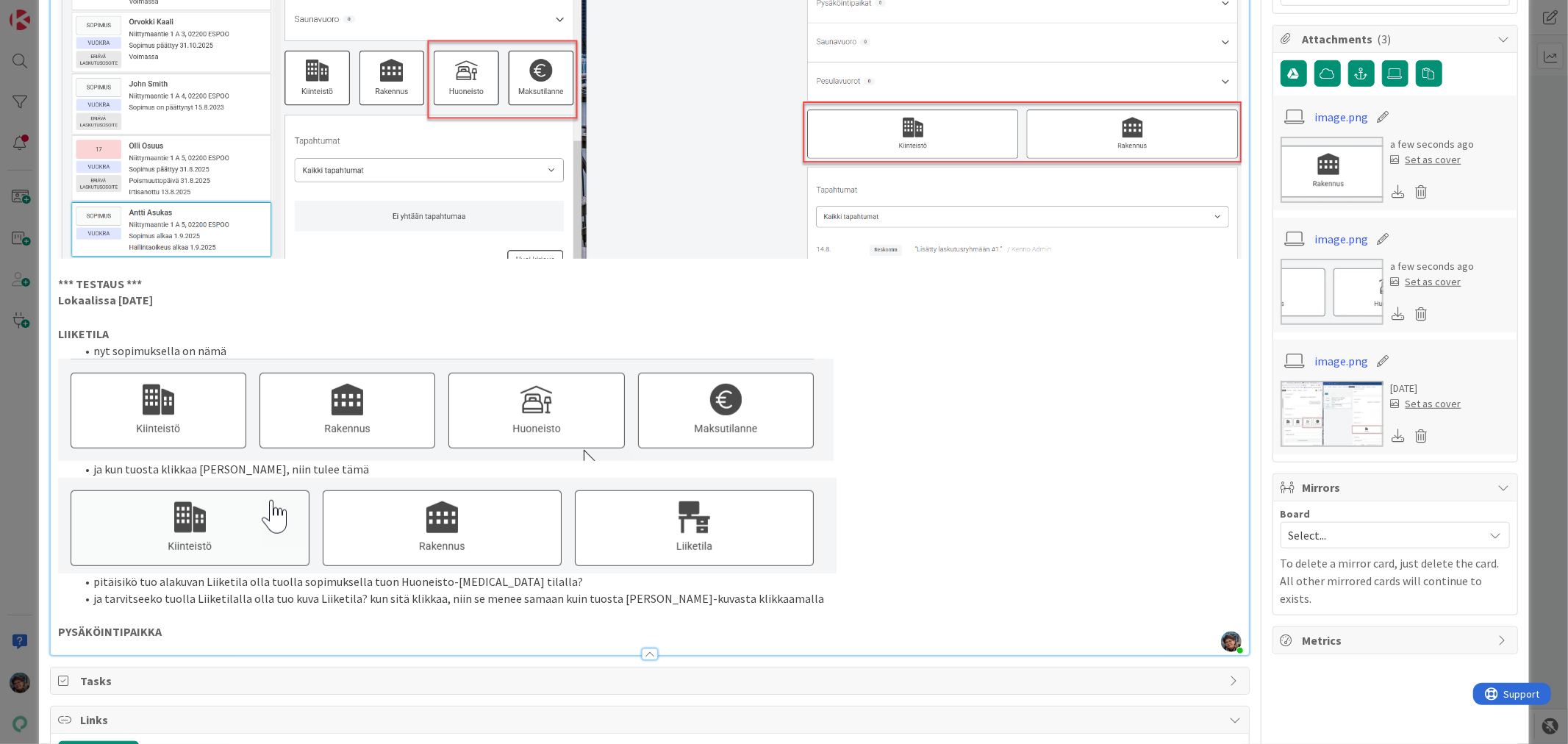
click at [167, 623] on p "PYSÄKÖINTIPAIKKA" at bounding box center [649, 631] width 1183 height 17
click at [66, 633] on div "Description Pirjo Peltonen joined 9 m ago pr. https://github.com/pandiafi/kenno…" at bounding box center [649, 19] width 1199 height 1271
drag, startPoint x: 174, startPoint y: 626, endPoint x: 138, endPoint y: 581, distance: 57.6
click at [174, 625] on p "PYSÄKÖINTIPAIKKA" at bounding box center [649, 631] width 1183 height 17
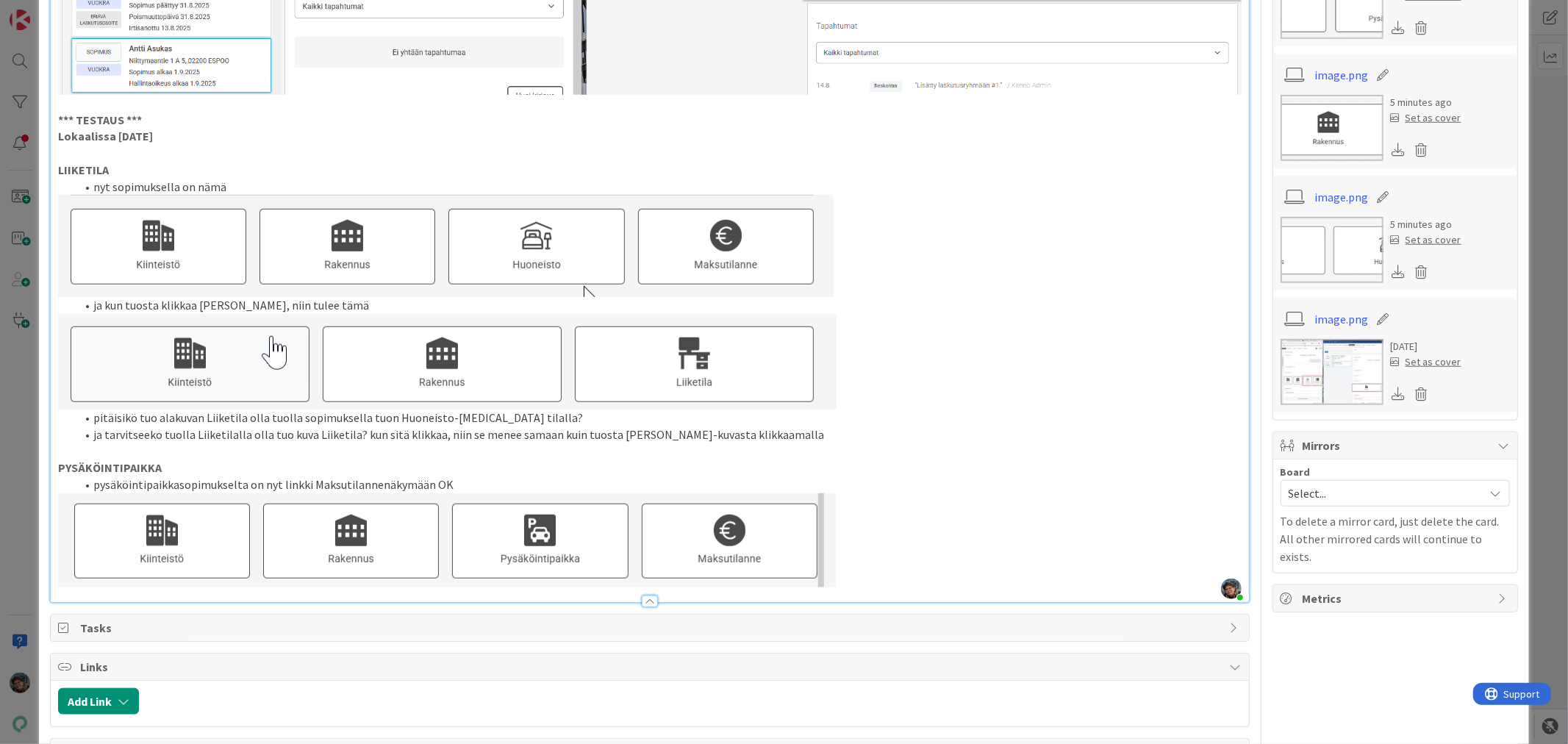
scroll to position [898, 0]
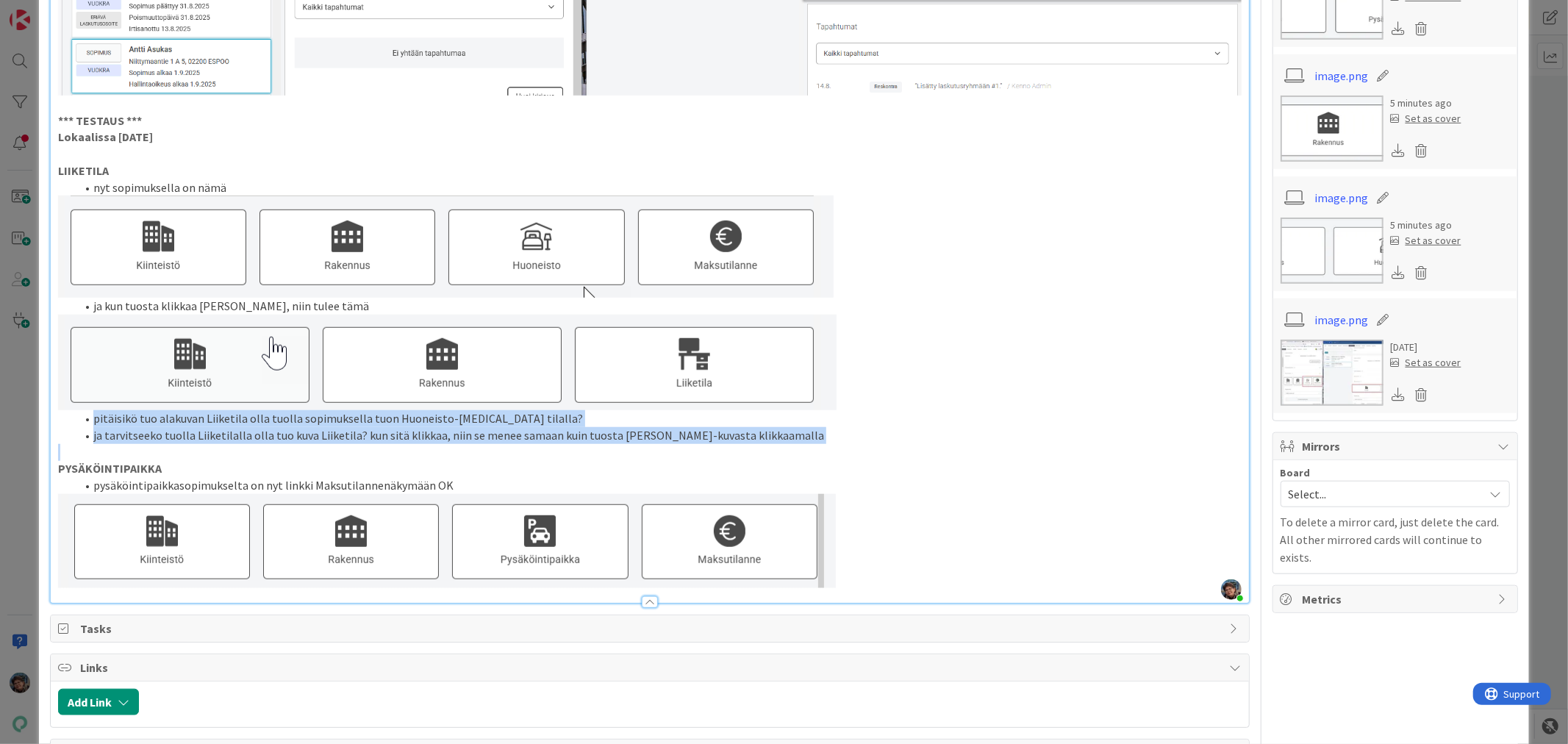
drag, startPoint x: 91, startPoint y: 412, endPoint x: 792, endPoint y: 441, distance: 701.6
copy ol "pitäisikö tuo alakuvan Liiketila olla tuolla sopimuksella tuon Huoneisto-kuvan …"
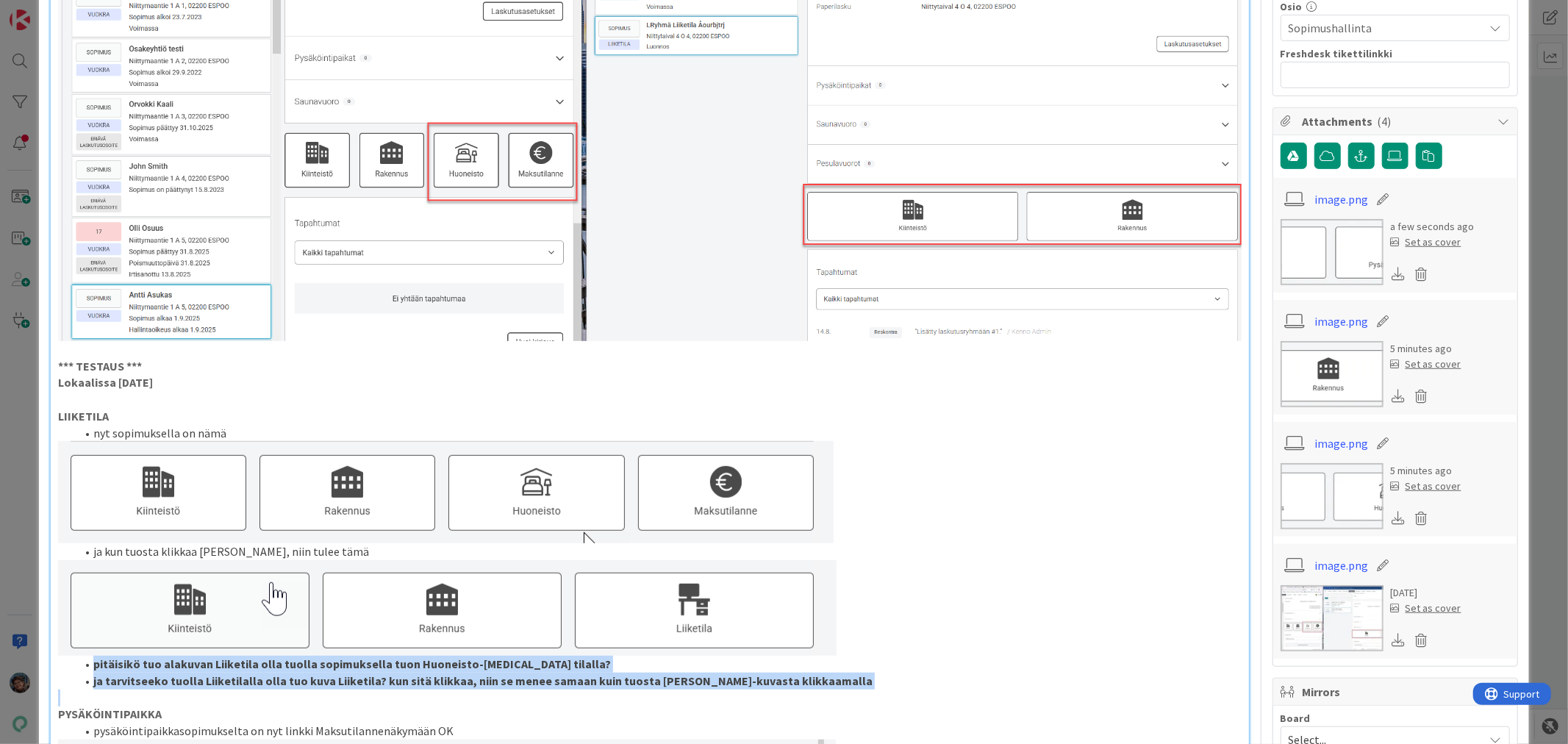
scroll to position [734, 0]
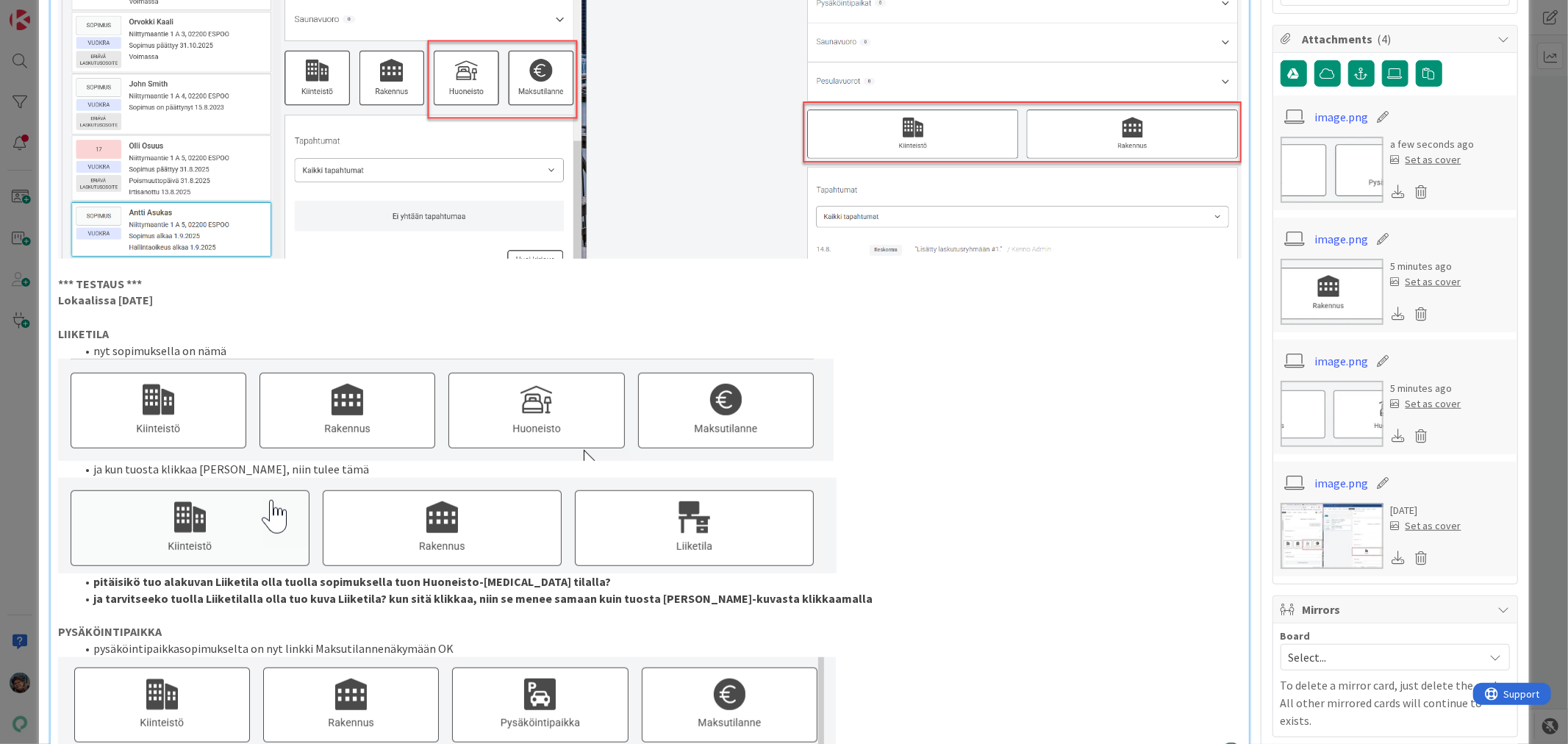
click at [1028, 514] on p at bounding box center [649, 525] width 1183 height 96
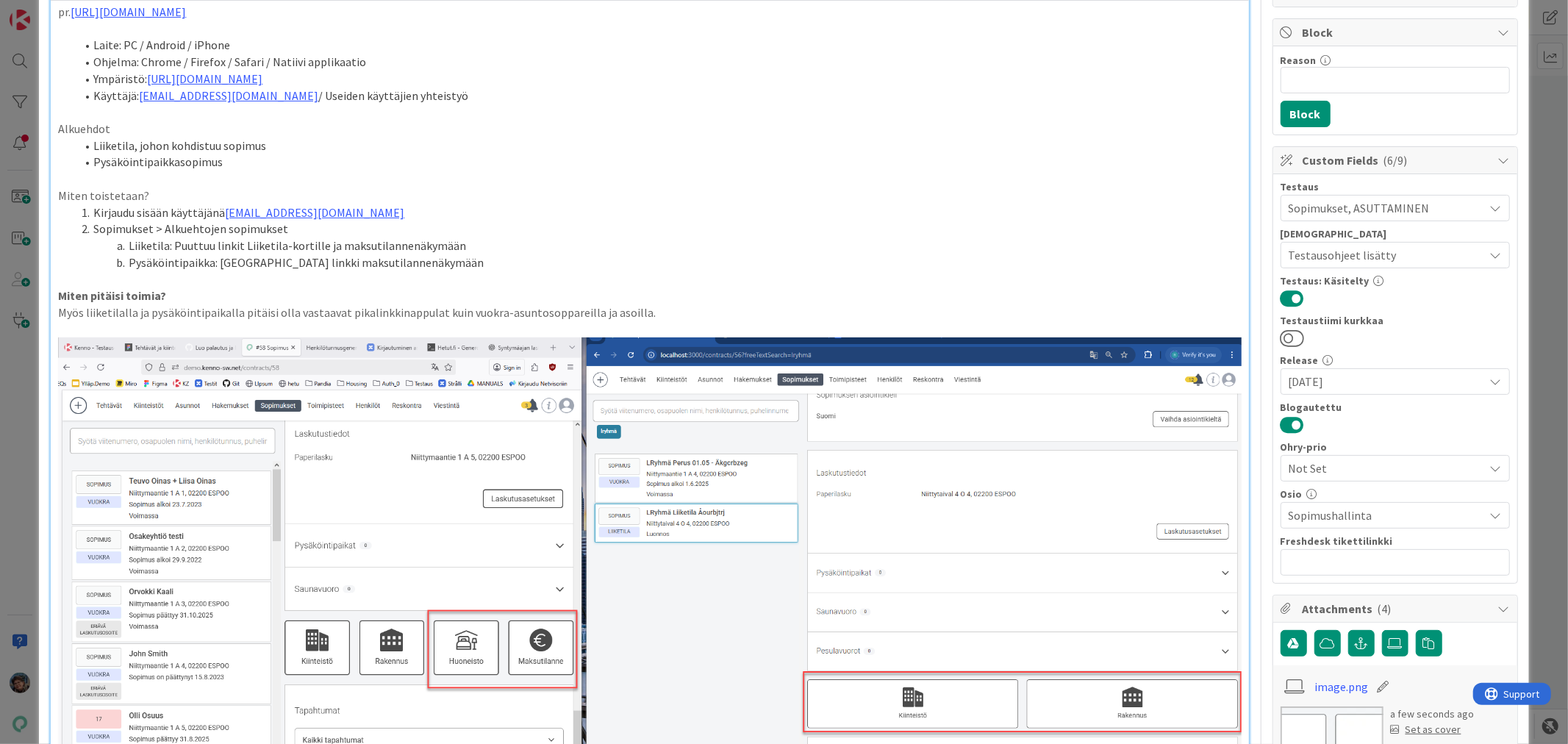
scroll to position [0, 0]
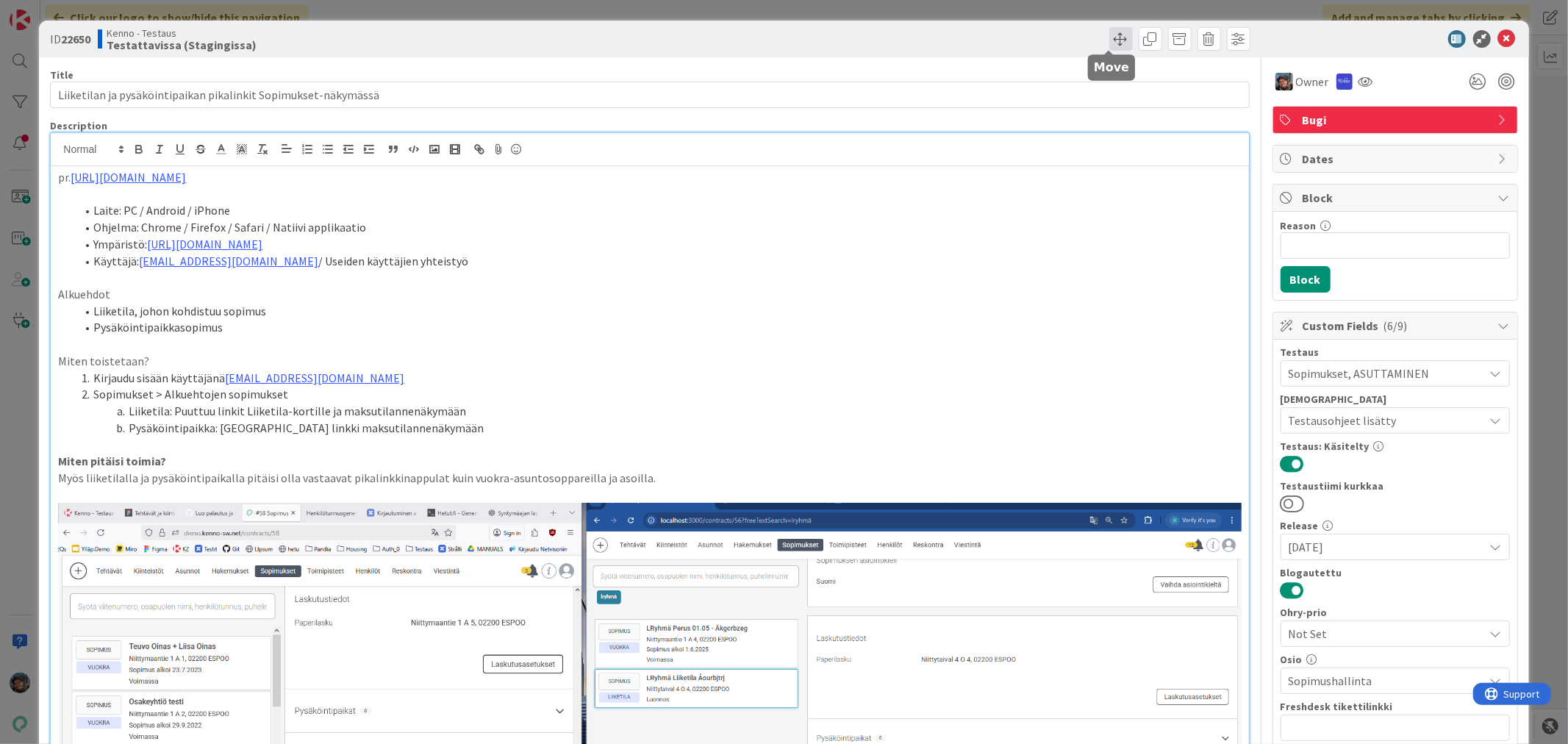
click at [1112, 35] on span at bounding box center [1121, 38] width 24 height 24
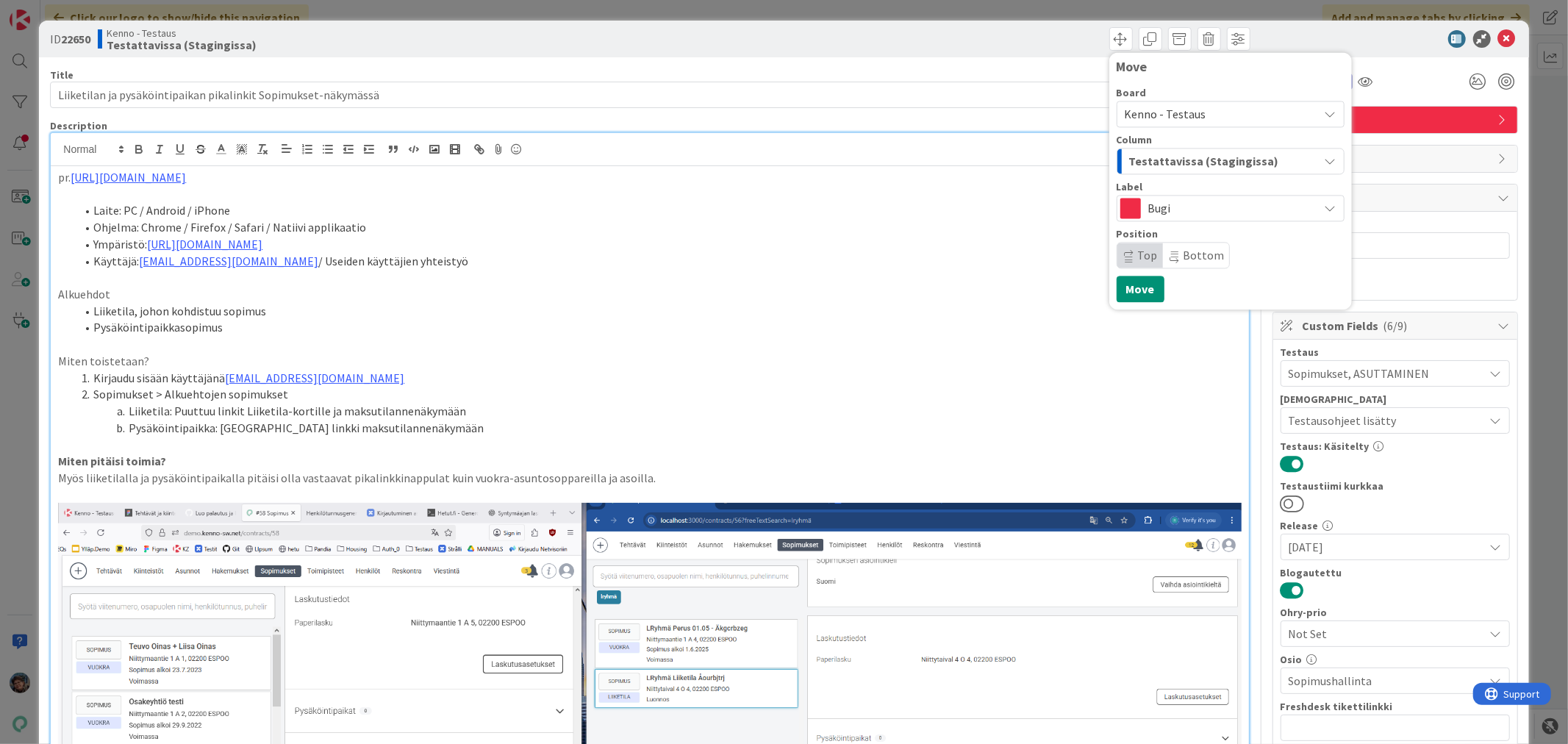
click at [1197, 159] on span "Testattavissa (Stagingissa)" at bounding box center [1205, 161] width 150 height 19
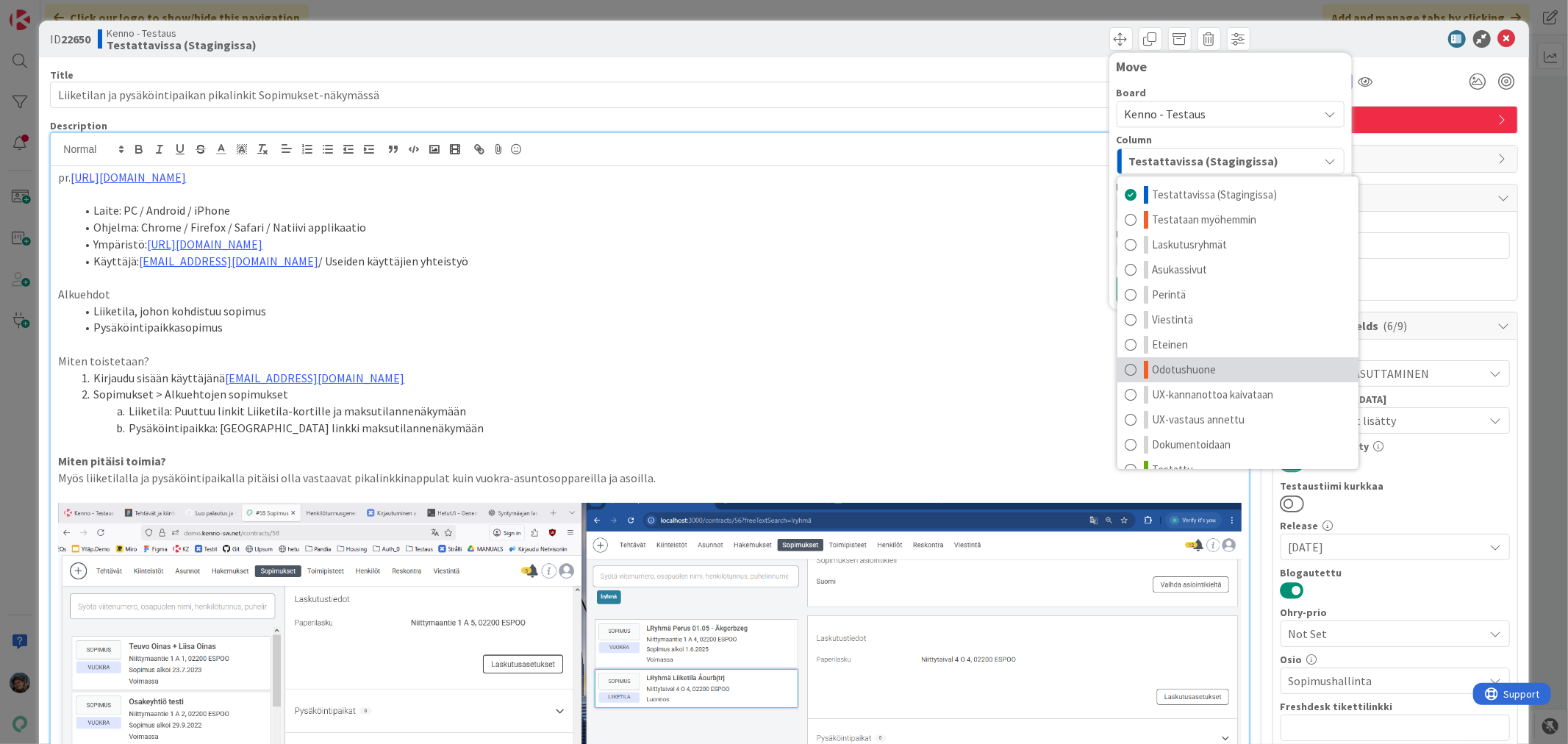
click at [1223, 366] on link "Odotushuone" at bounding box center [1238, 369] width 241 height 25
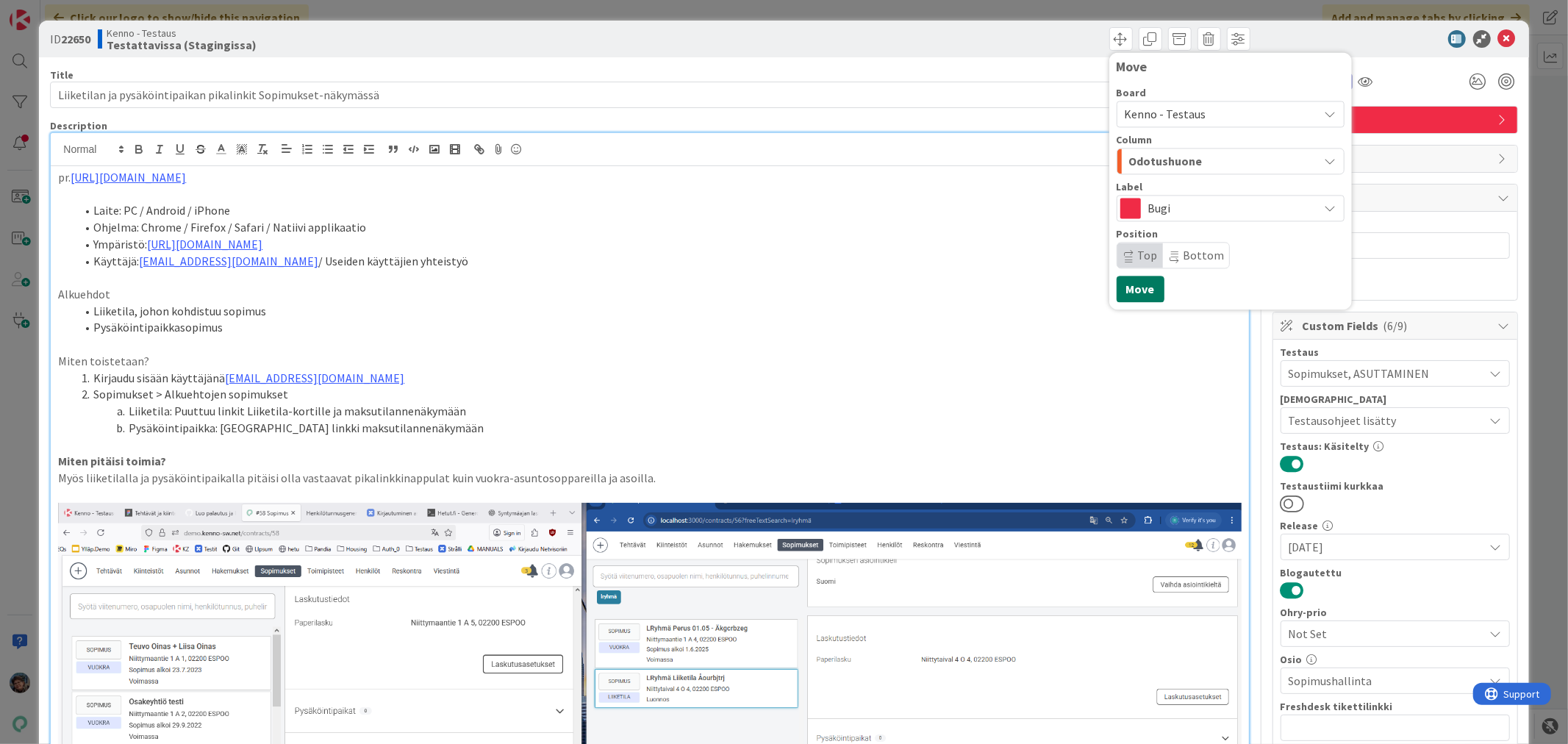
click at [1137, 291] on button "Move" at bounding box center [1140, 288] width 48 height 26
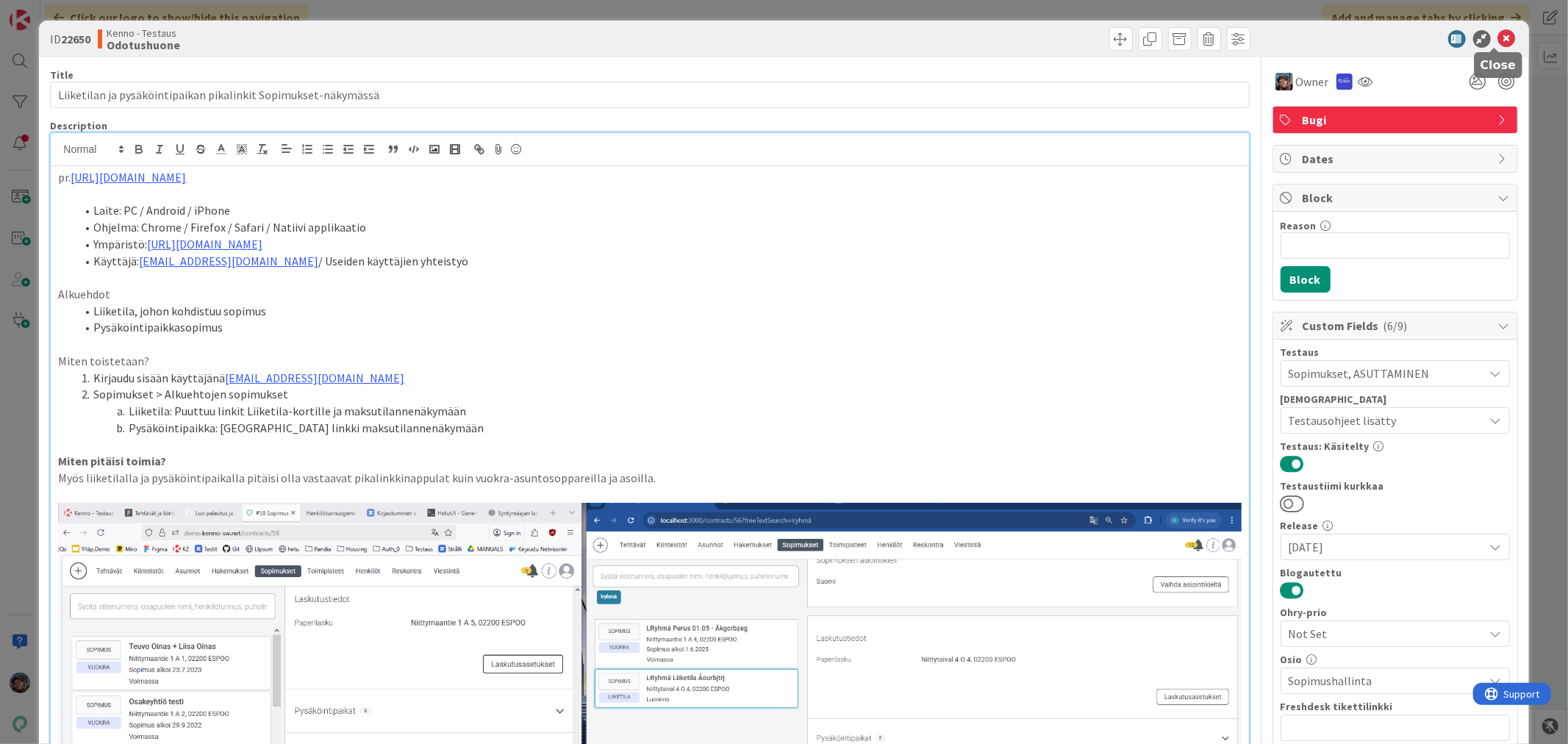
drag, startPoint x: 1500, startPoint y: 35, endPoint x: 1497, endPoint y: 91, distance: 56.1
click at [1498, 37] on icon at bounding box center [1507, 39] width 17 height 17
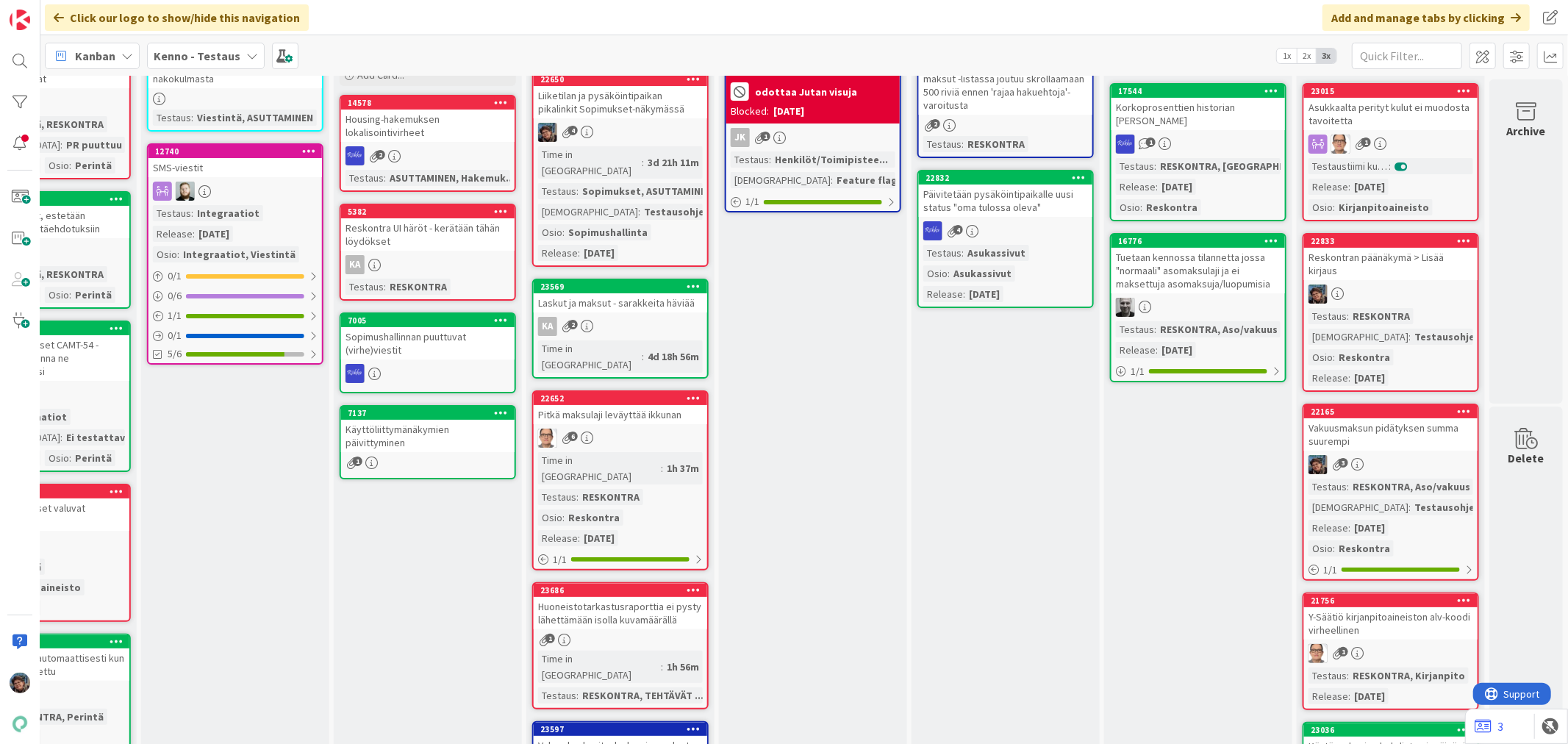
scroll to position [0, 879]
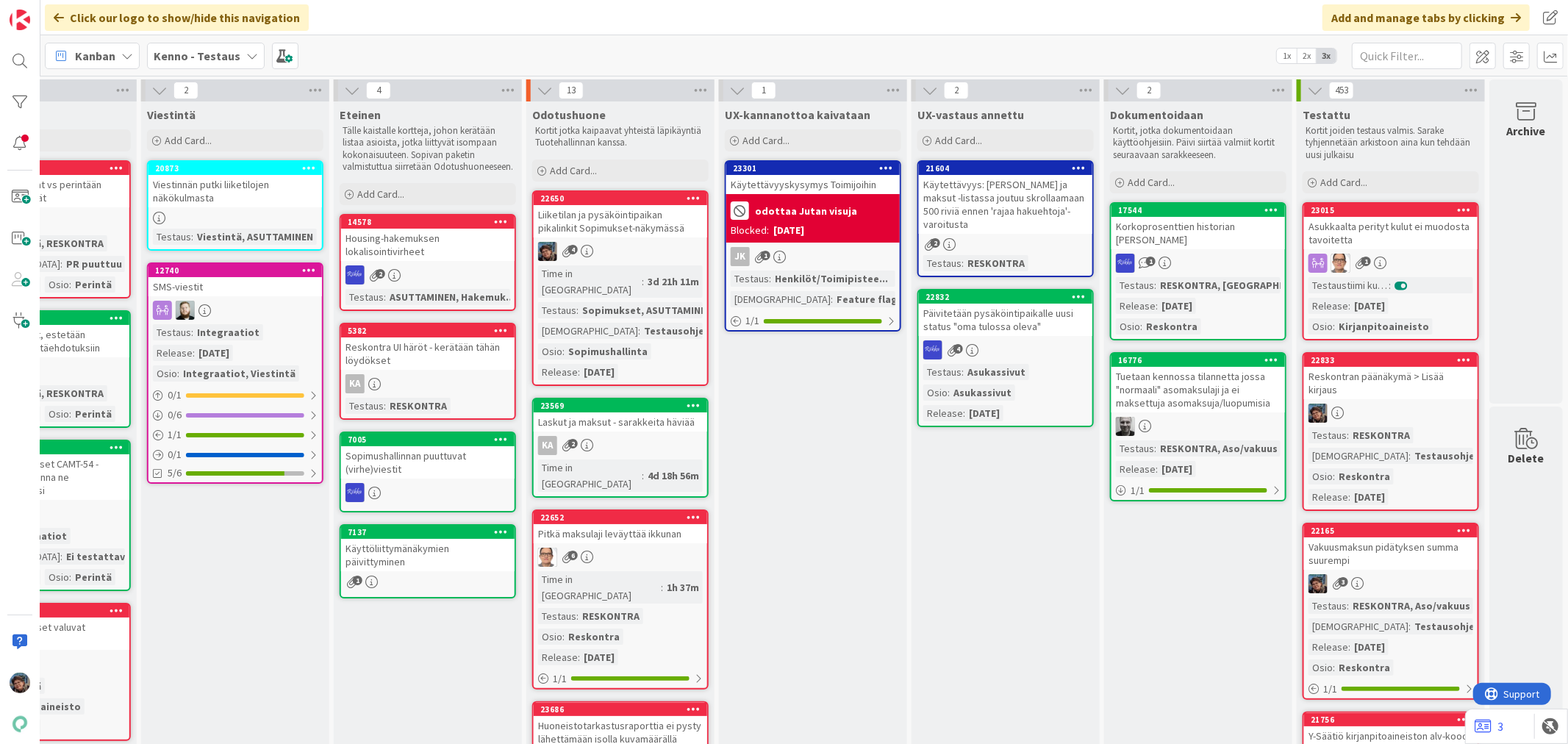
click at [69, 730] on div "22225 Perinnän suoritukset valuvat kirjanpitoon 1 1 Testaus : Perintä Osio : Ki…" at bounding box center [43, 672] width 176 height 139
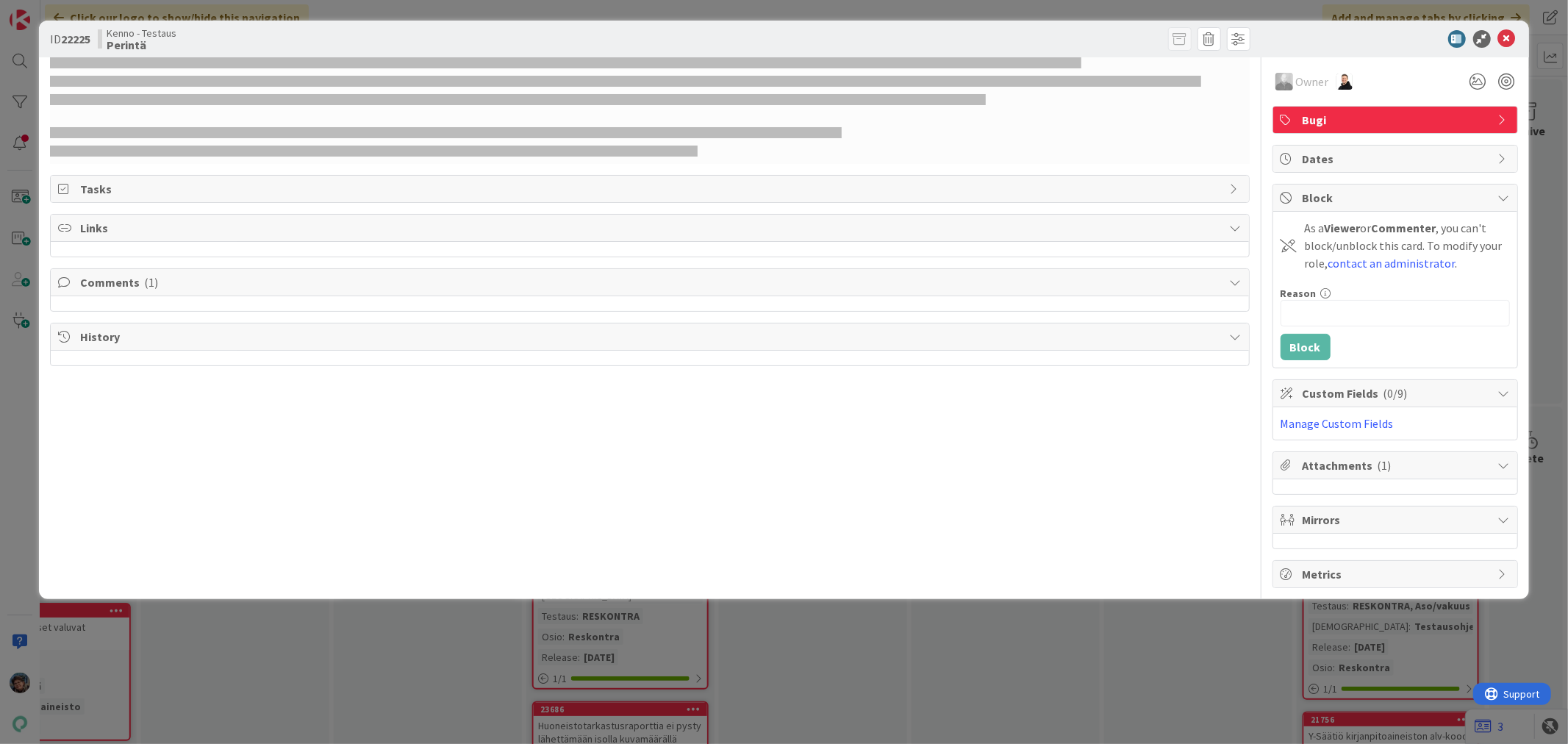
click at [68, 737] on div "ID 22225 Kenno - Testaus Perintä Owner Bugi Tasks Links Comments ( 1 ) History …" at bounding box center [784, 372] width 1568 height 744
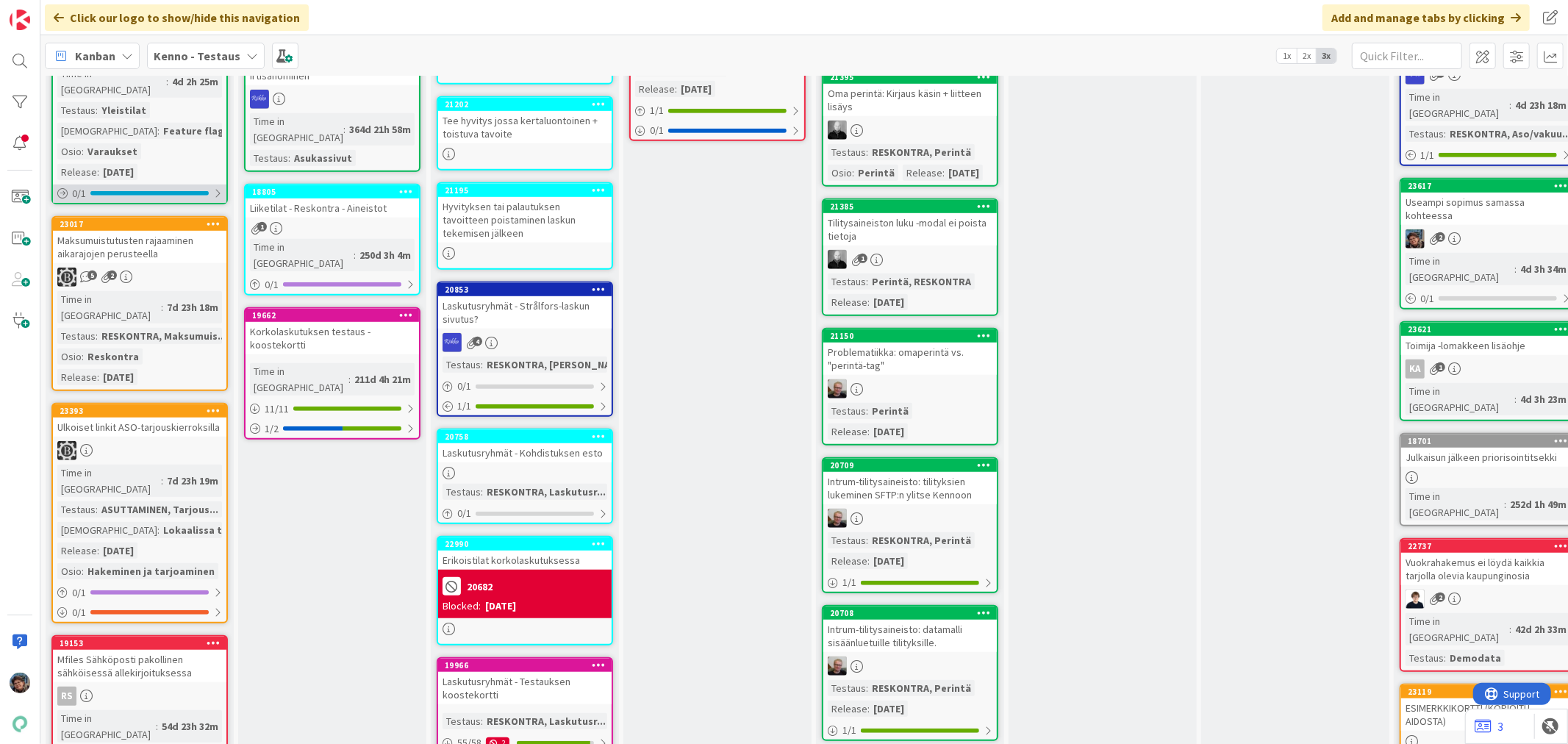
scroll to position [816, 0]
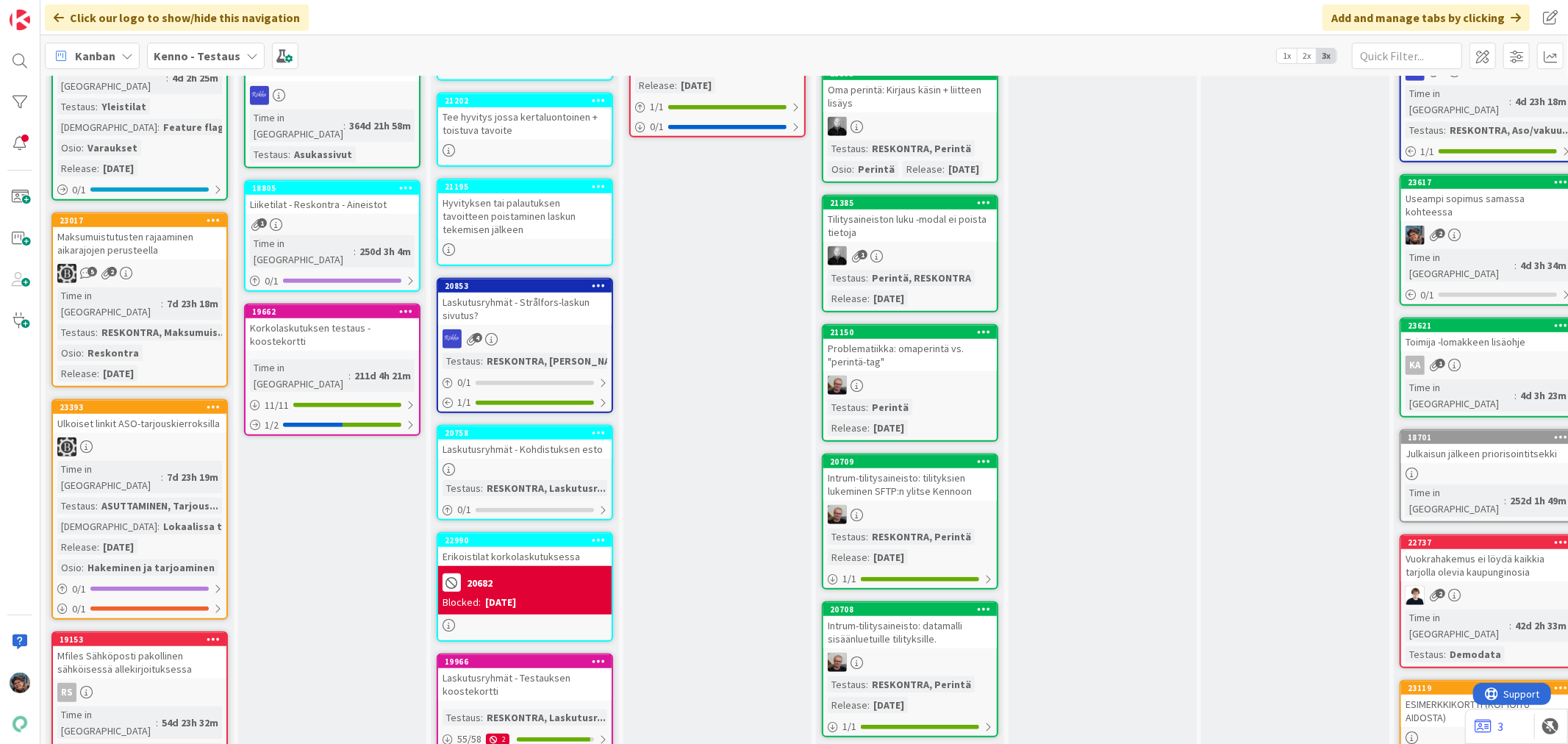
click at [171, 287] on div "Time in Column : 7d 23h 18m Testaus : RESKONTRA, Maksumuis... Osio : Reskontra …" at bounding box center [139, 335] width 165 height 94
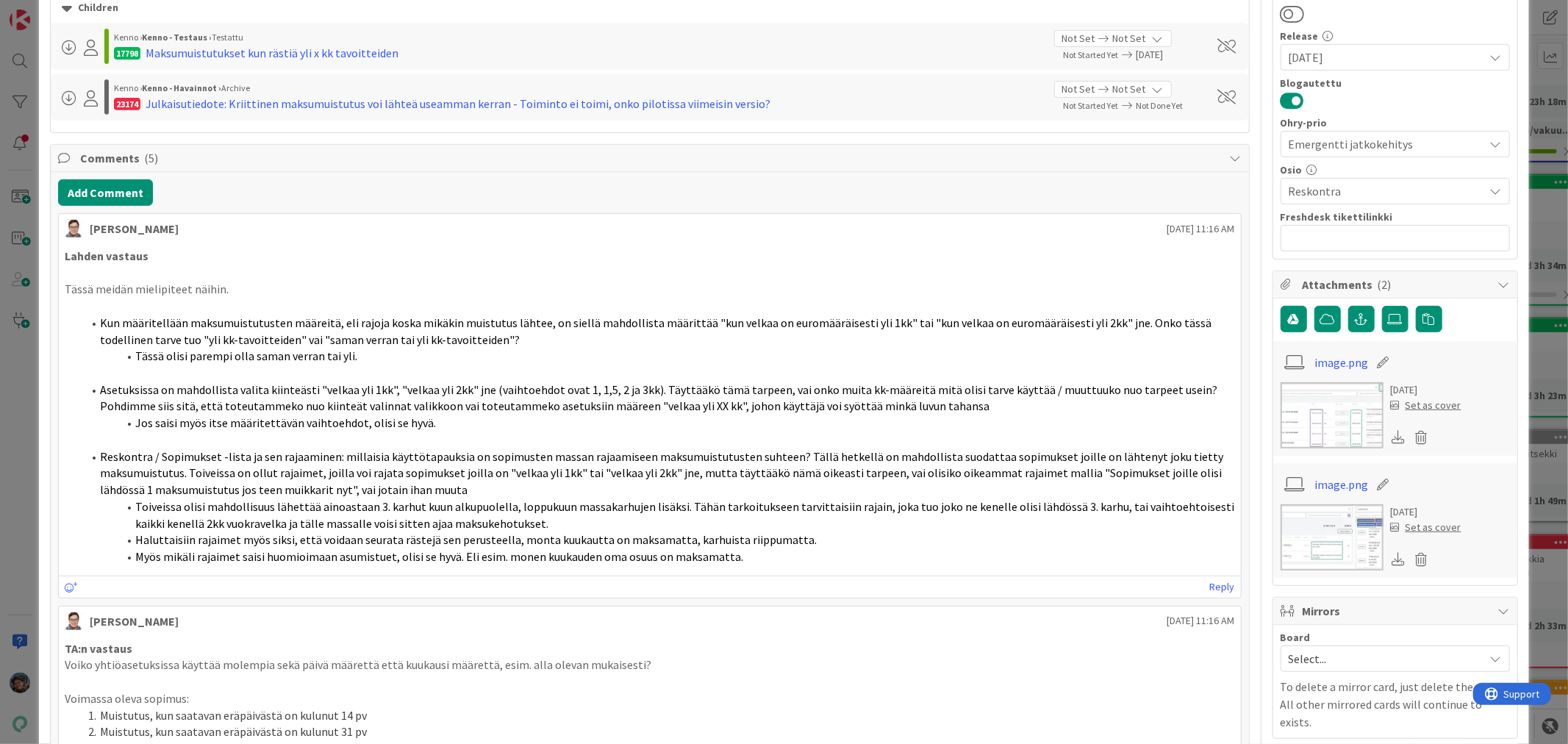
scroll to position [82, 0]
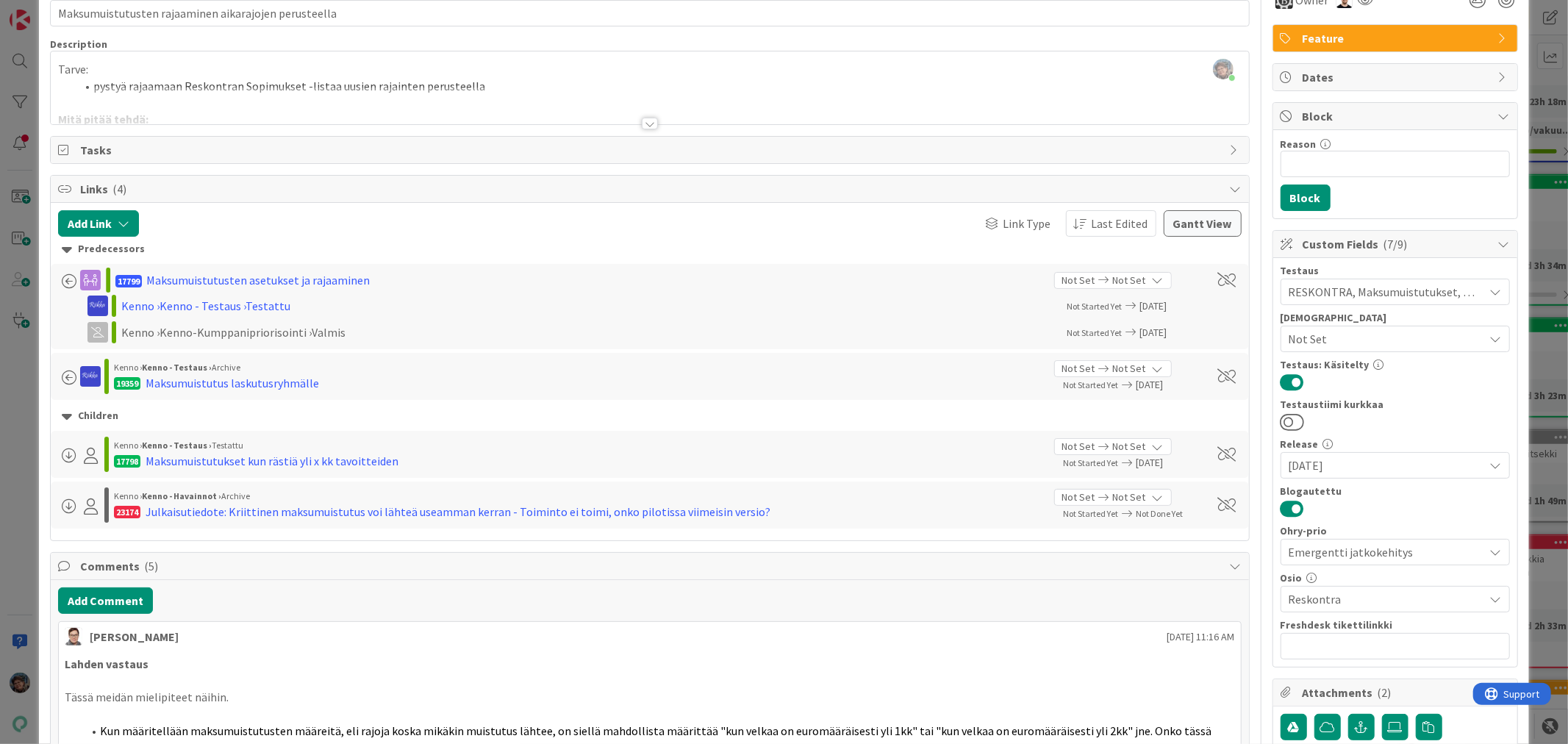
click at [647, 124] on div at bounding box center [649, 123] width 17 height 11
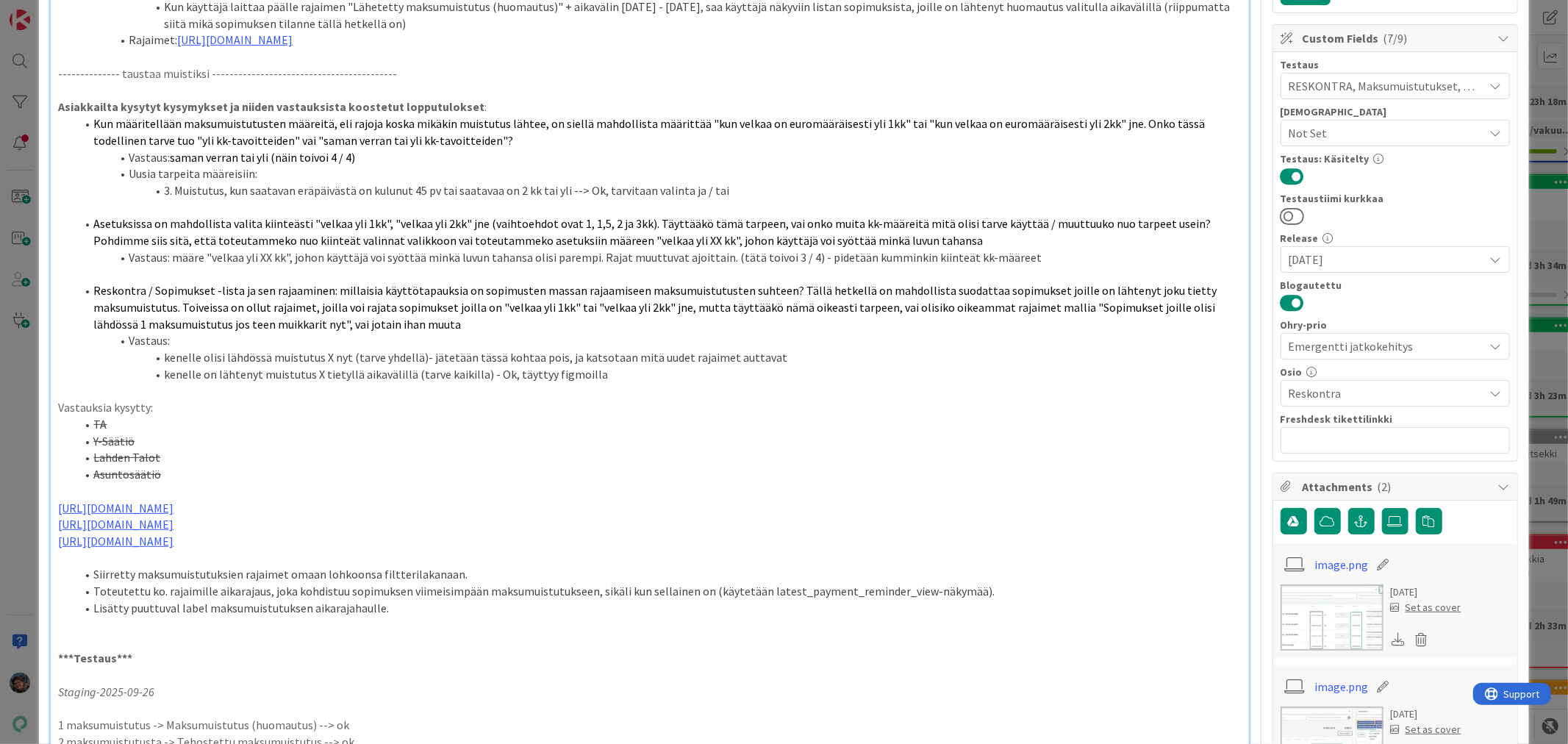
scroll to position [0, 0]
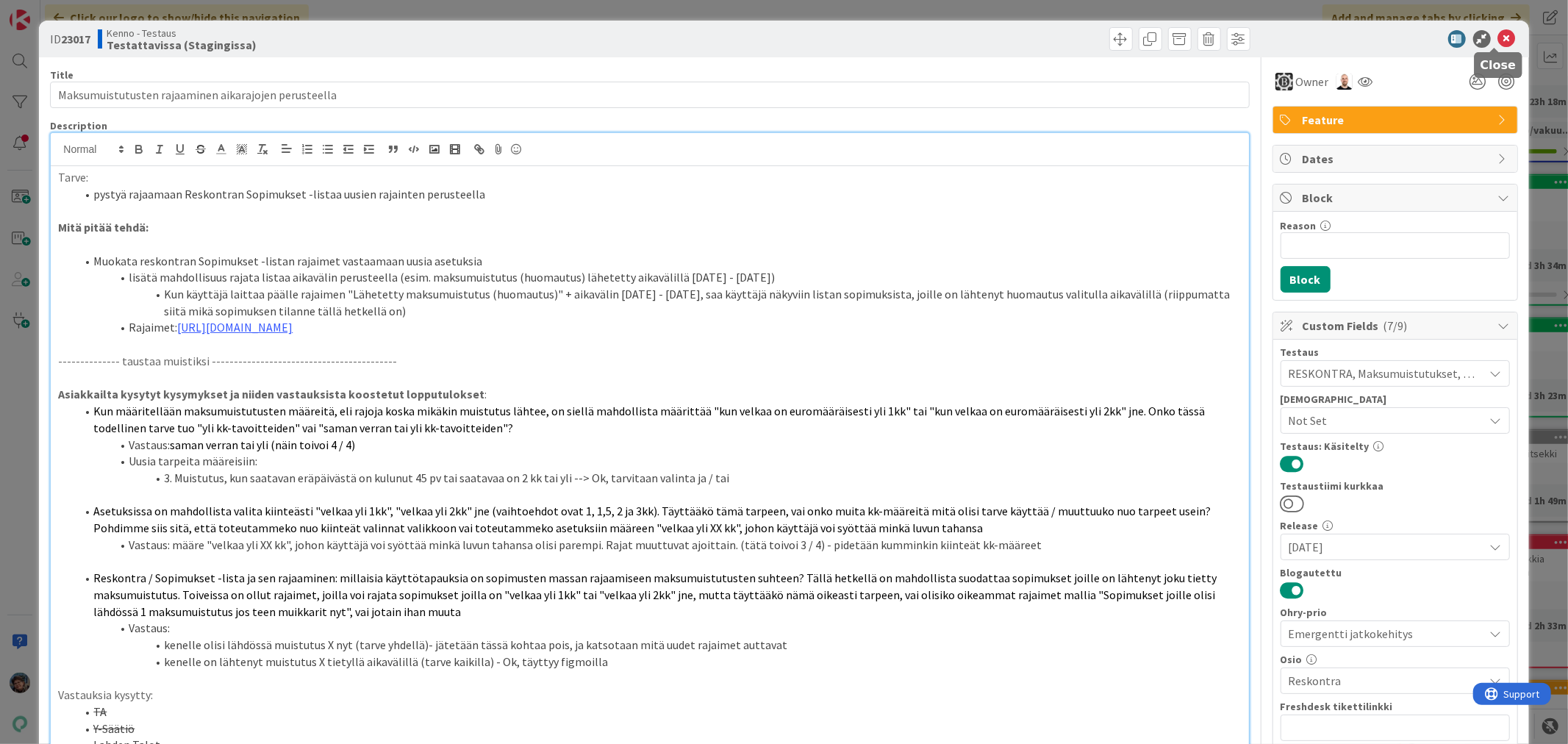
click at [1498, 34] on icon at bounding box center [1507, 39] width 17 height 17
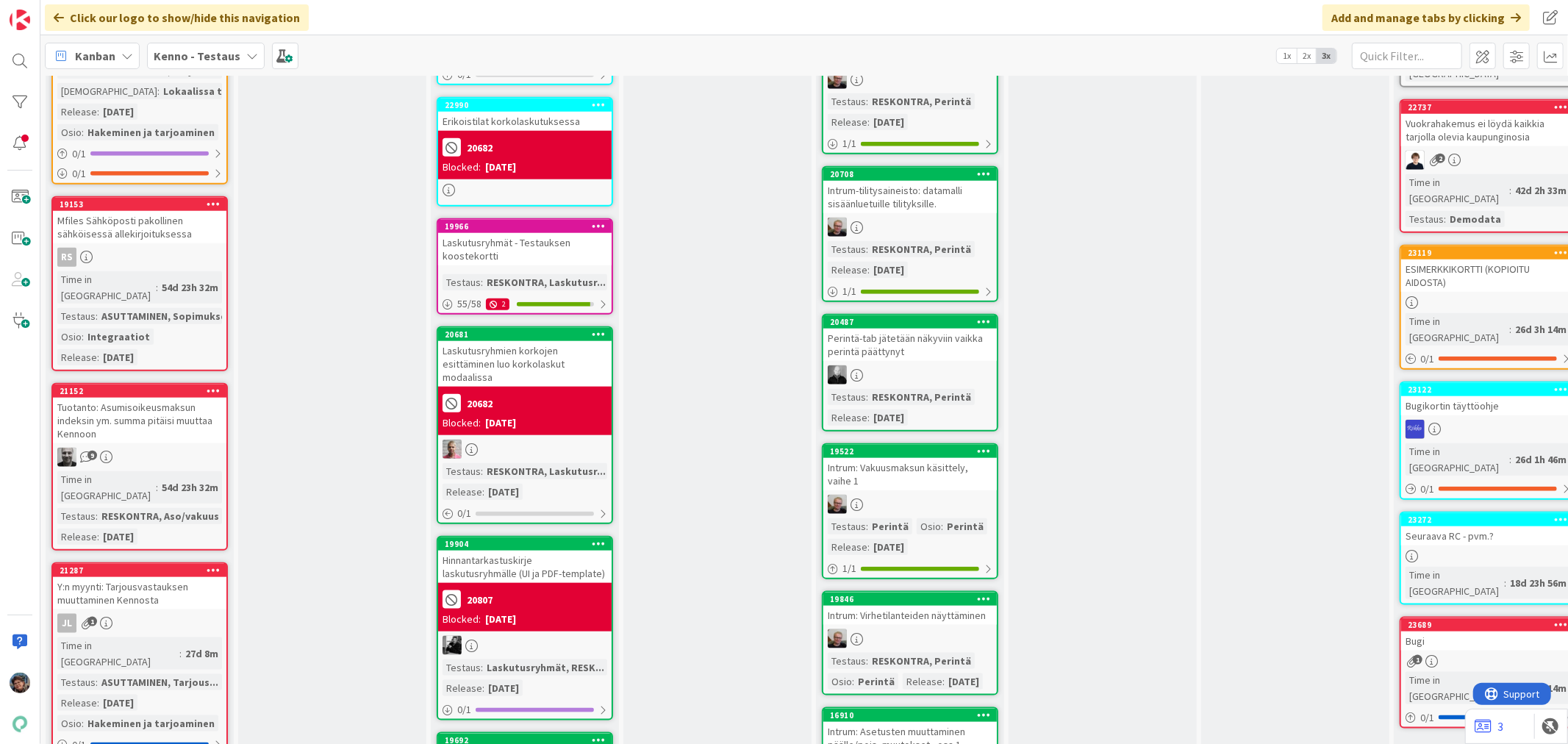
scroll to position [1306, 0]
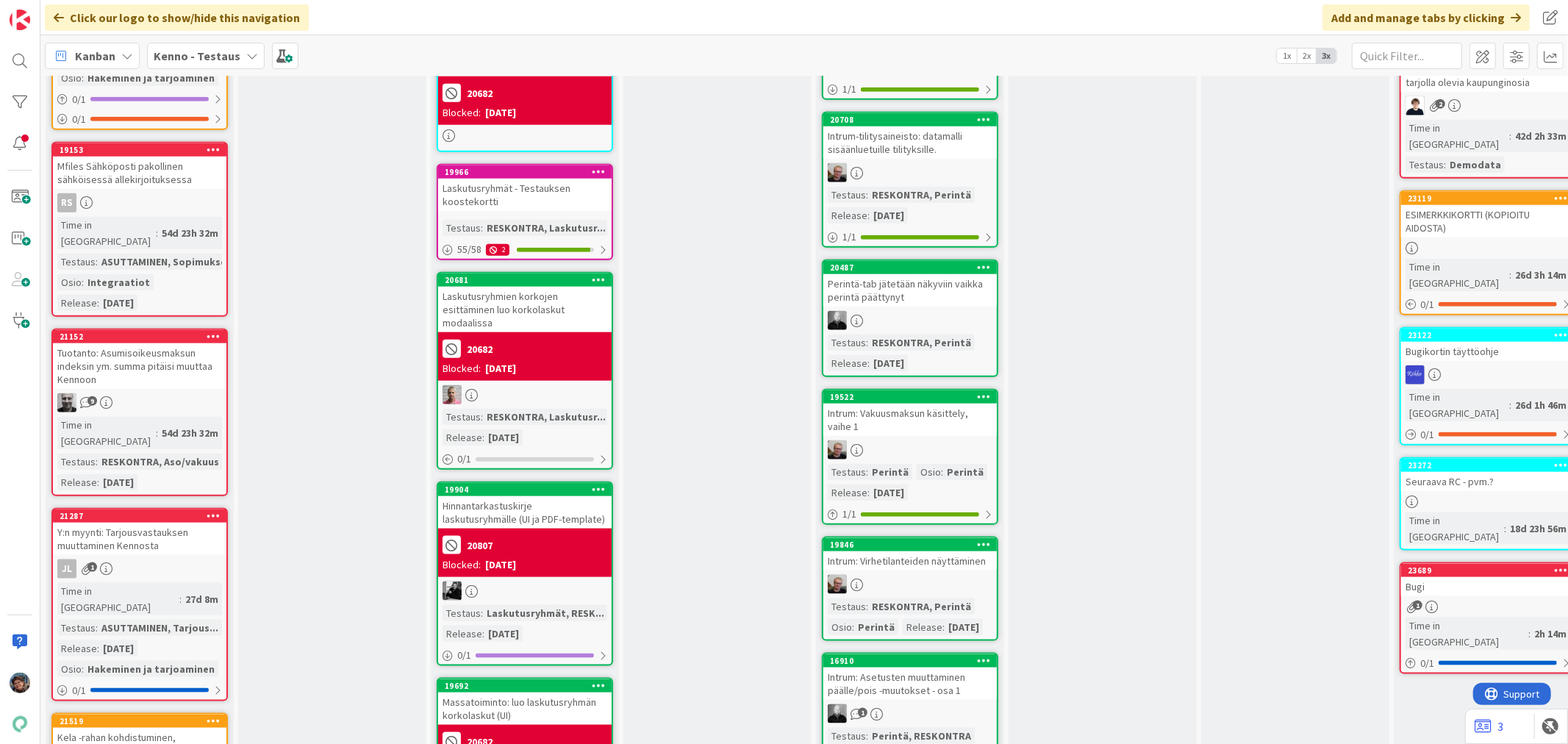
click at [130, 523] on div "Y:n myynti: Tarjousvastauksen muuttaminen Kennosta" at bounding box center [139, 538] width 173 height 32
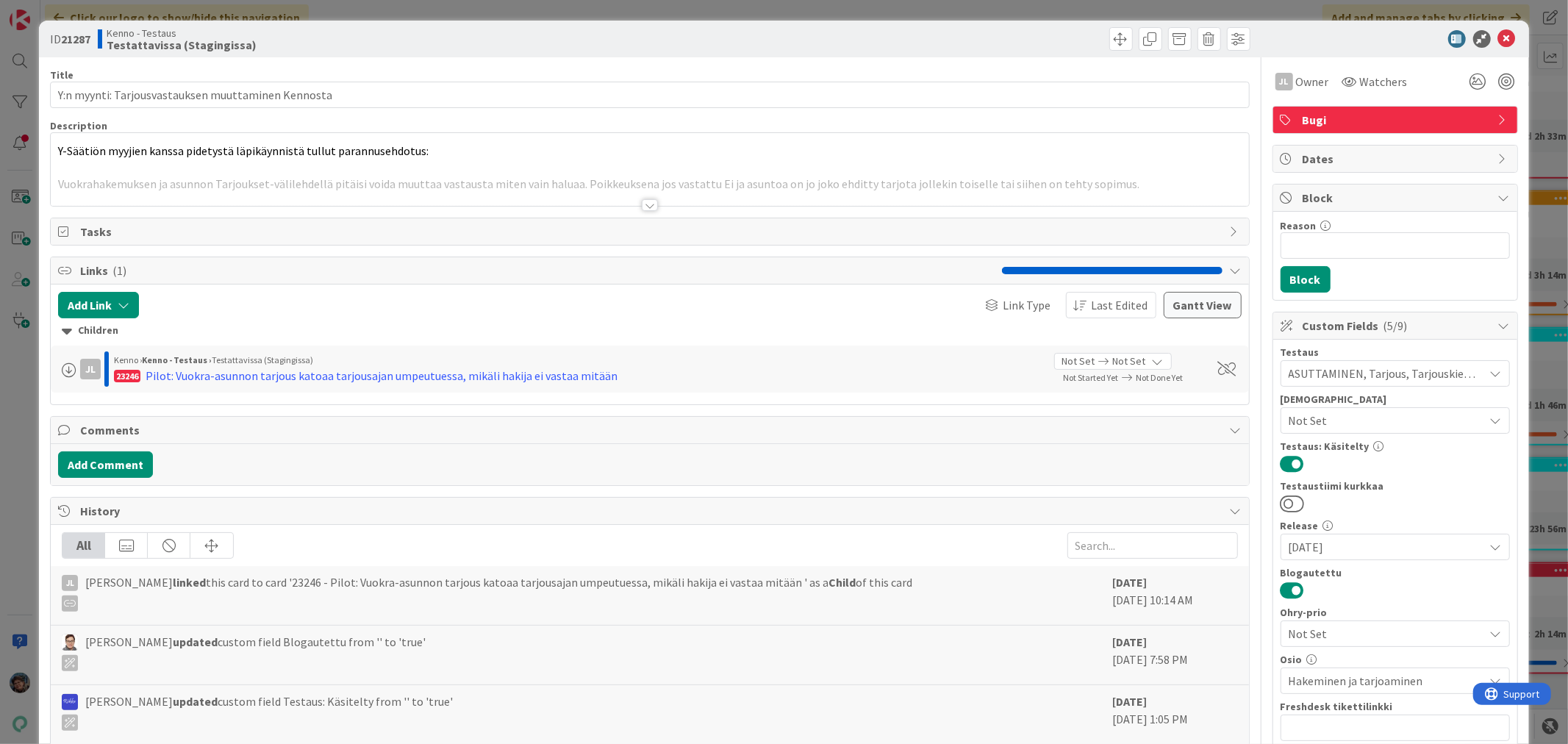
click at [647, 203] on div at bounding box center [649, 205] width 17 height 11
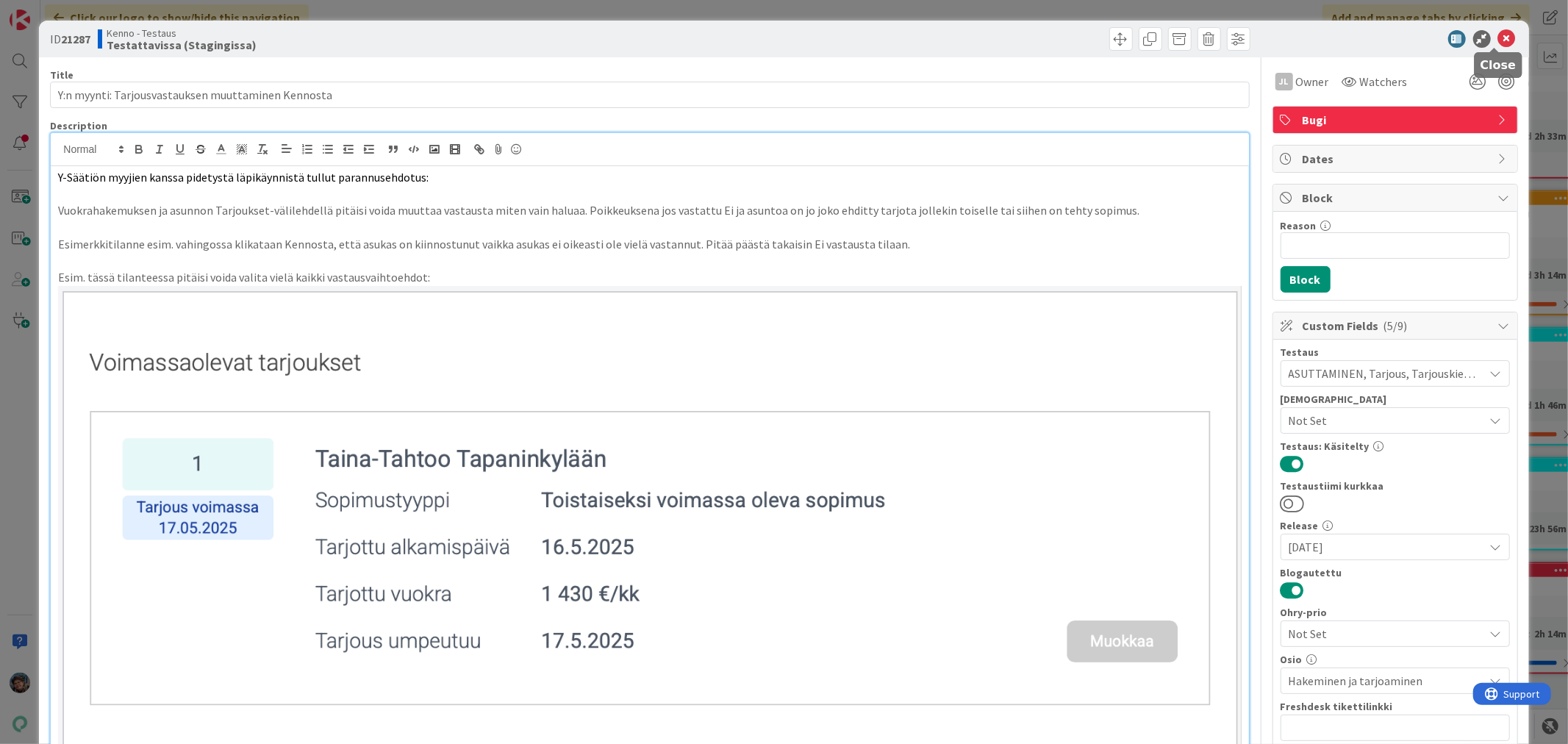
click at [1498, 37] on icon at bounding box center [1507, 39] width 17 height 17
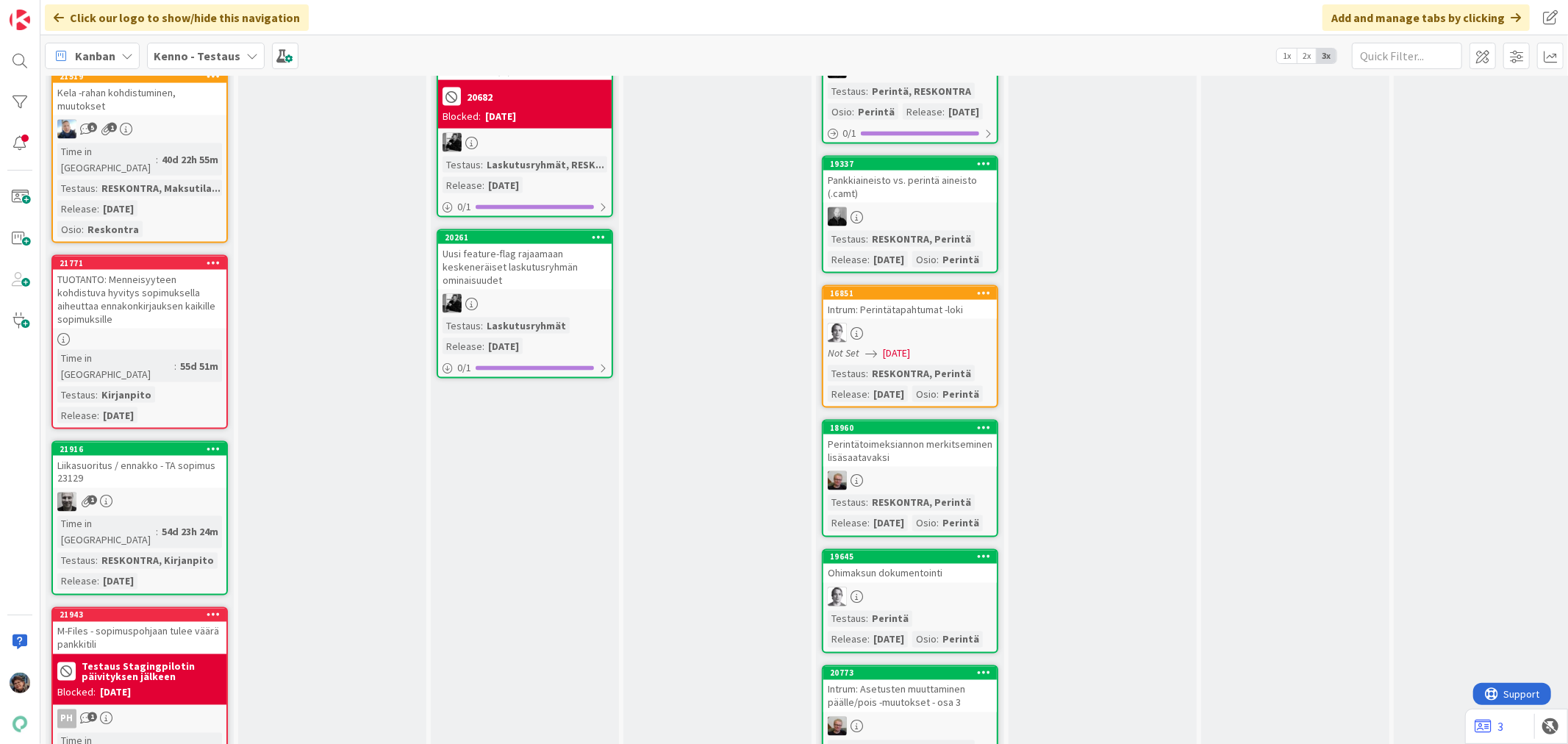
scroll to position [1959, 0]
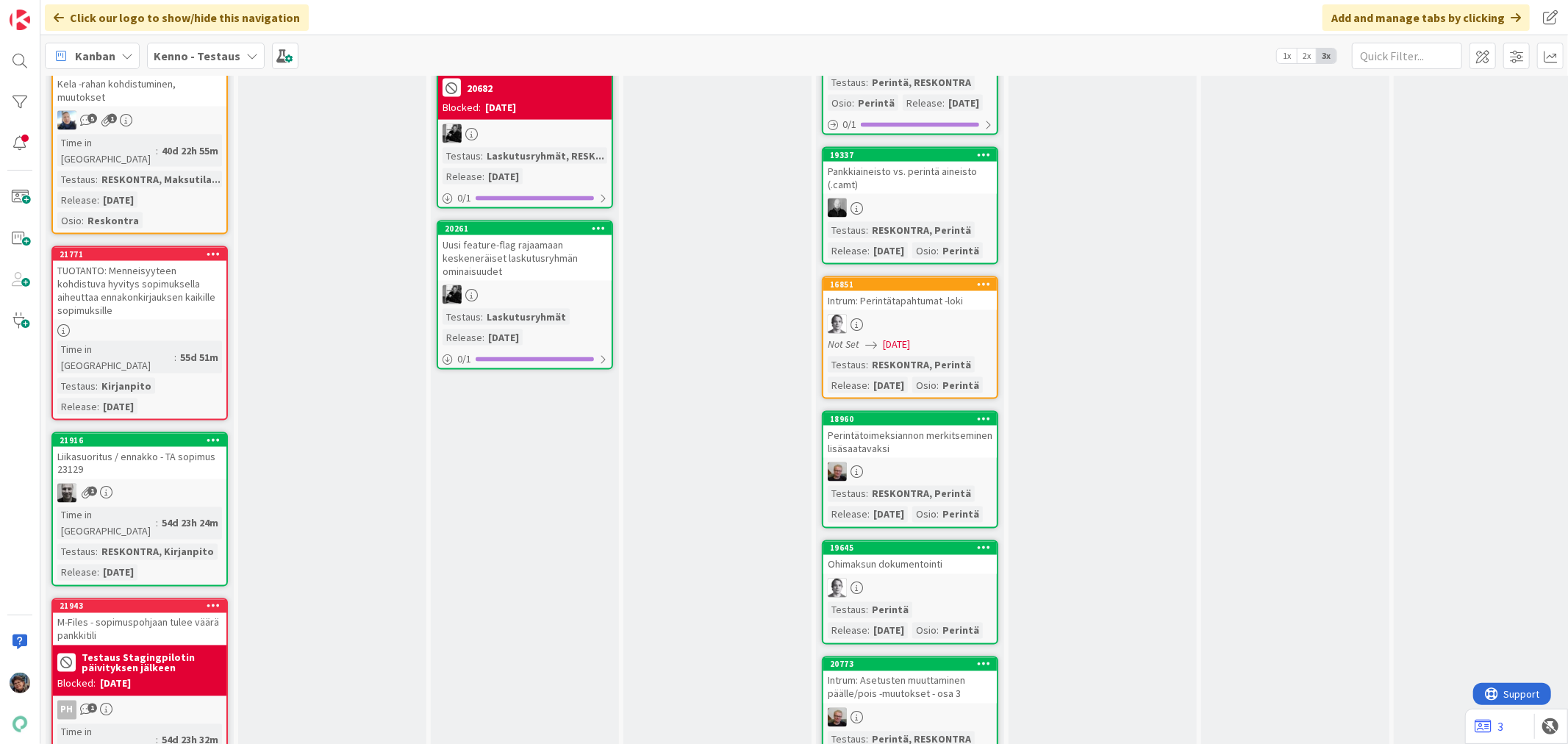
click at [138, 447] on div "Liikasuoritus / ennakko - TA sopimus 23129" at bounding box center [139, 463] width 173 height 32
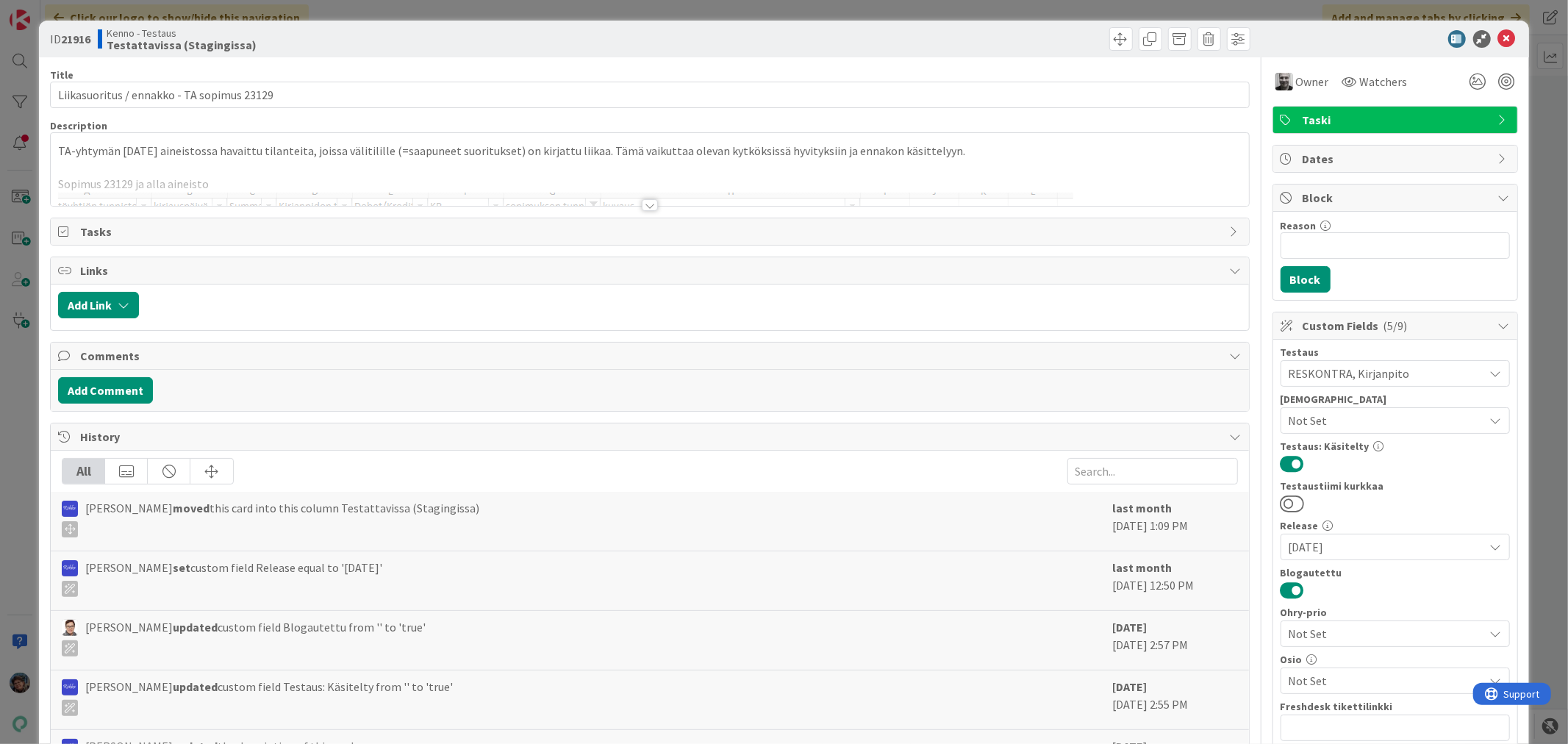
click at [641, 200] on div at bounding box center [649, 205] width 17 height 11
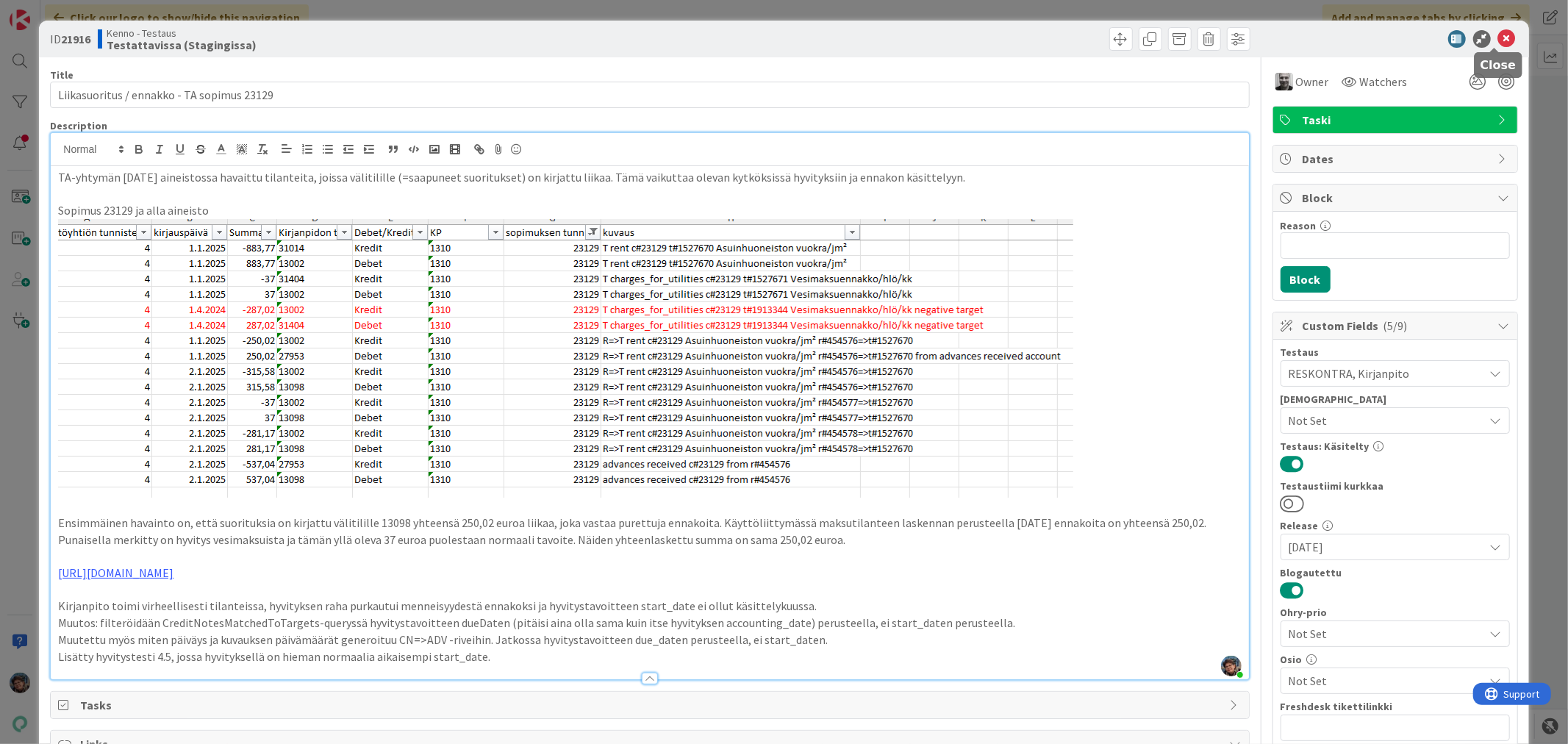
click at [1498, 34] on icon at bounding box center [1507, 39] width 17 height 17
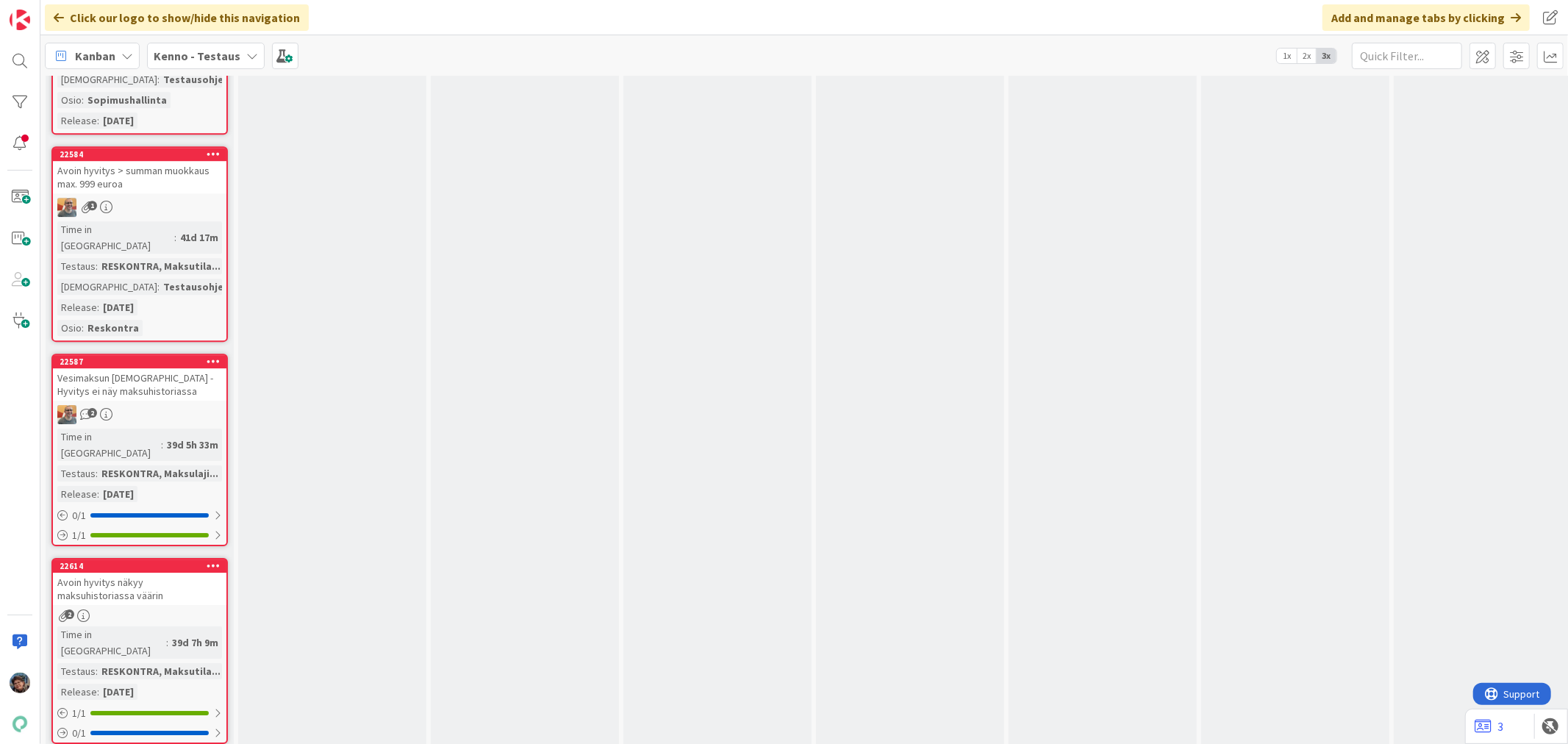
scroll to position [4082, 0]
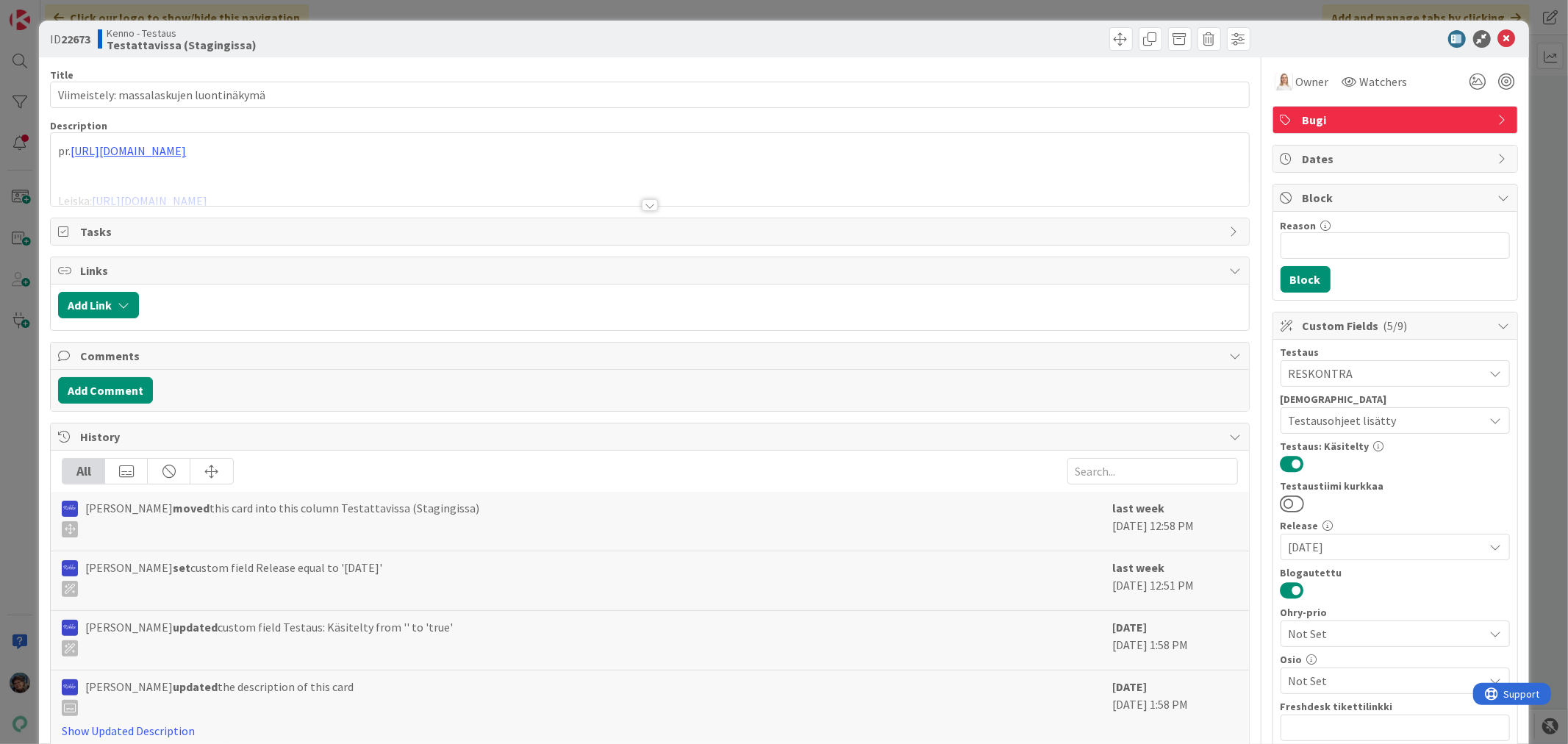
click at [644, 204] on div at bounding box center [649, 205] width 17 height 11
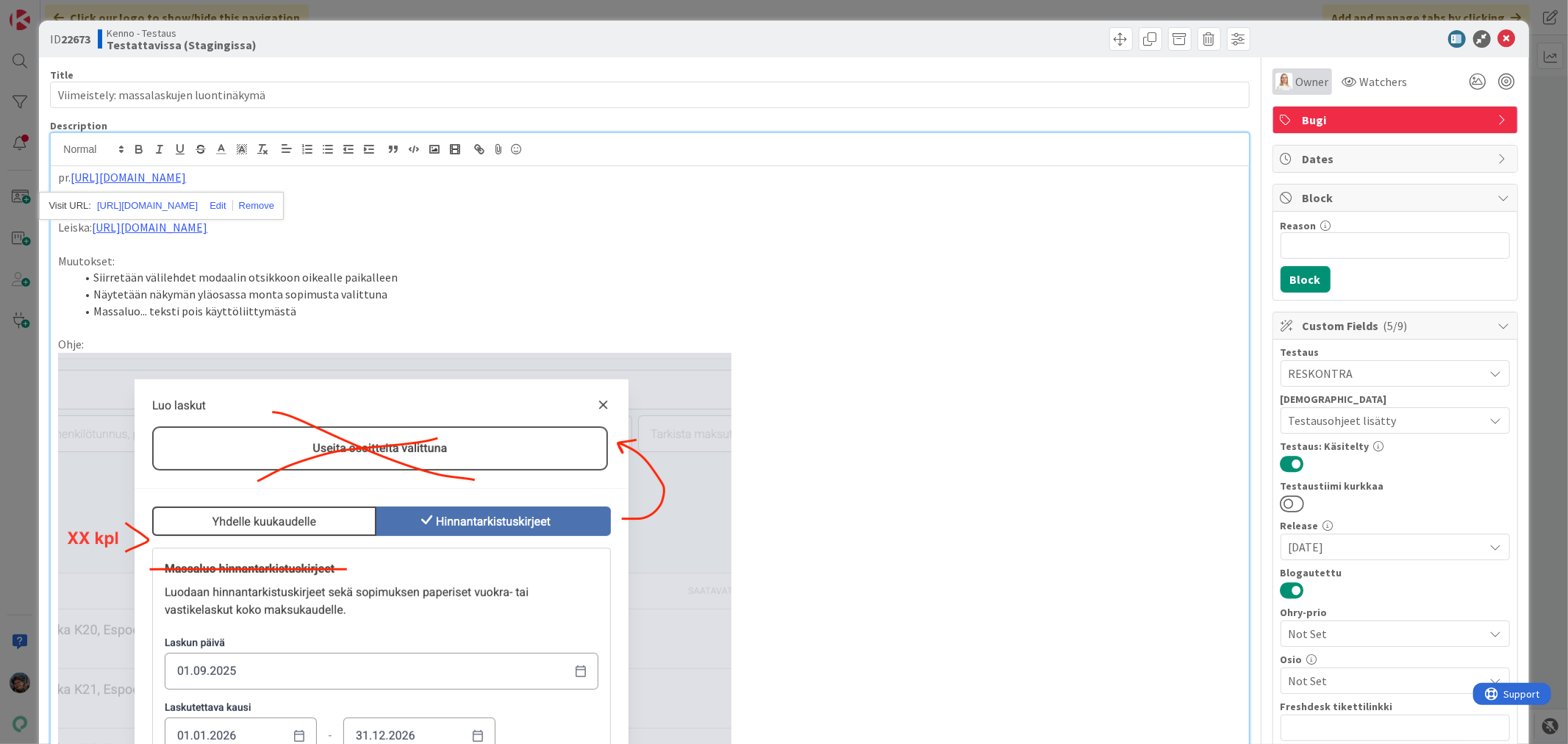
click at [1280, 79] on img at bounding box center [1284, 82] width 17 height 17
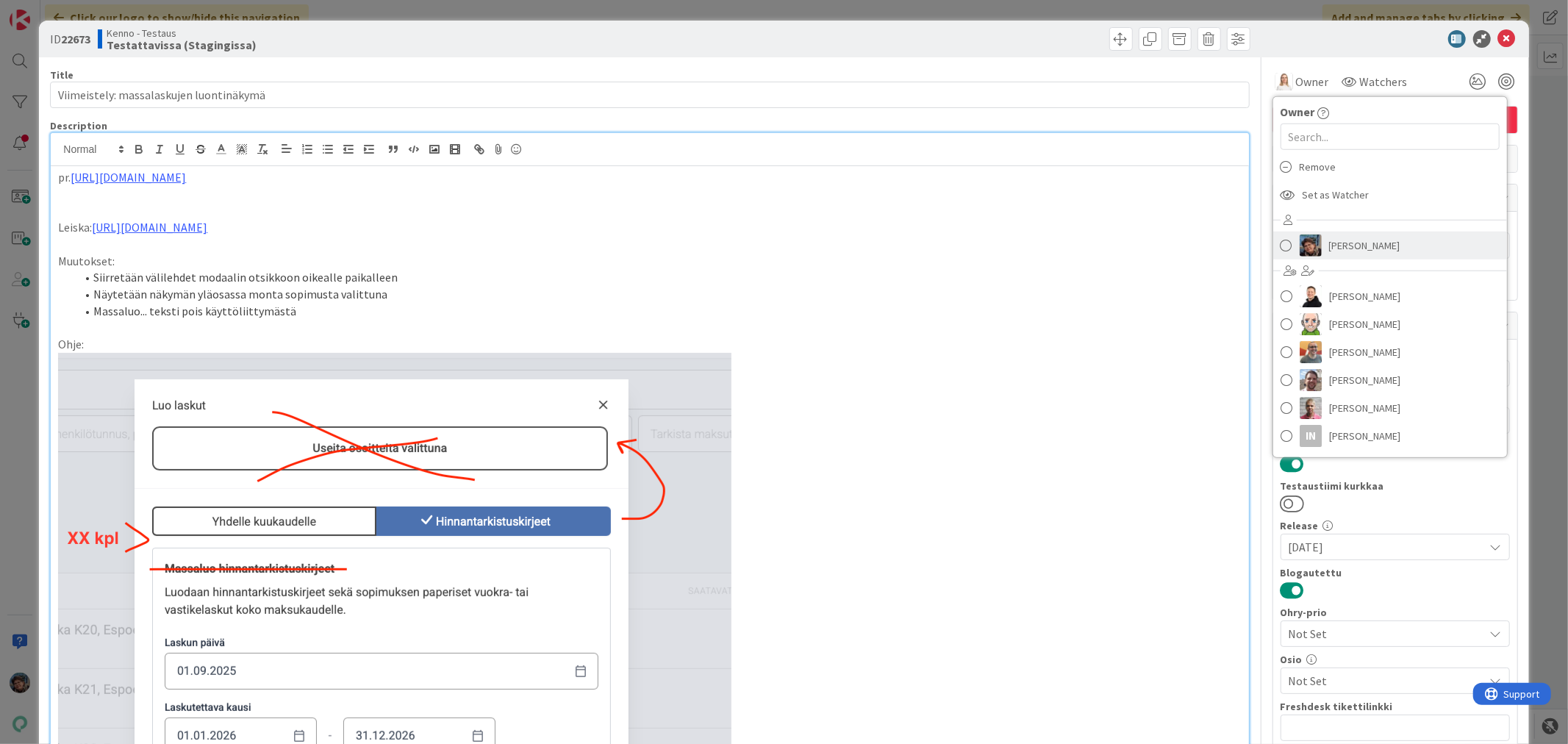
click at [1300, 248] on img at bounding box center [1310, 245] width 22 height 22
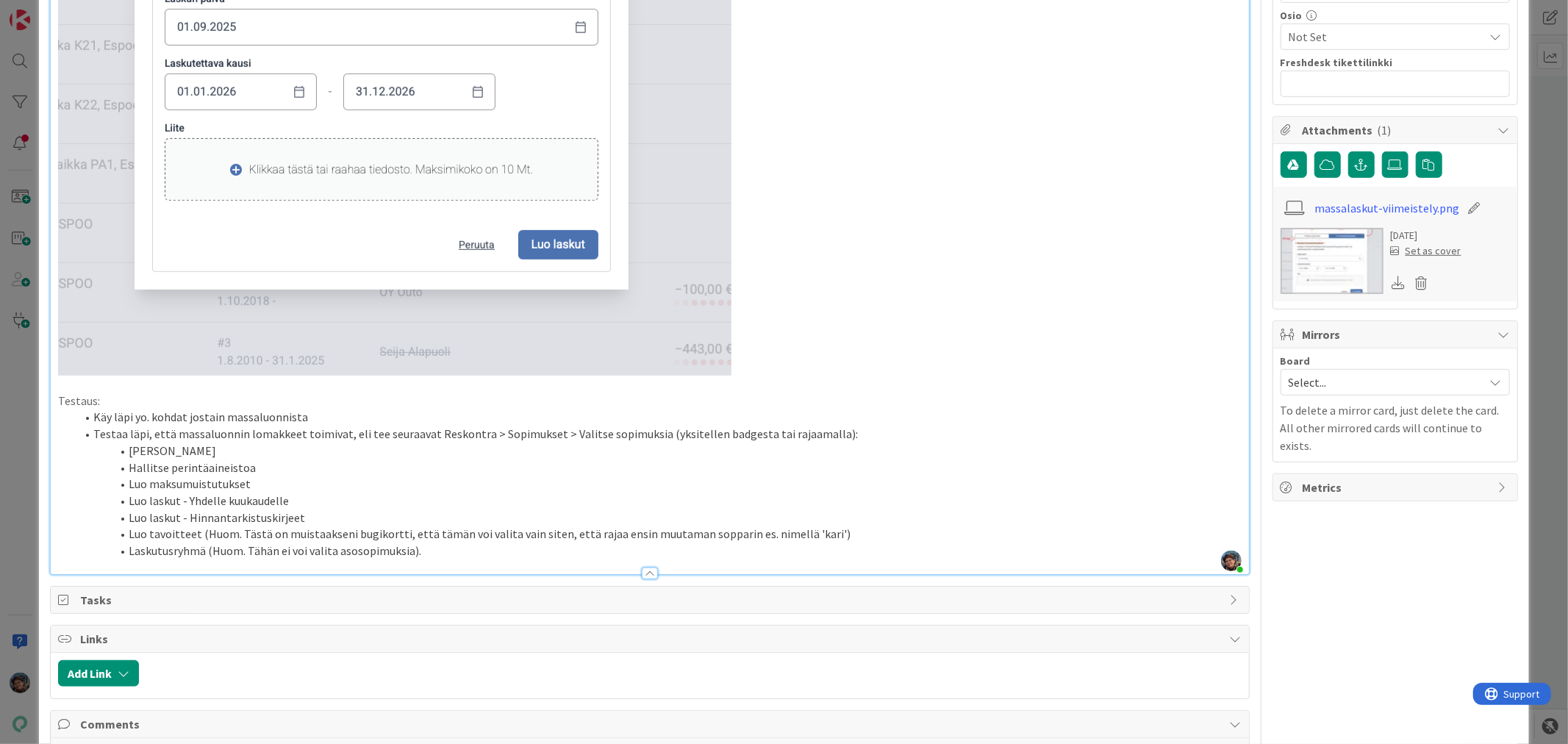
scroll to position [653, 0]
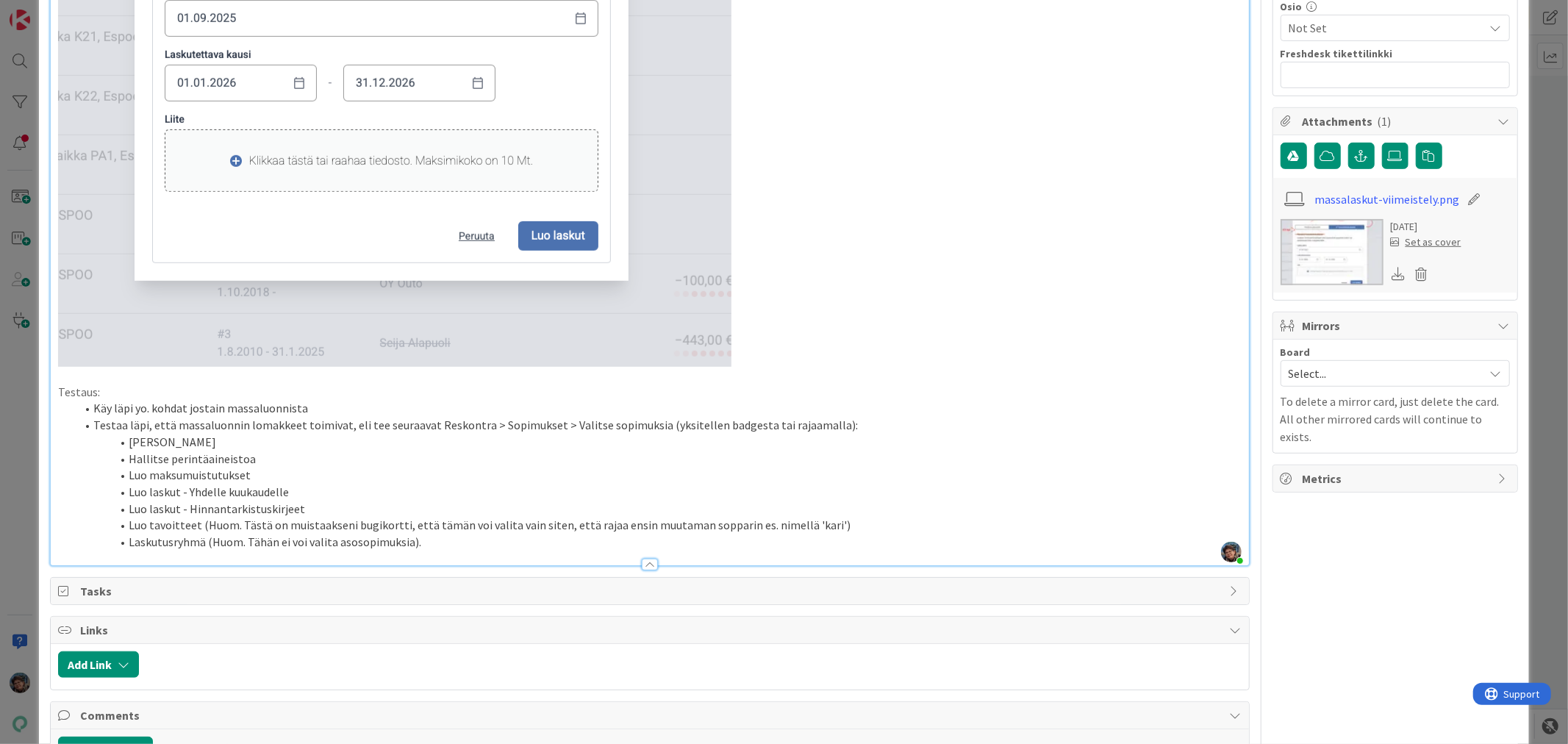
click at [465, 551] on li "Laskutusryhmä (Huom. Tähän ei voi valita asosopimuksia)." at bounding box center [658, 541] width 1165 height 17
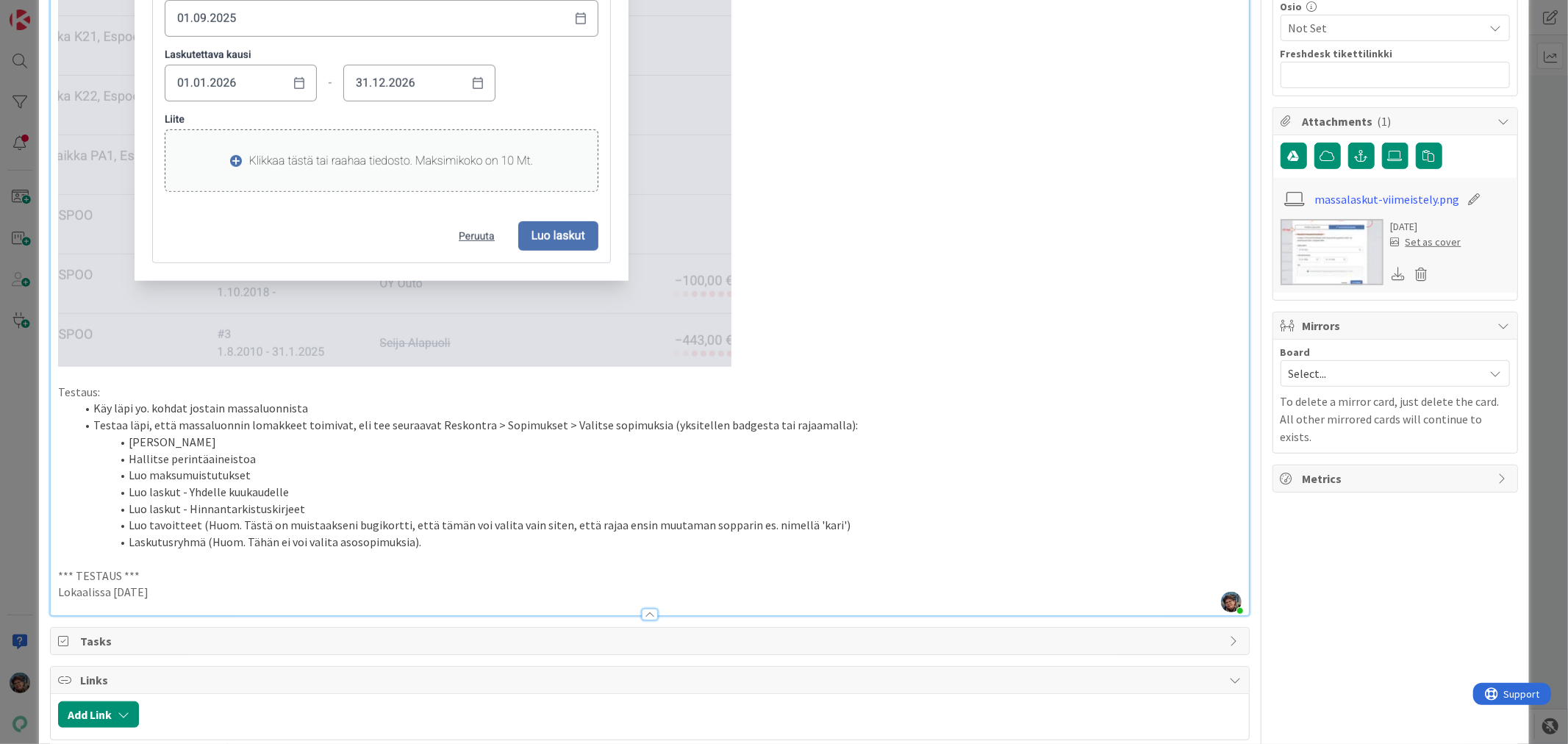
drag, startPoint x: 173, startPoint y: 603, endPoint x: 25, endPoint y: 584, distance: 149.2
click at [25, 584] on div "ID 22673 Kenno - Testaus Testattavissa (Stagingissa) Title 39 / 128 Viimeistely…" at bounding box center [784, 372] width 1568 height 744
click at [180, 600] on p "Lokaalissa 2025-09-30" at bounding box center [649, 592] width 1183 height 17
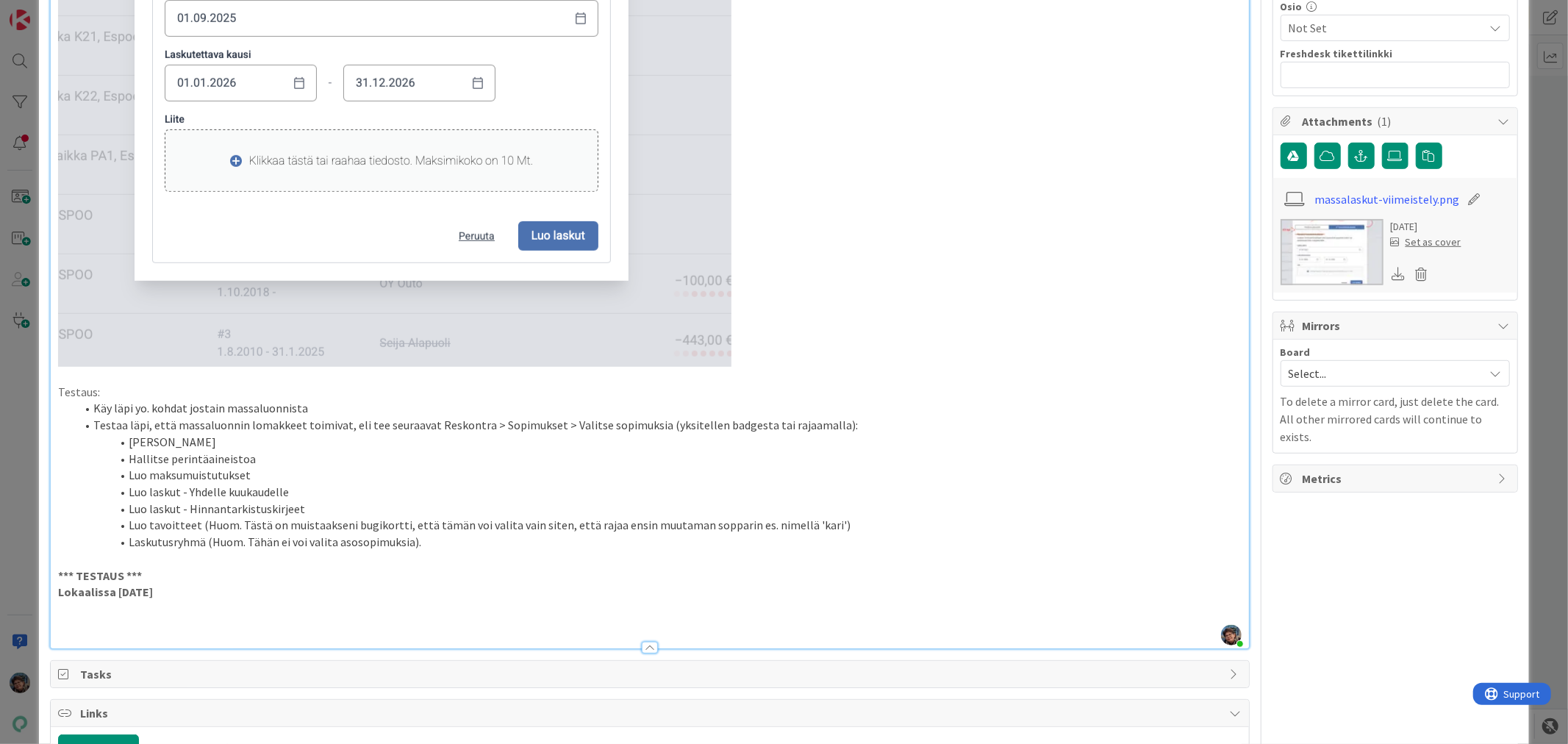
scroll to position [816, 0]
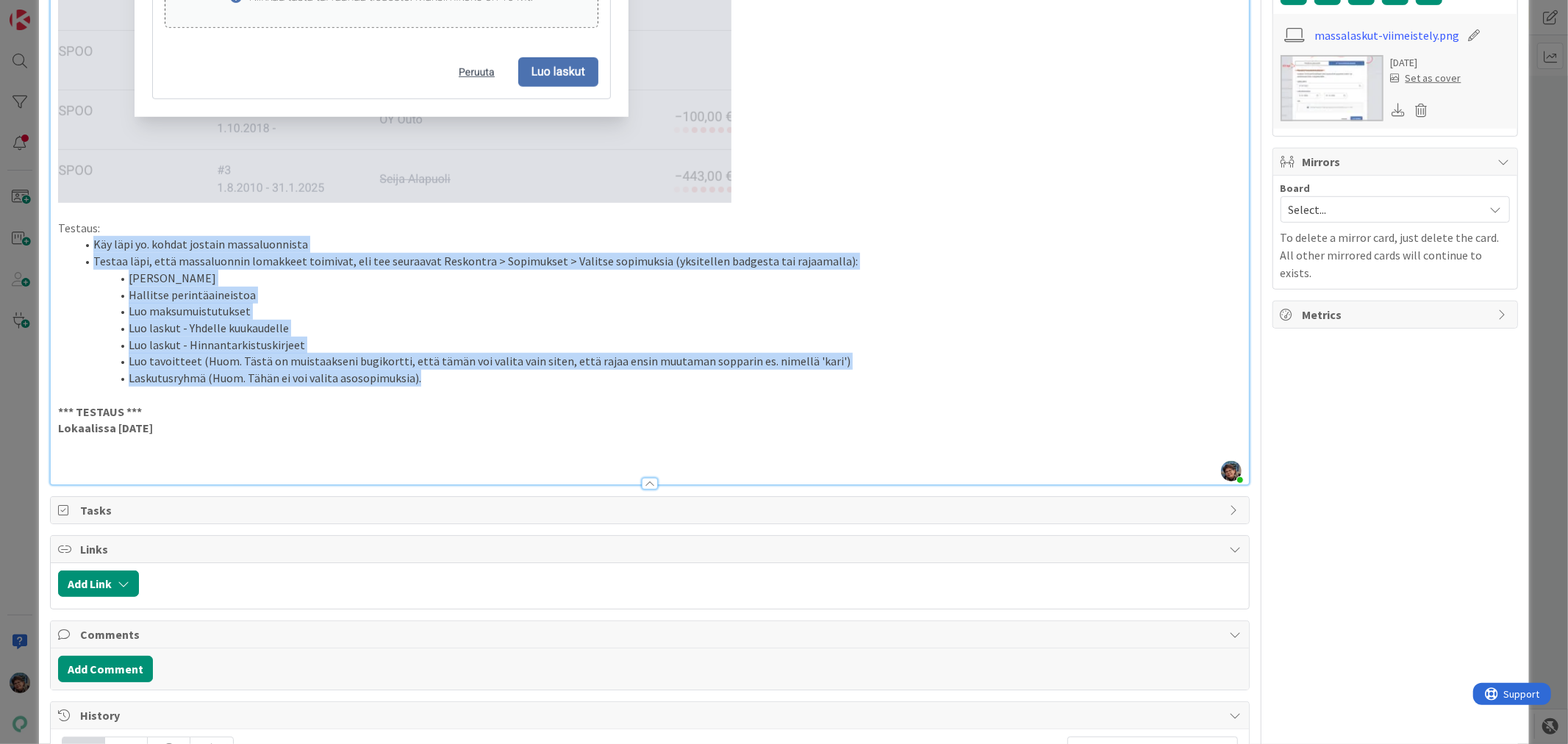
drag, startPoint x: 92, startPoint y: 260, endPoint x: 780, endPoint y: 402, distance: 702.5
click at [780, 386] on ol "Käy läpi yo. kohdat jostain massaluonnista Testaa läpi, että massaluonnin lomak…" at bounding box center [649, 311] width 1183 height 150
copy ol "Käy läpi yo. kohdat jostain massaluonnista Testaa läpi, että massaluonnin lomak…"
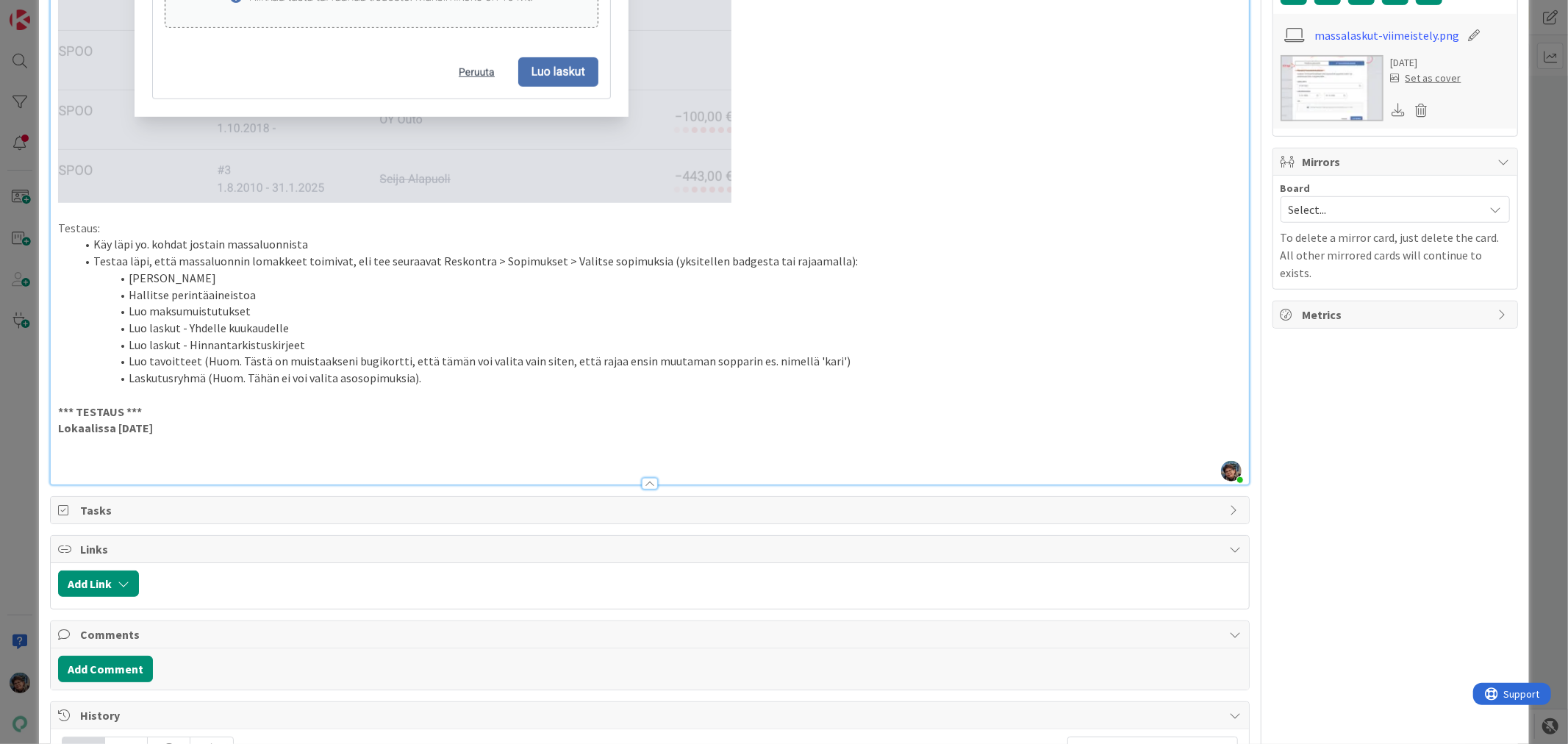
click at [71, 470] on p at bounding box center [649, 461] width 1183 height 17
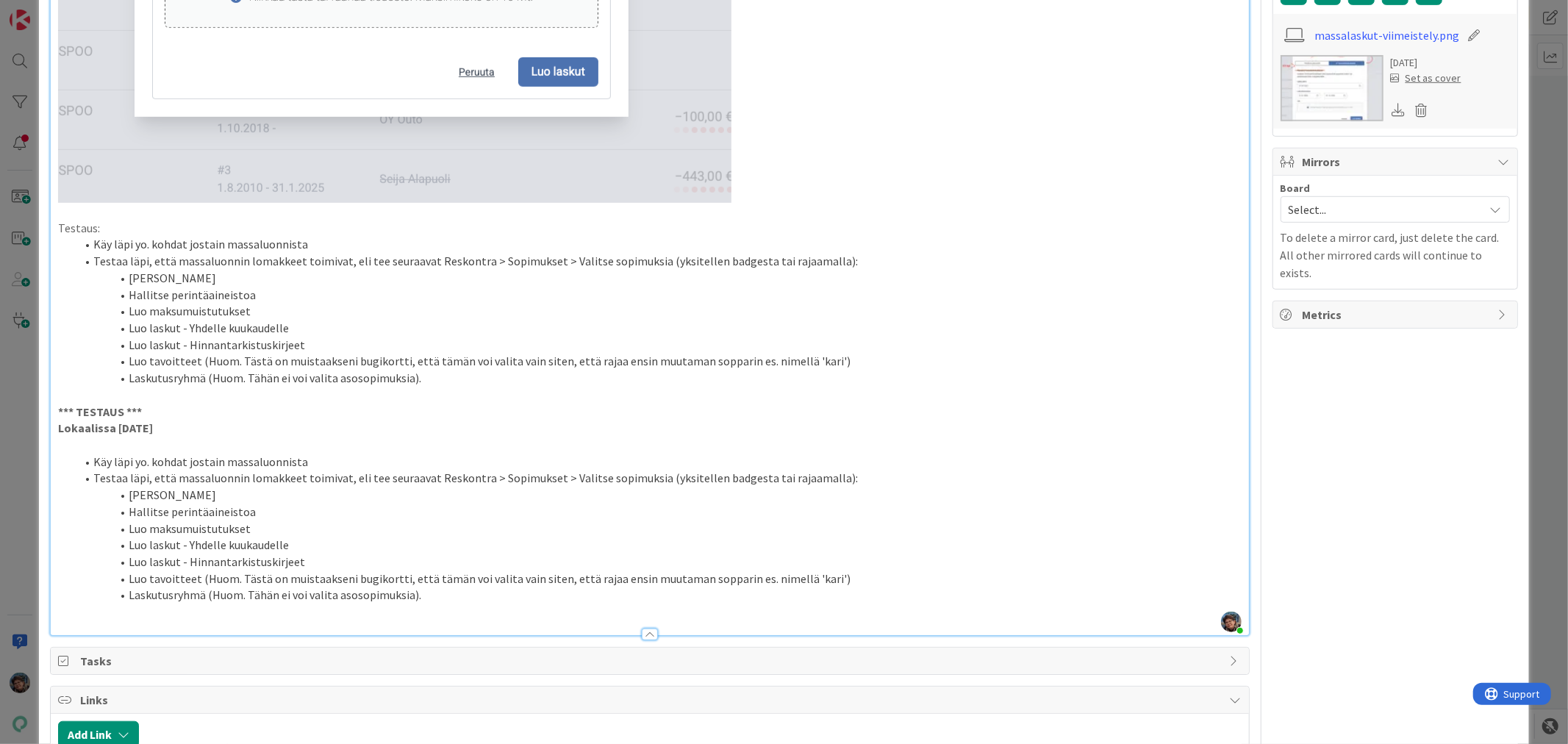
click at [327, 470] on li "Käy läpi yo. kohdat jostain massaluonnista" at bounding box center [658, 461] width 1165 height 17
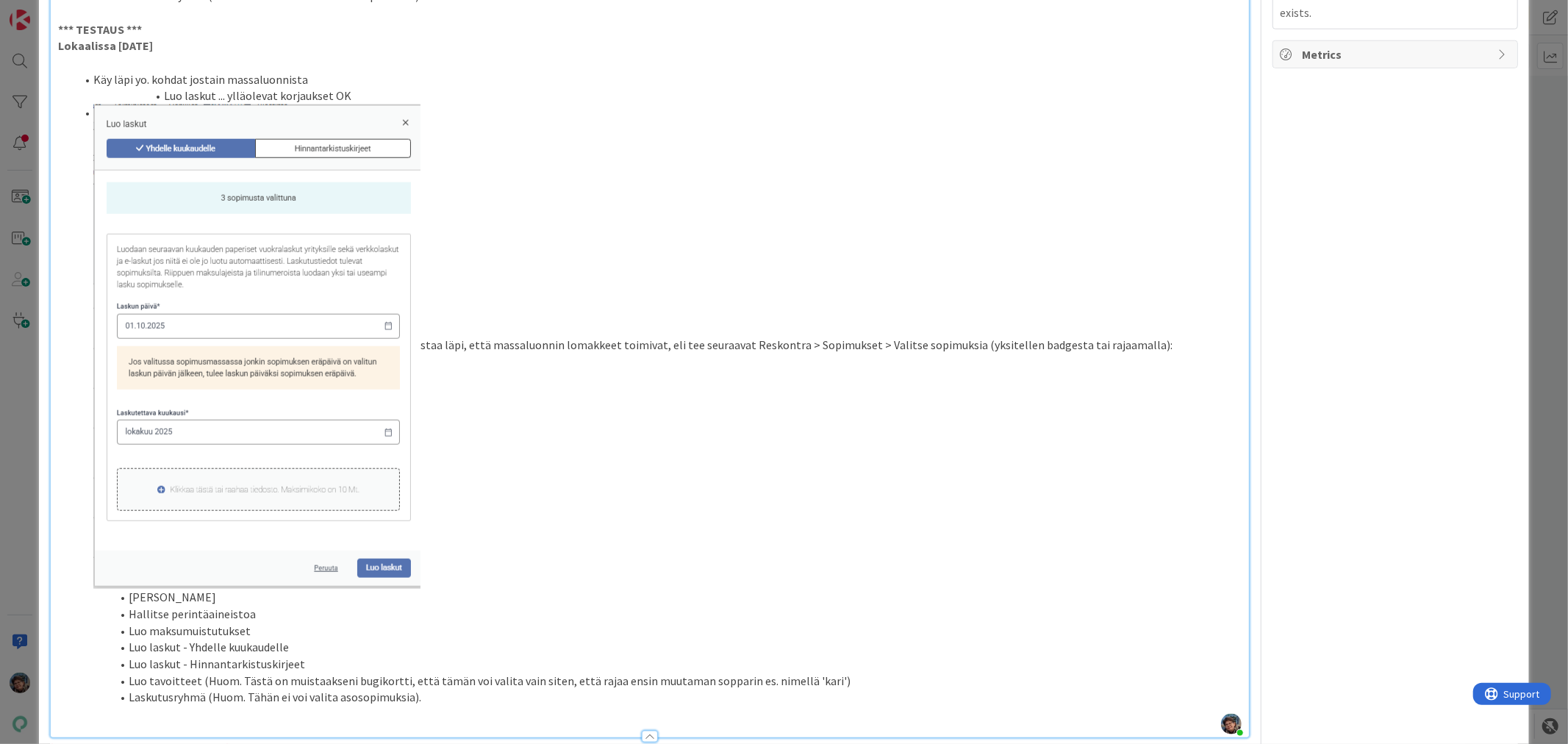
scroll to position [1224, 0]
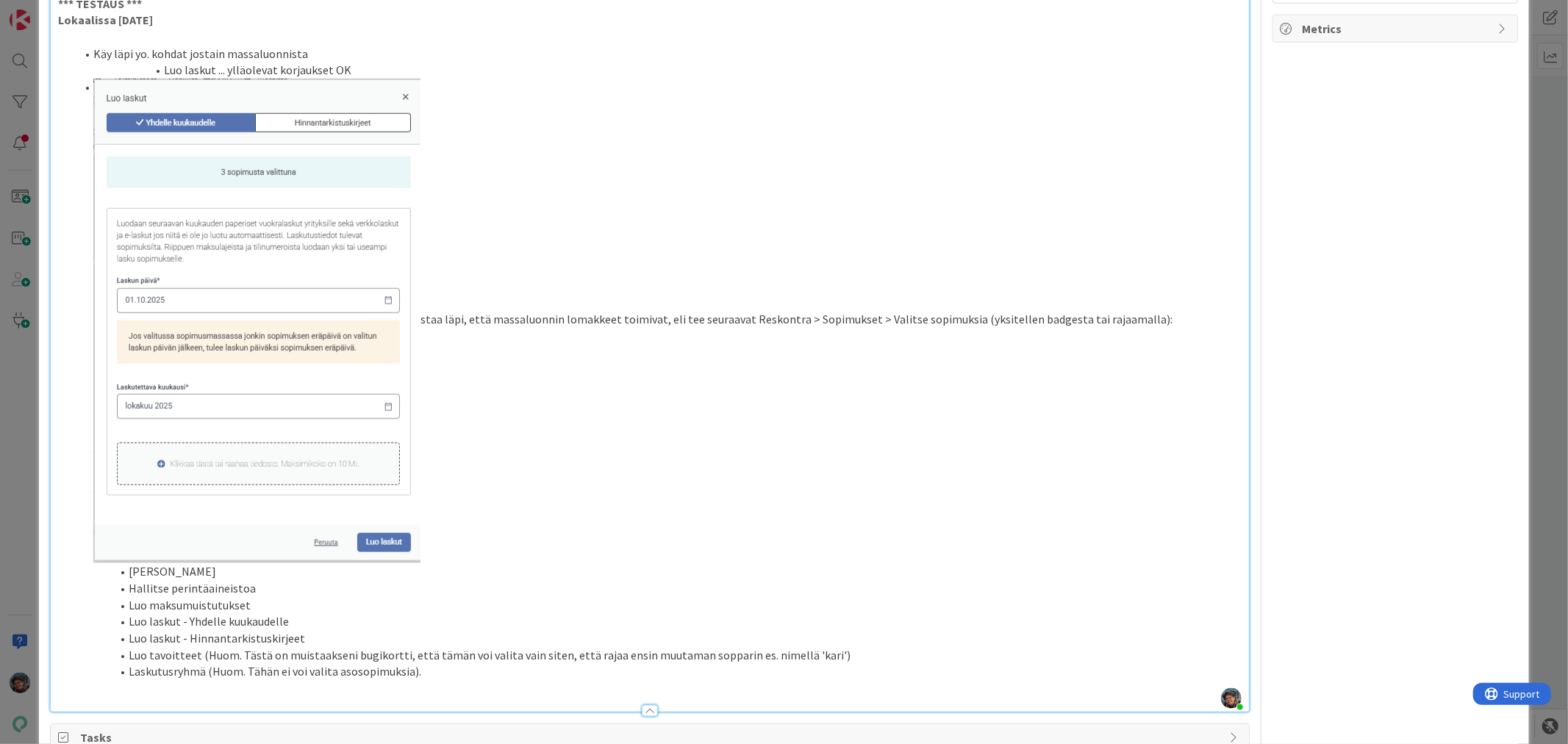
click at [420, 336] on li "staa läpi, että massaluonnin lomakkeet toimivat, eli tee seuraavat Reskontra > …" at bounding box center [658, 321] width 1165 height 484
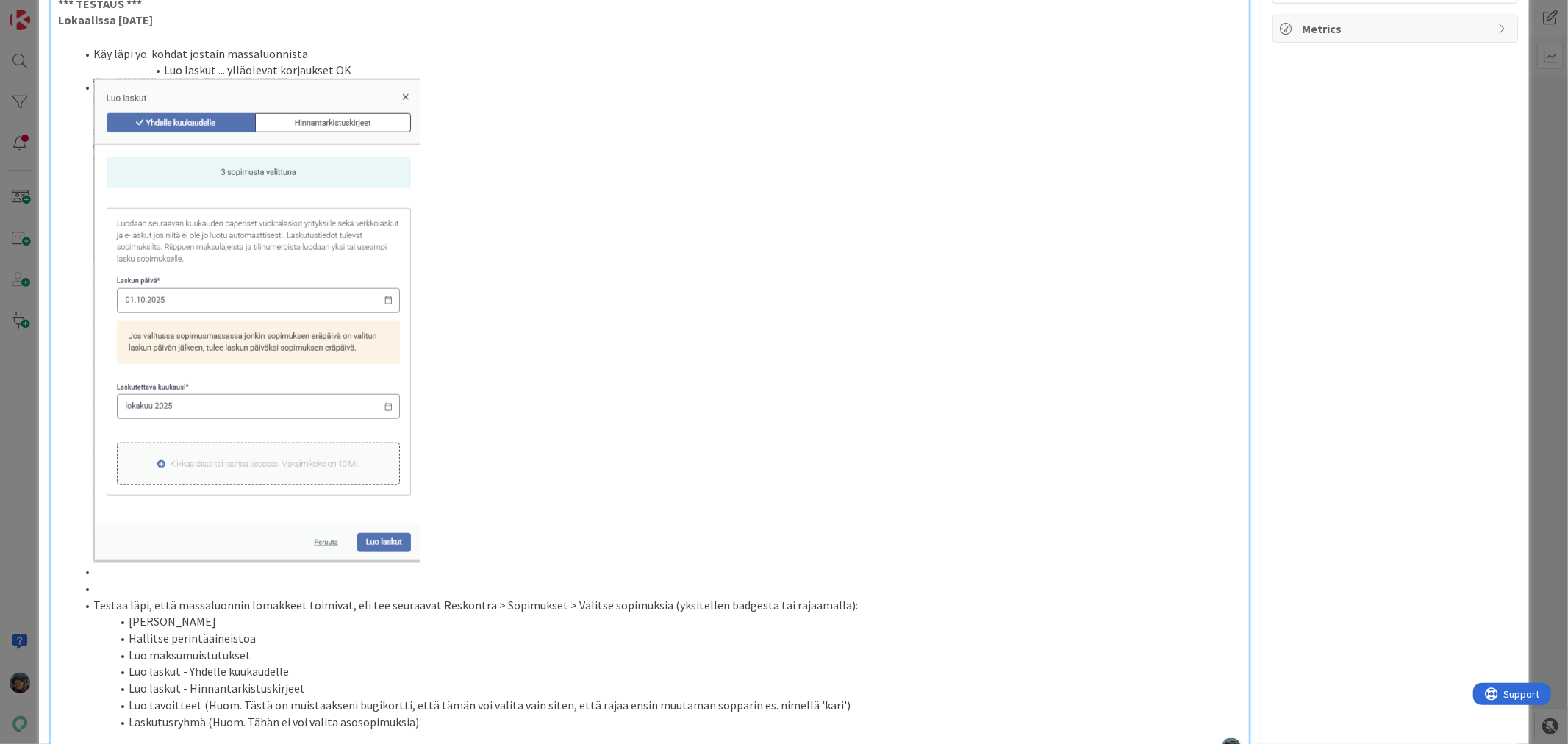
click at [93, 597] on span at bounding box center [93, 587] width 0 height 17
drag, startPoint x: 79, startPoint y: 585, endPoint x: 100, endPoint y: 604, distance: 28.3
click at [100, 604] on ol "Käy läpi yo. kohdat jostain massaluonnista Luo laskut ... ylläolevat korjaukset…" at bounding box center [649, 388] width 1183 height 685
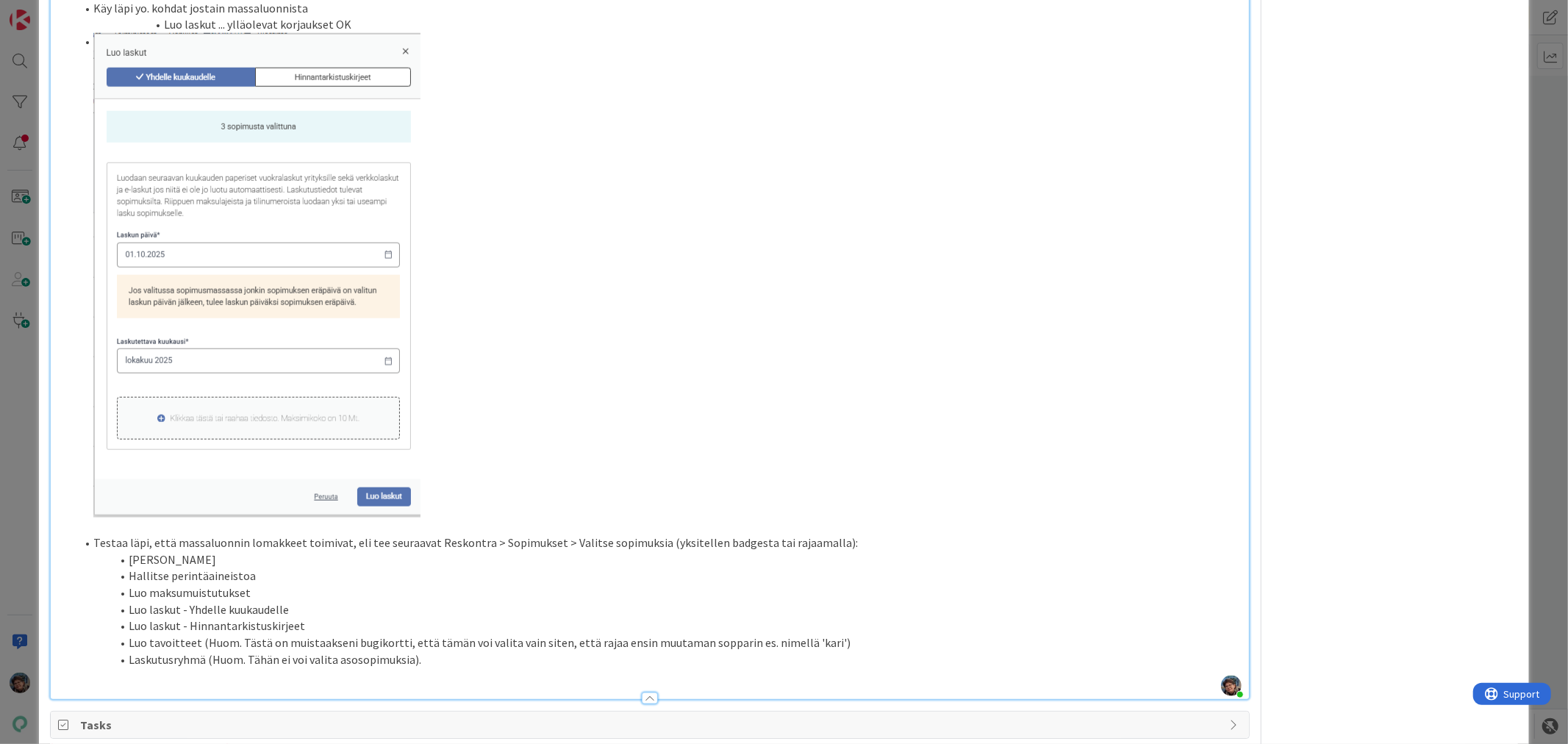
scroll to position [1387, 0]
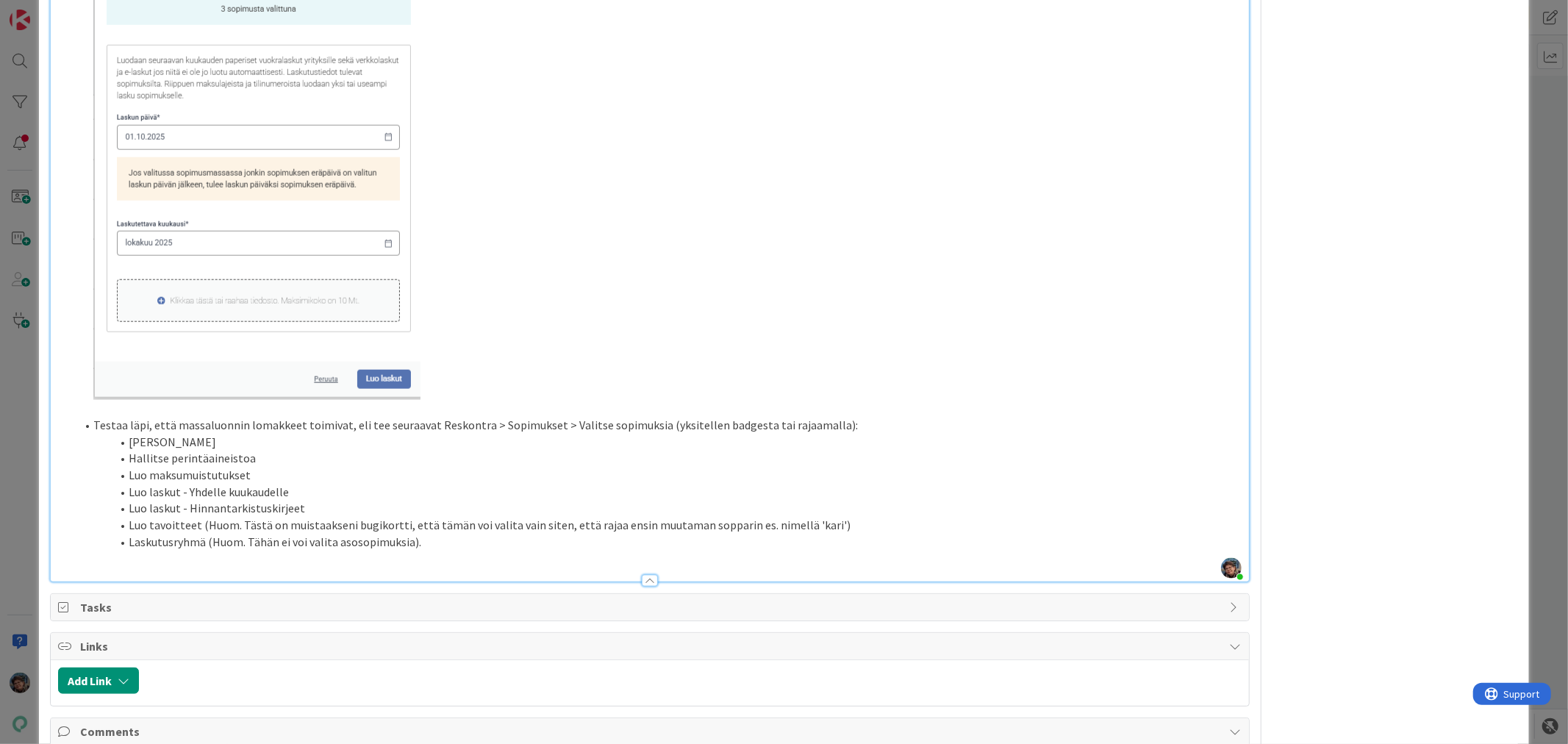
click at [228, 450] on li "Luo korkolaskut" at bounding box center [658, 442] width 1165 height 17
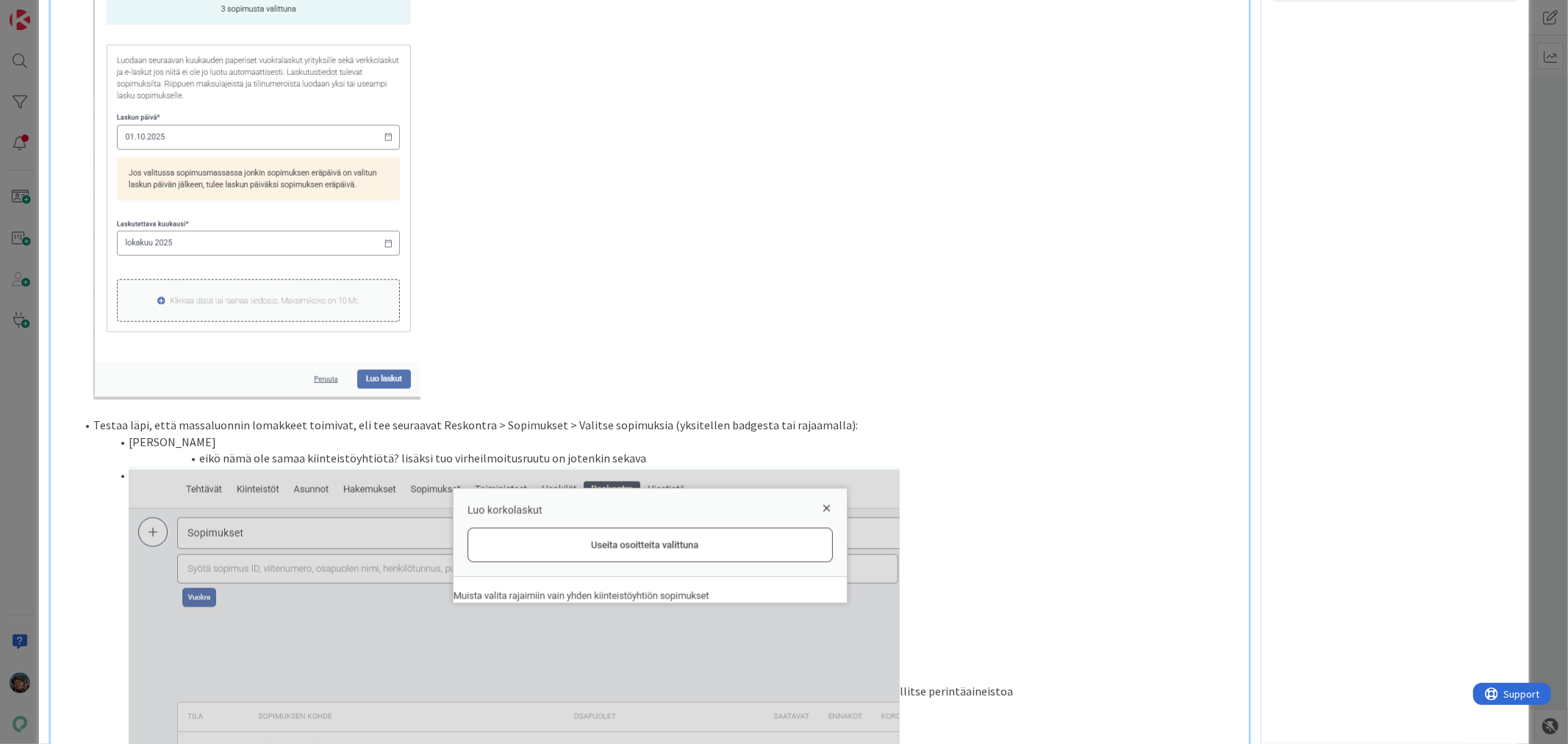
click at [758, 386] on li at bounding box center [658, 158] width 1165 height 484
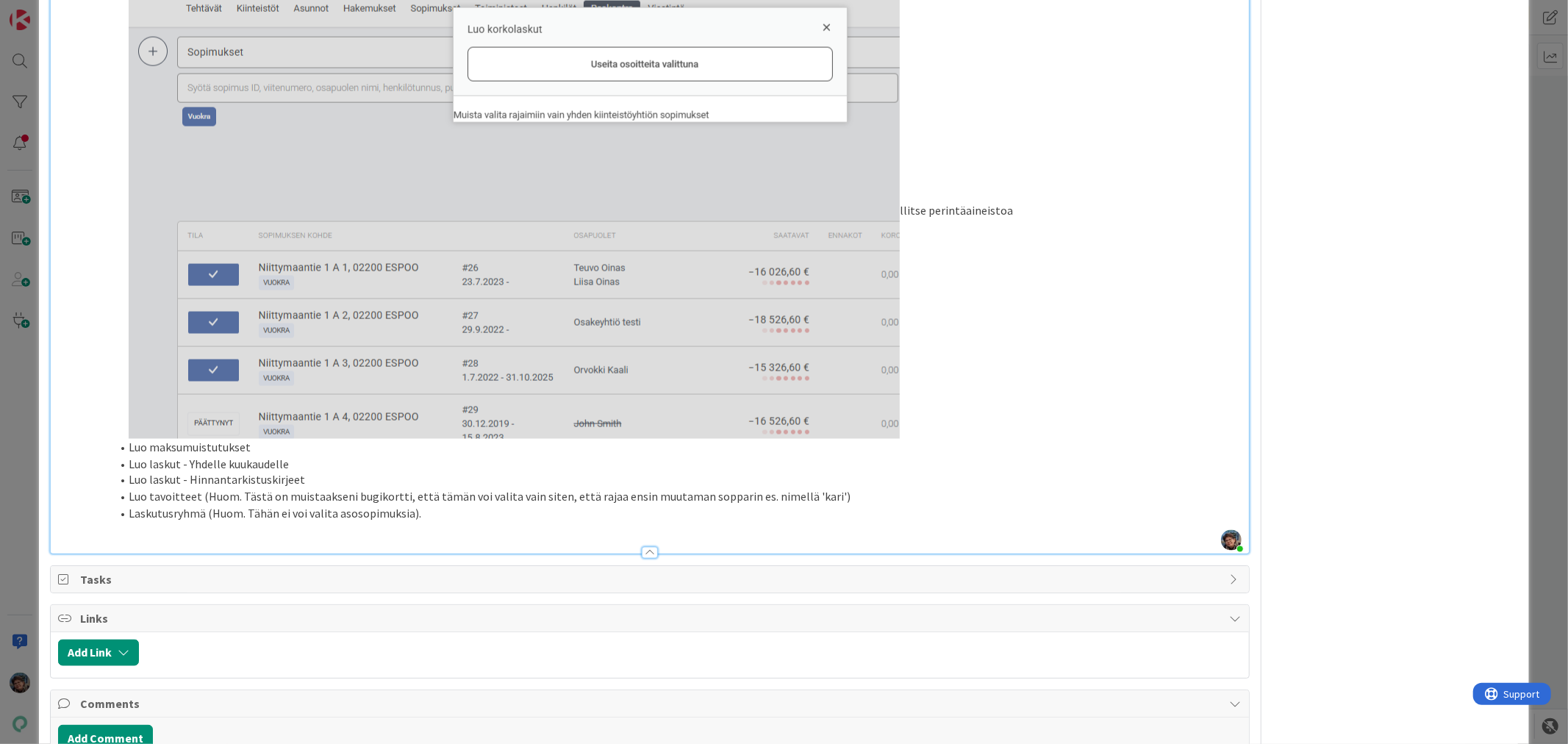
scroll to position [1877, 0]
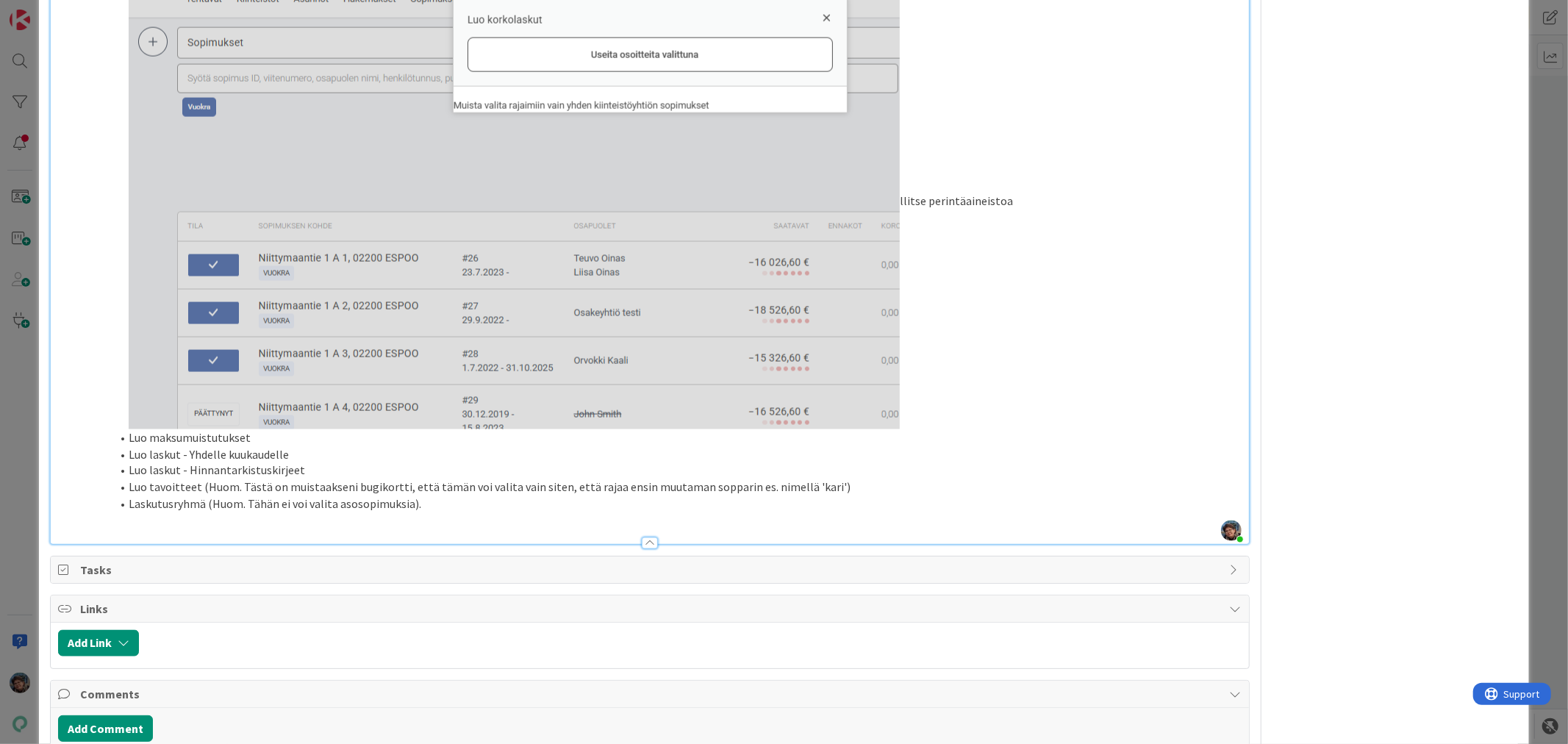
click at [928, 421] on li "llitse perintäaineistoa" at bounding box center [658, 203] width 1165 height 453
drag, startPoint x: 892, startPoint y: 415, endPoint x: 900, endPoint y: 415, distance: 8.0
click at [893, 415] on img at bounding box center [514, 203] width 771 height 453
click at [902, 212] on li "llitse perintäaineistoa" at bounding box center [658, 203] width 1165 height 453
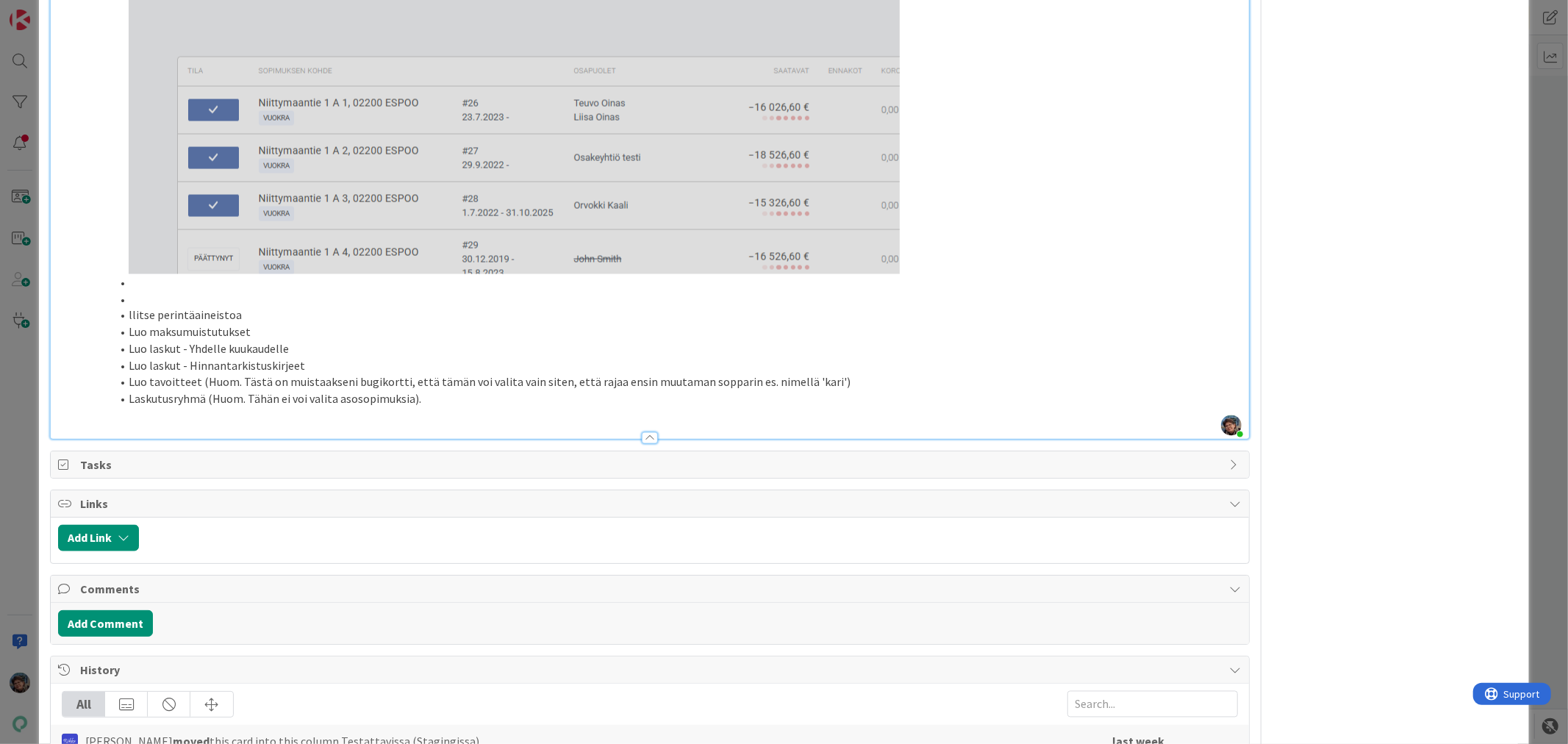
scroll to position [2033, 0]
click at [256, 341] on li "Luo maksumuistutukset" at bounding box center [658, 331] width 1165 height 17
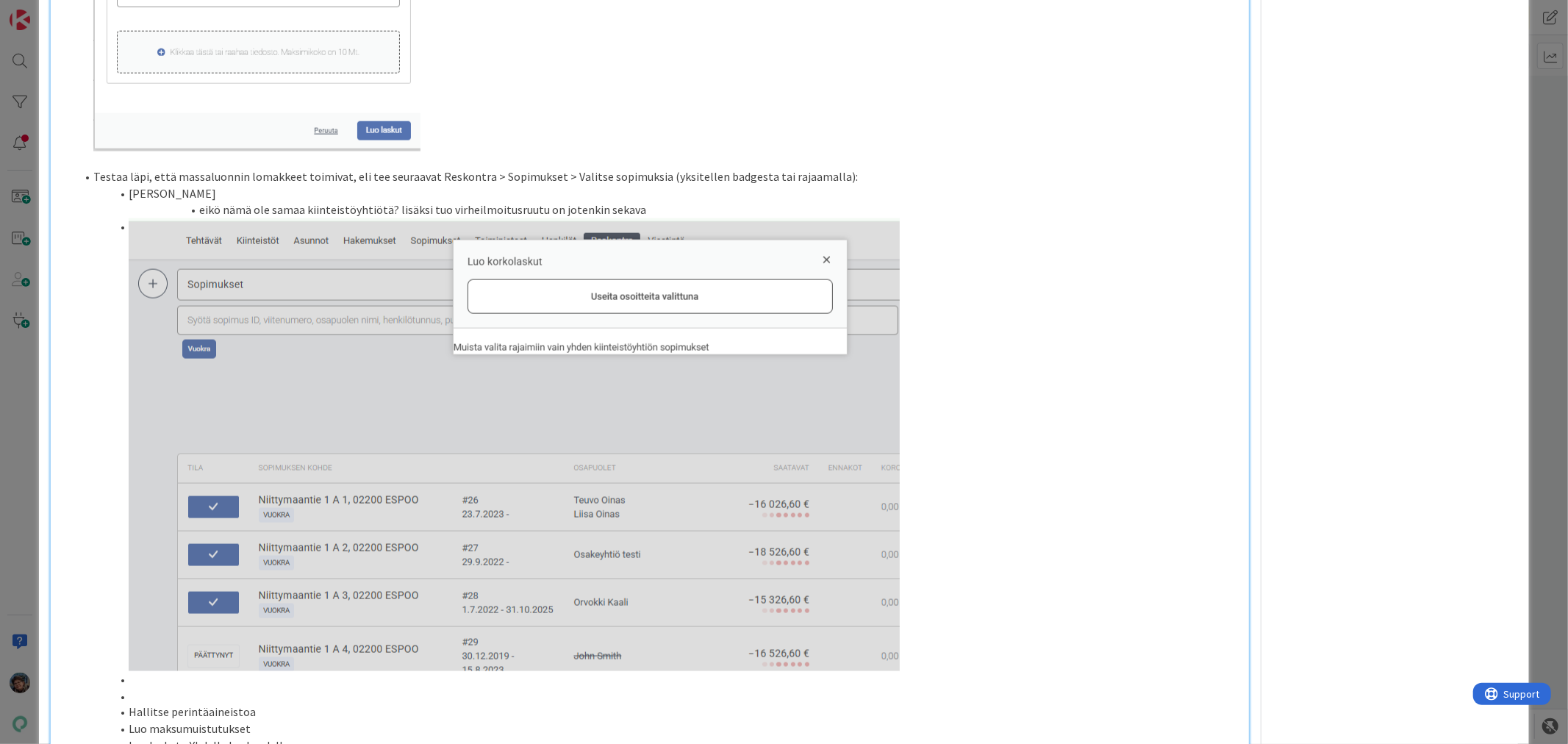
scroll to position [1626, 0]
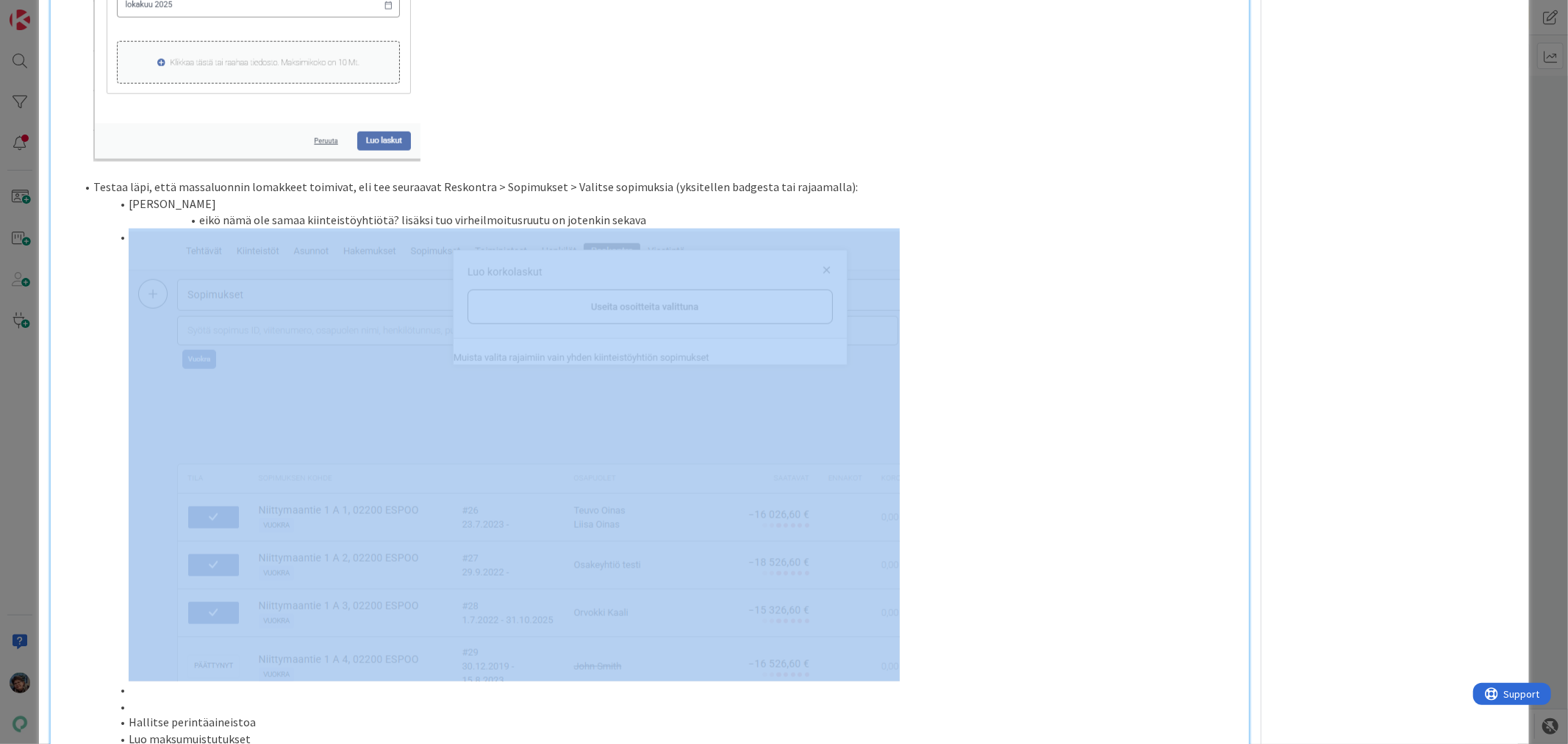
drag, startPoint x: 333, startPoint y: 398, endPoint x: 608, endPoint y: 518, distance: 300.0
click at [606, 518] on img at bounding box center [514, 455] width 771 height 453
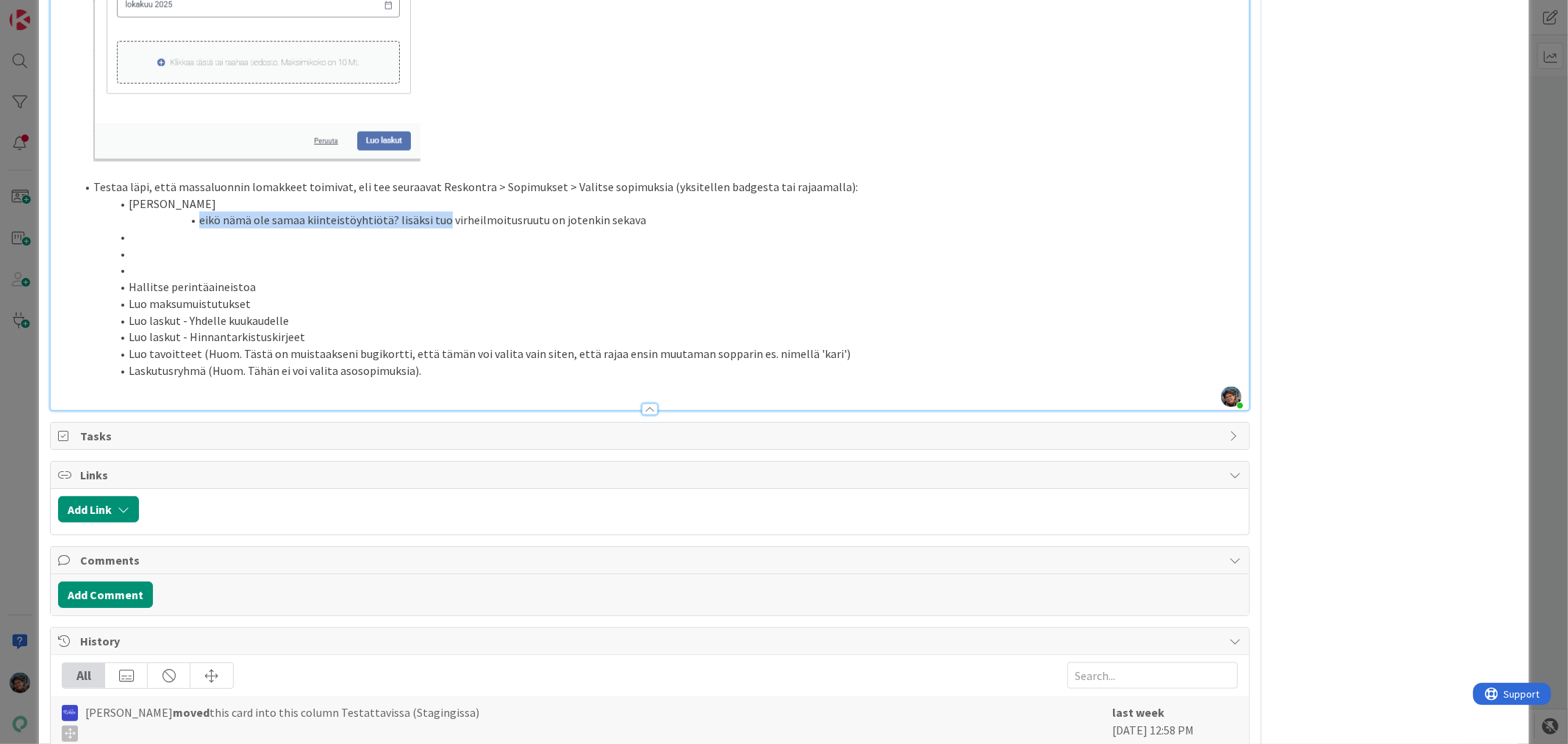
drag, startPoint x: 202, startPoint y: 237, endPoint x: 442, endPoint y: 237, distance: 240.0
click at [442, 228] on li "eikö nämä ole samaa kiinteistöyhtiötä? lisäksi tuo virheilmoitusruutu on jotenk…" at bounding box center [658, 220] width 1165 height 17
click at [391, 228] on li "virheilmoitusruutu on jotenkin sekava" at bounding box center [658, 220] width 1165 height 17
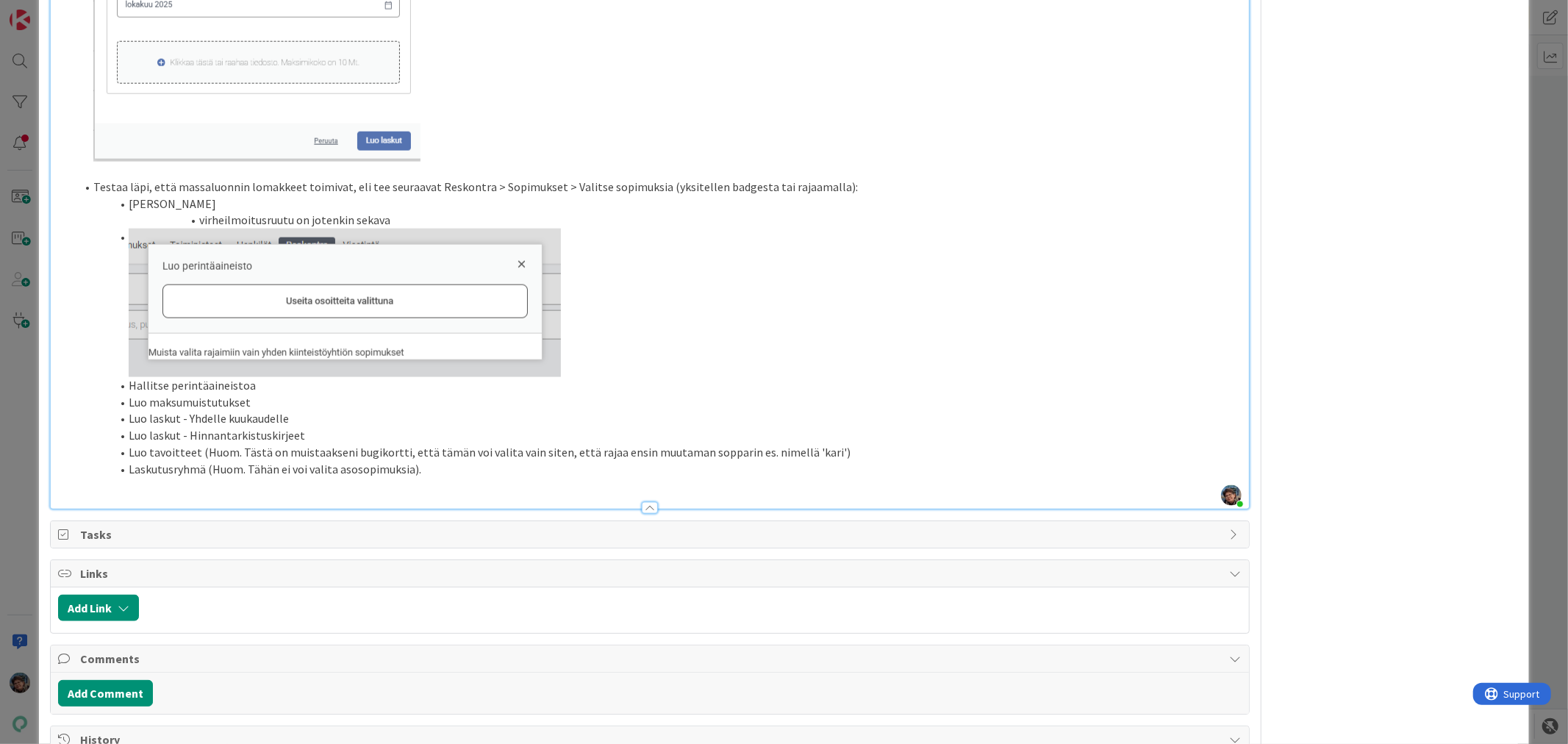
click at [821, 461] on li "Luo tavoitteet (Huom. Tästä on muistaakseni bugikortti, että tämän voi valita v…" at bounding box center [658, 451] width 1165 height 17
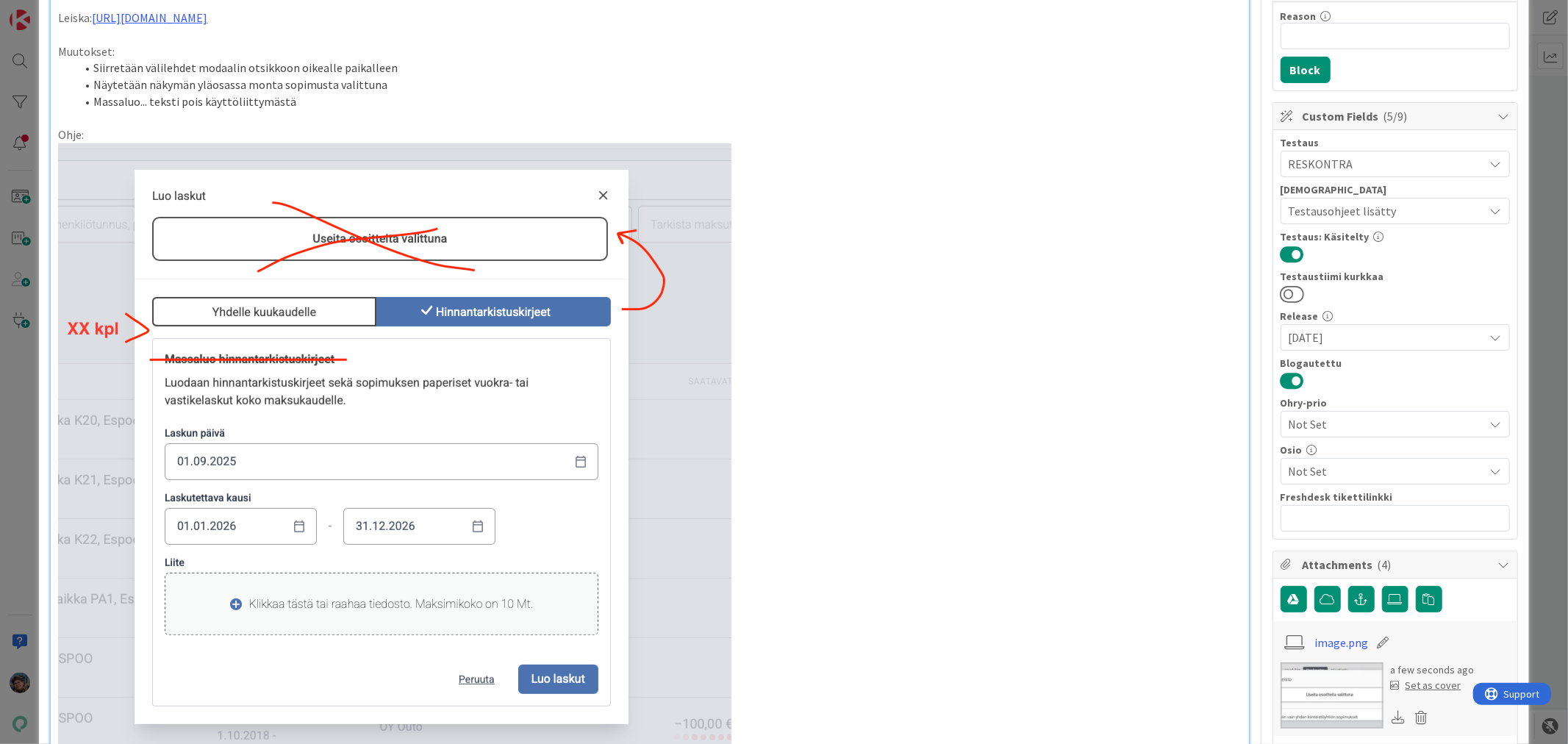
scroll to position [0, 0]
